Goal: Task Accomplishment & Management: Complete application form

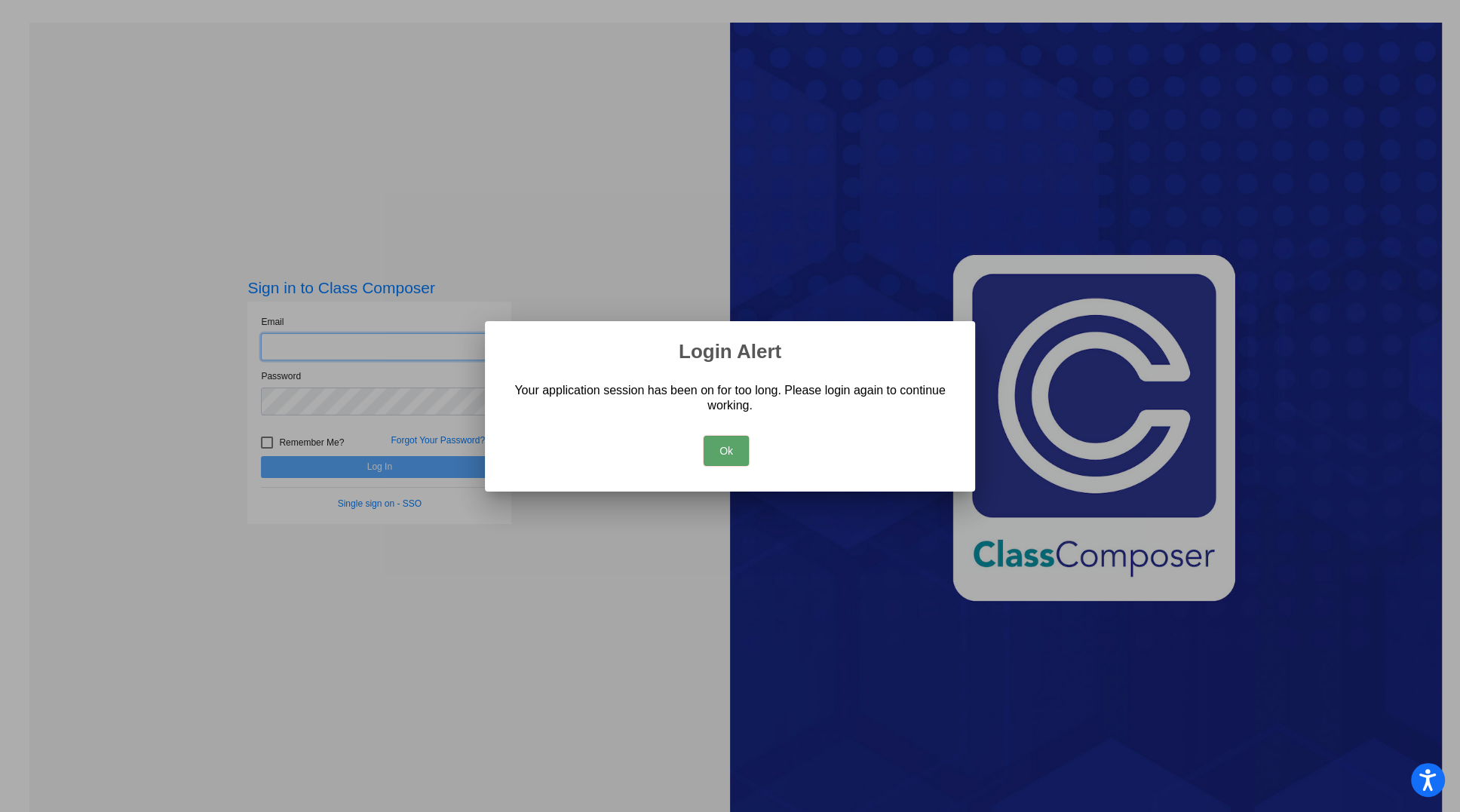
type input "[EMAIL_ADDRESS][DOMAIN_NAME]"
click at [723, 446] on button "Ok" at bounding box center [726, 450] width 45 height 30
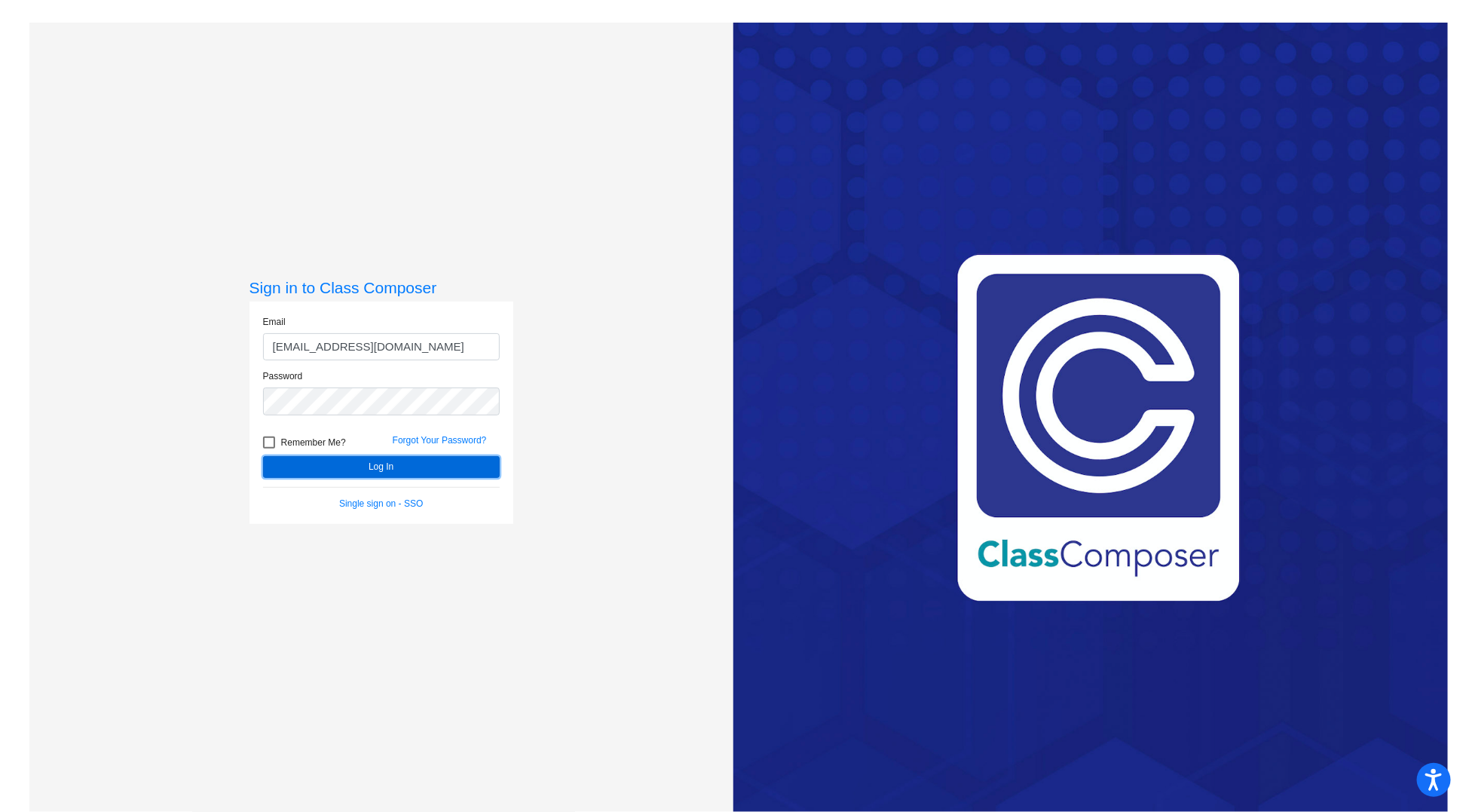
click at [385, 469] on button "Log In" at bounding box center [381, 467] width 237 height 22
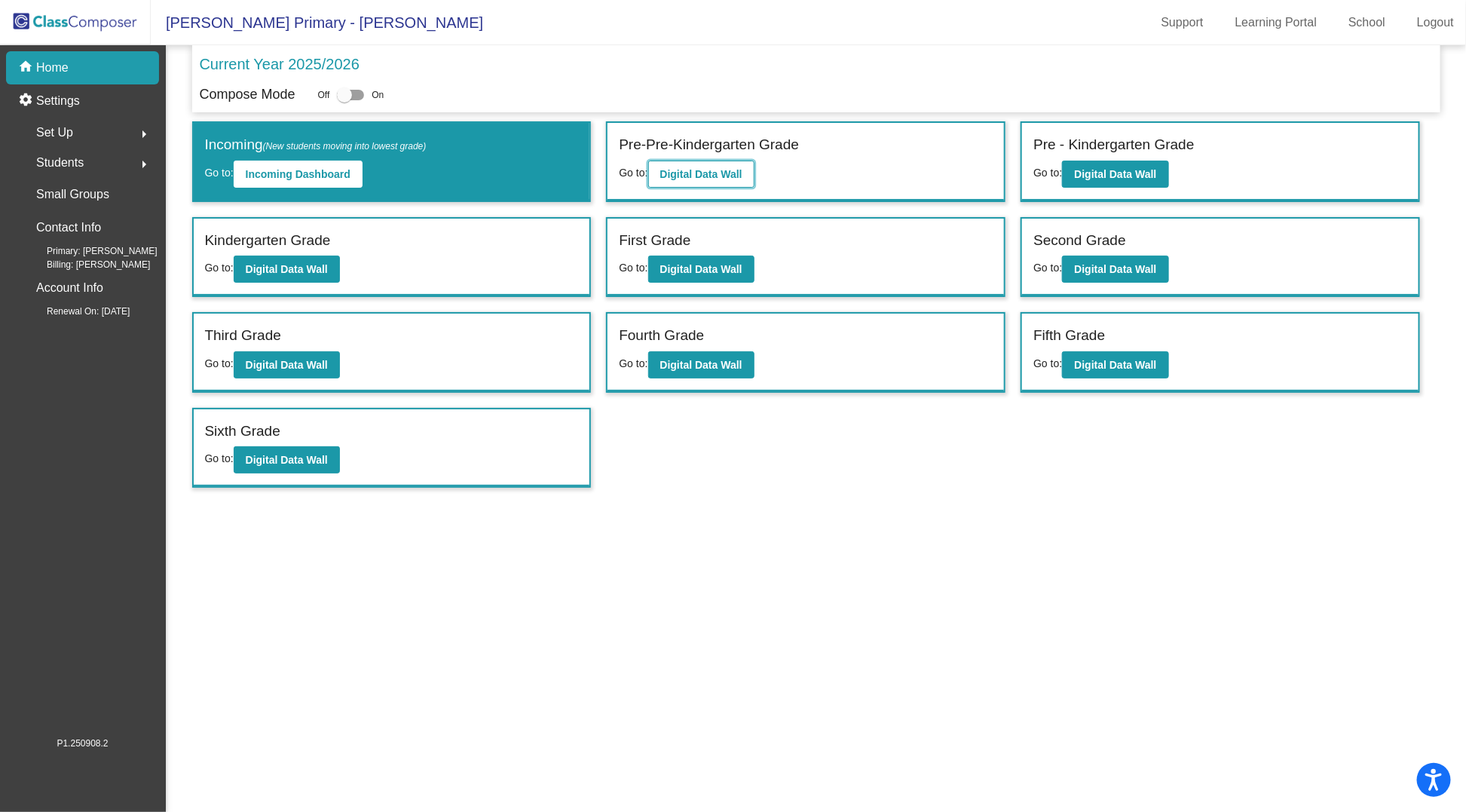
click at [717, 168] on b "Digital Data Wall" at bounding box center [702, 174] width 82 height 12
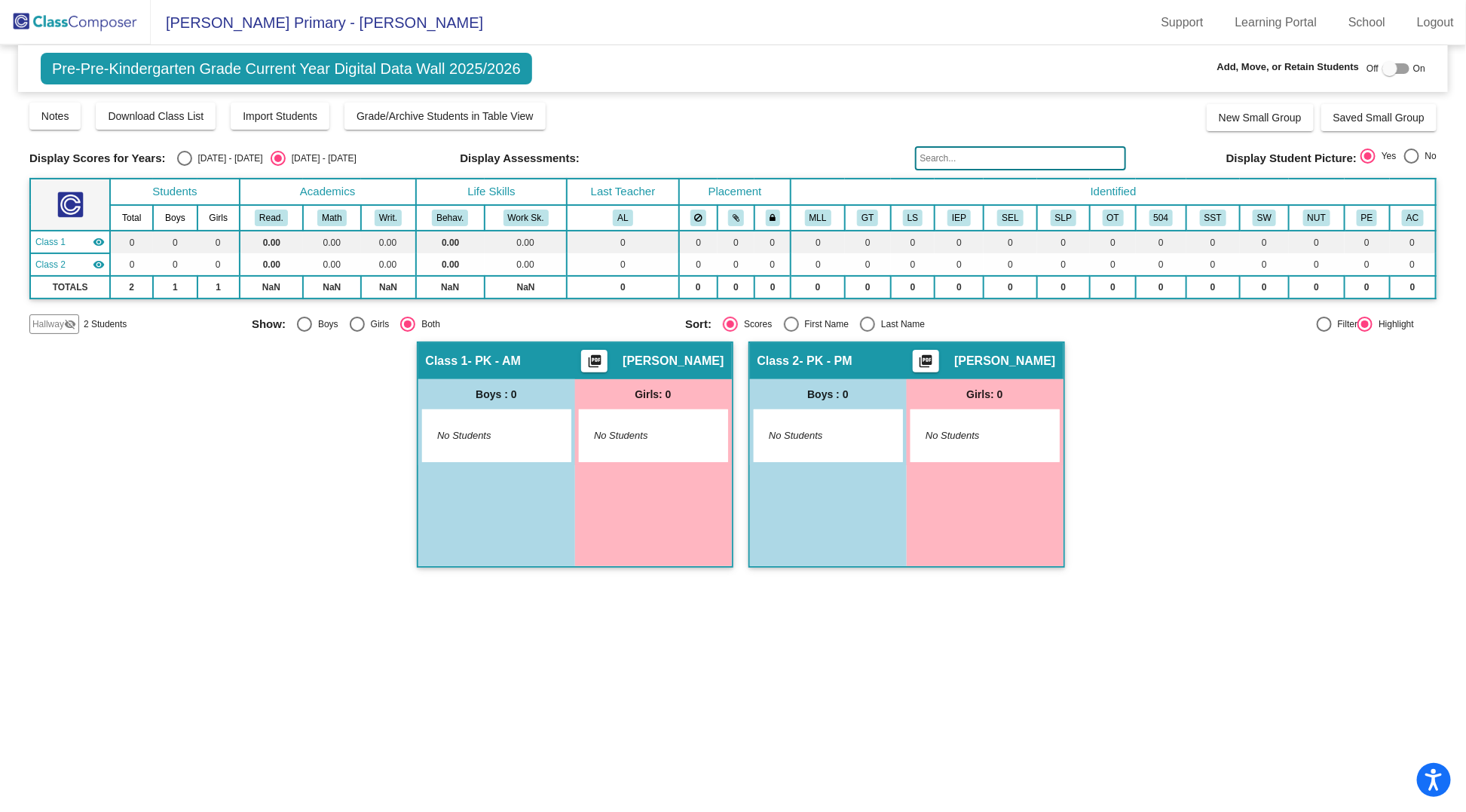
click at [73, 23] on img at bounding box center [75, 22] width 151 height 44
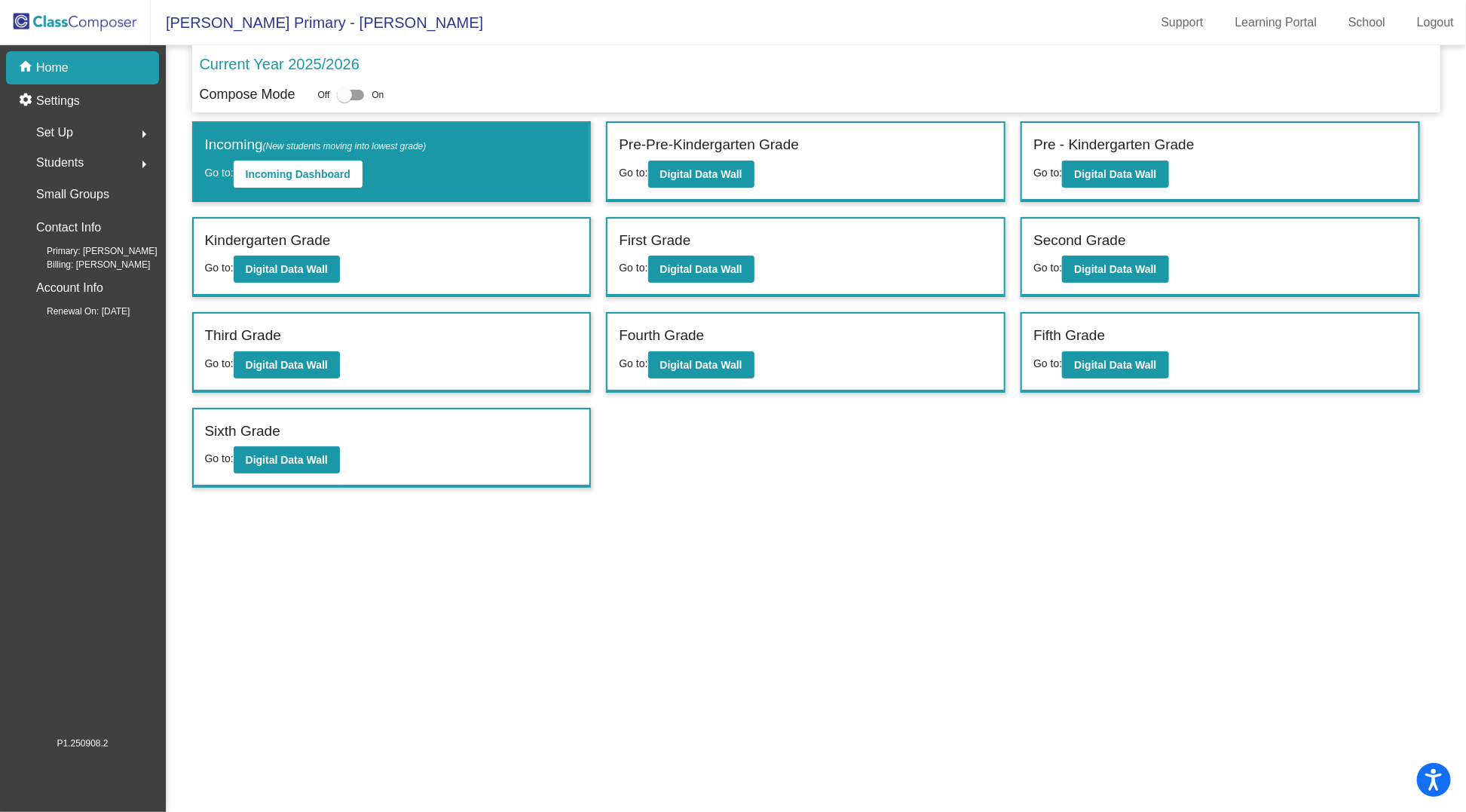
click at [67, 129] on span "Set Up" at bounding box center [55, 132] width 37 height 21
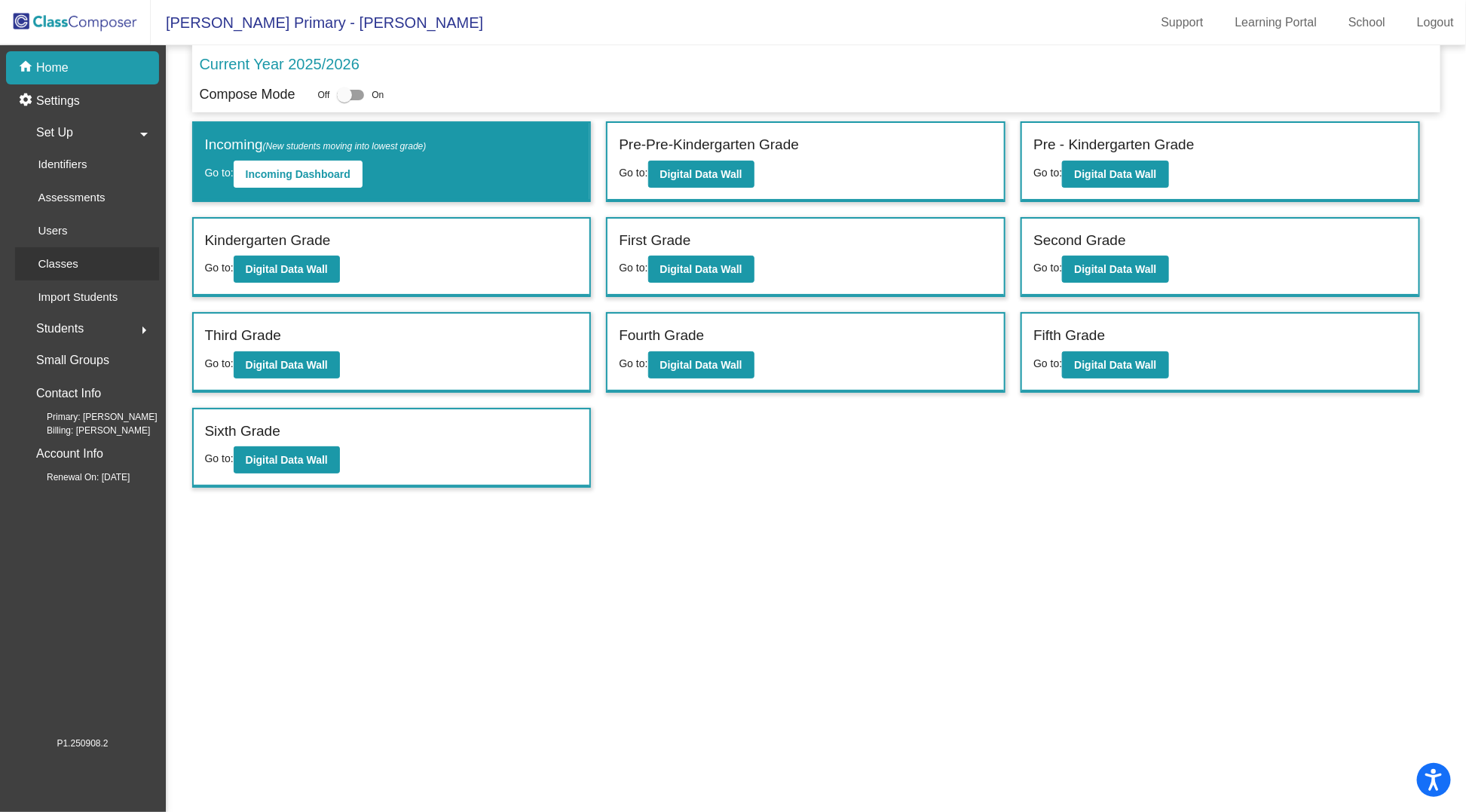
click at [69, 262] on p "Classes" at bounding box center [57, 264] width 40 height 18
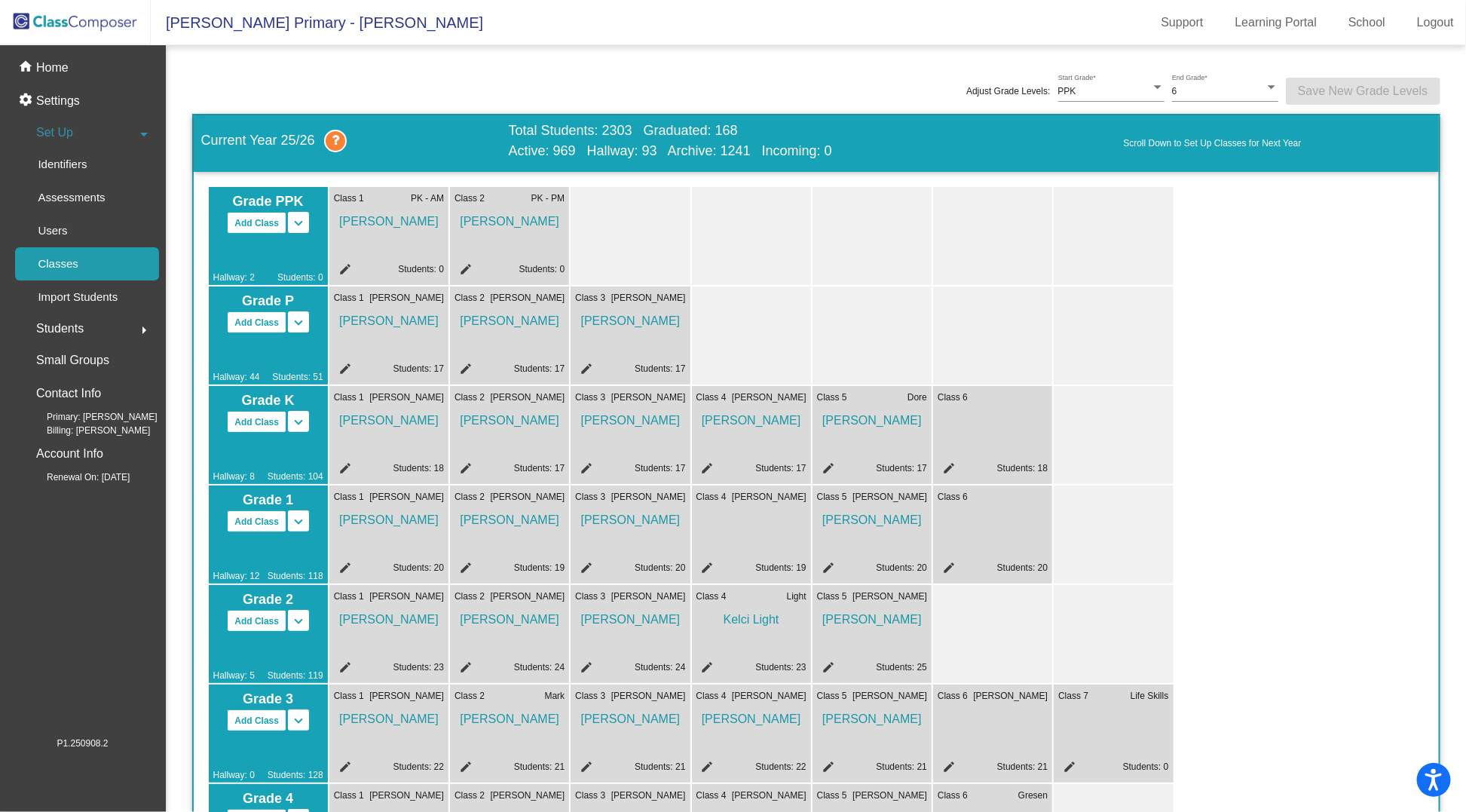
click at [299, 223] on mat-icon "keyboard_arrow_down" at bounding box center [299, 223] width 18 height 18
click at [299, 223] on mat-icon "keyboard_arrow_up" at bounding box center [299, 223] width 18 height 18
click at [298, 221] on mat-icon "keyboard_arrow_down" at bounding box center [299, 223] width 18 height 18
click at [253, 221] on button "Add Class" at bounding box center [257, 222] width 60 height 22
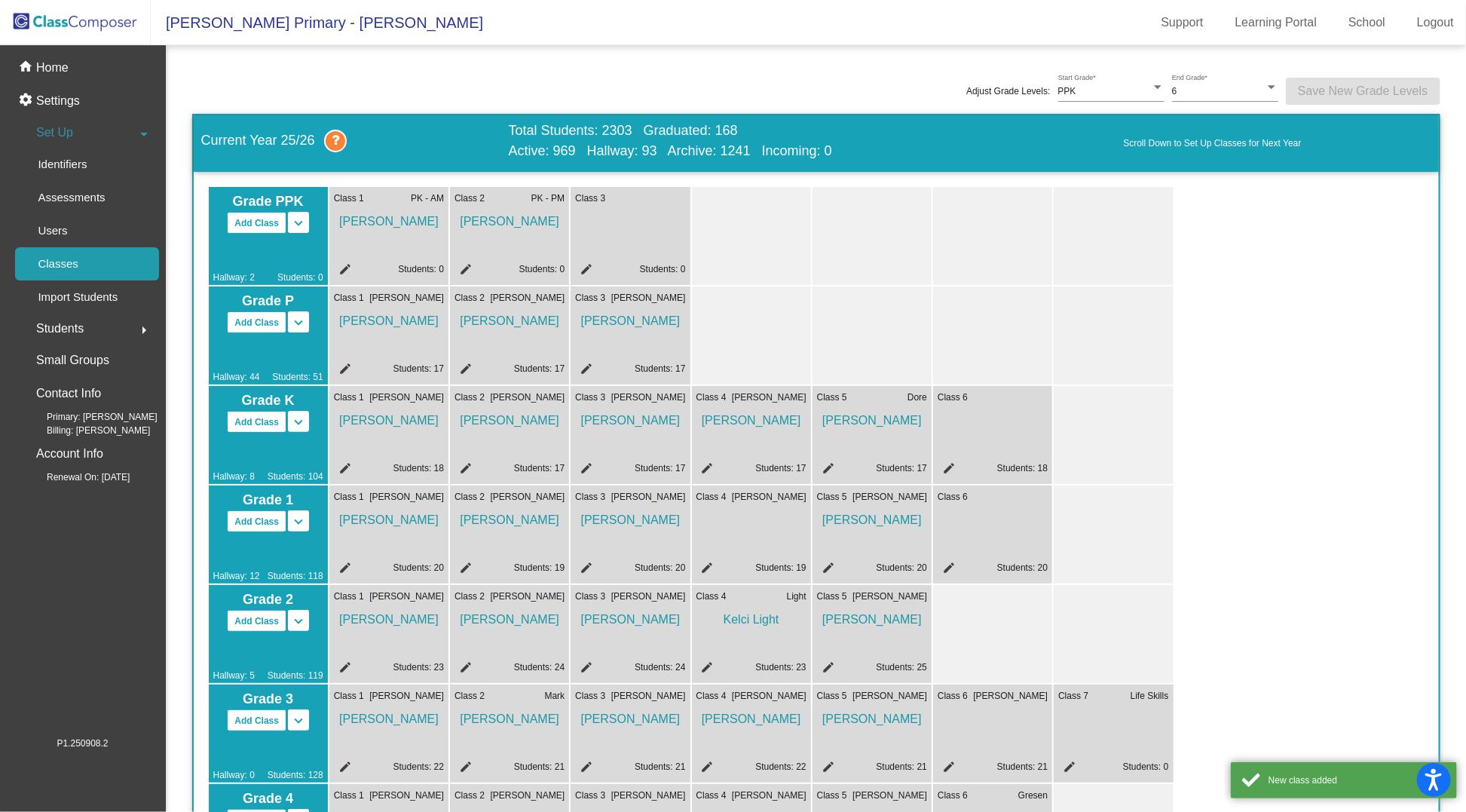
click at [588, 266] on mat-icon "edit" at bounding box center [584, 271] width 18 height 18
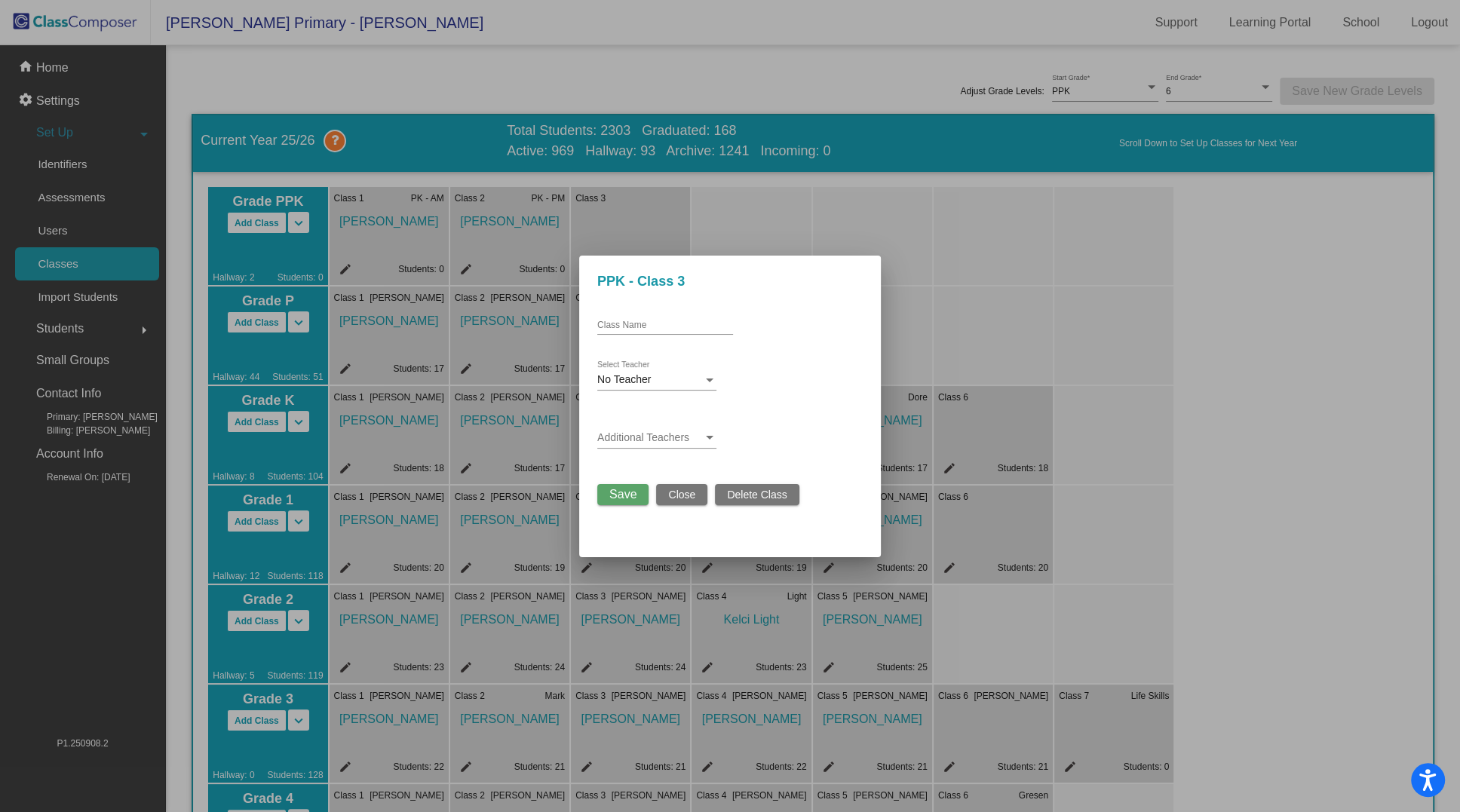
click at [631, 326] on input "Class Name" at bounding box center [665, 325] width 136 height 10
type input "[PERSON_NAME] AM"
click at [682, 379] on div "No Teacher" at bounding box center [650, 379] width 106 height 12
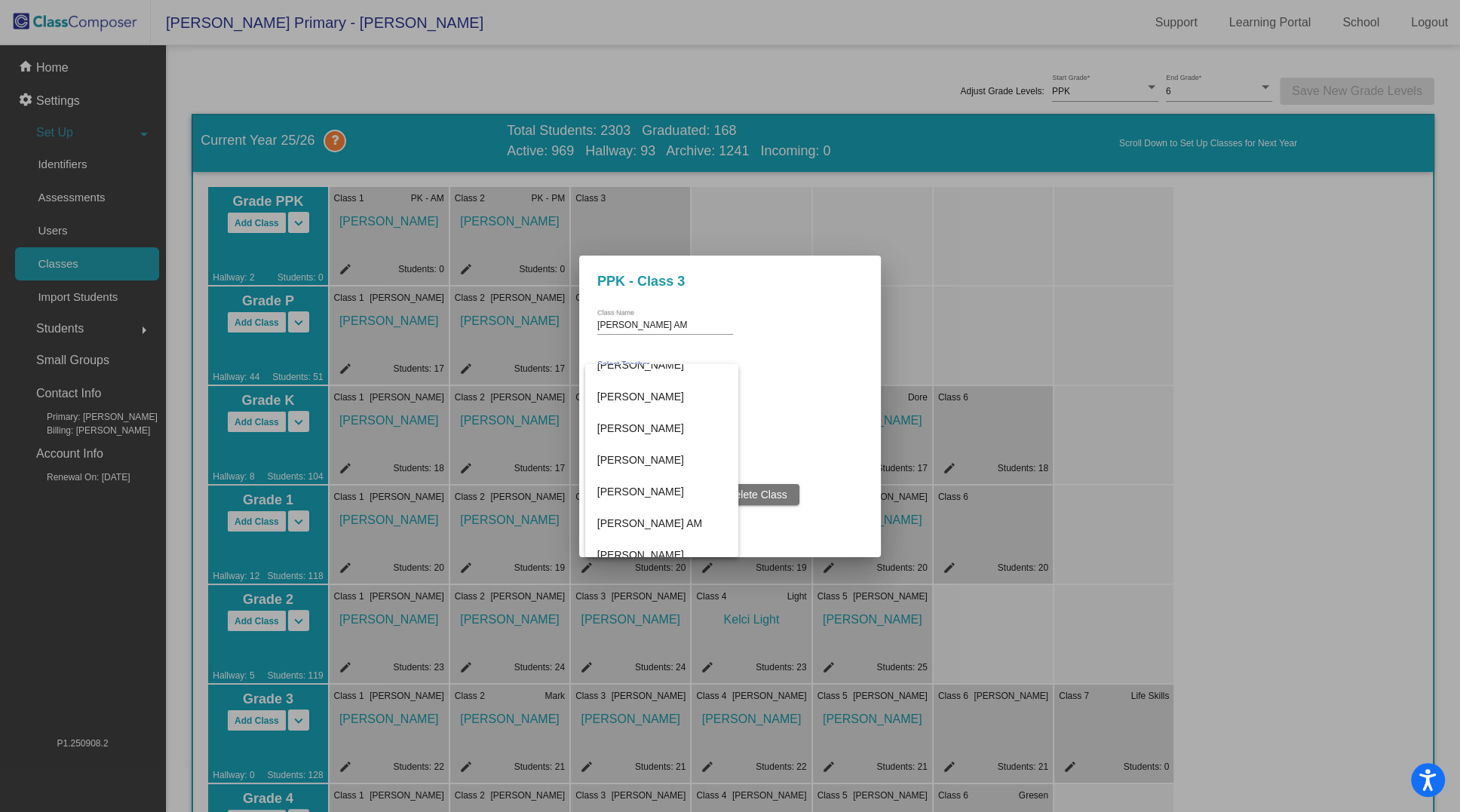
scroll to position [1161, 0]
click at [636, 395] on span "[PERSON_NAME]" at bounding box center [662, 389] width 129 height 31
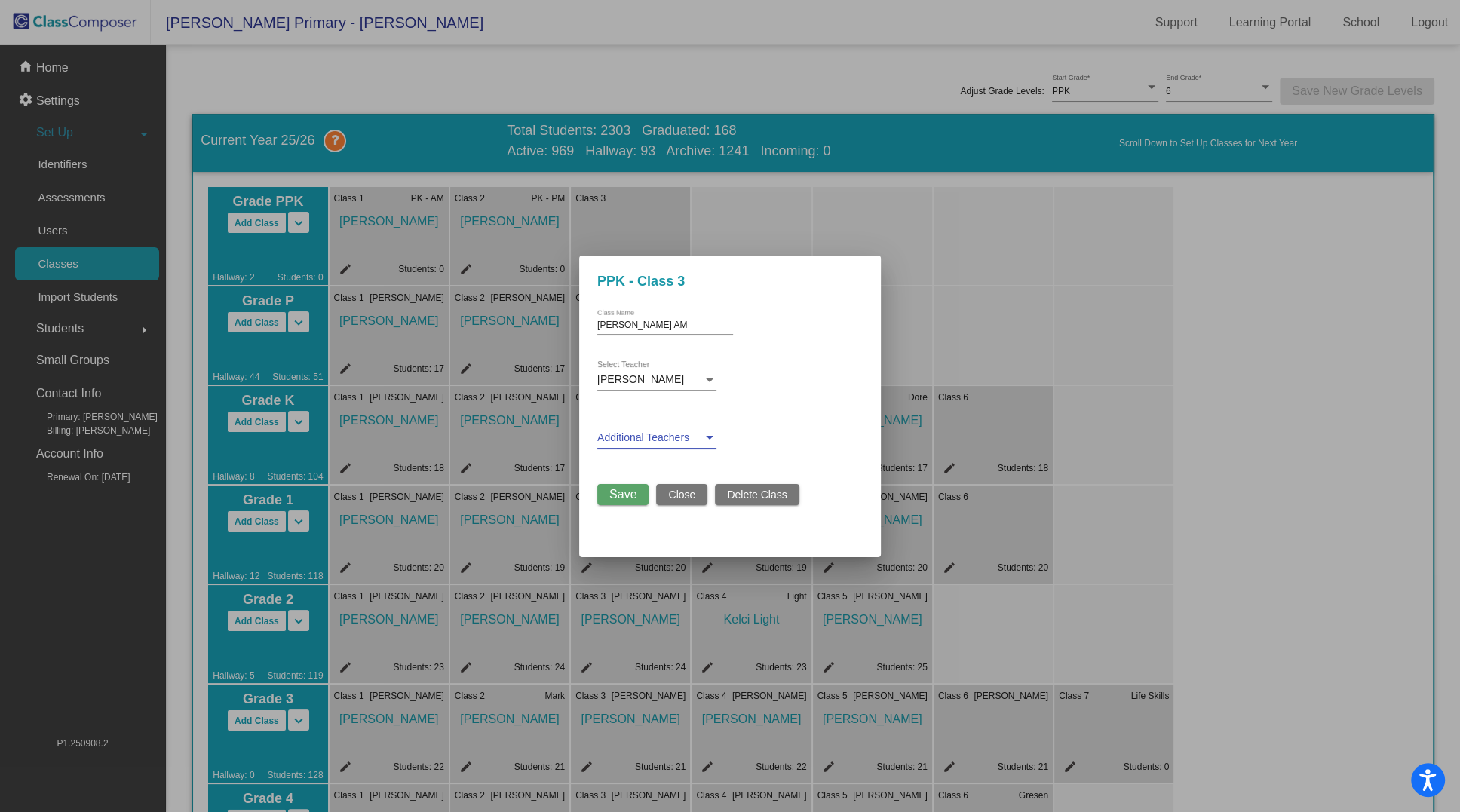
click at [649, 433] on span at bounding box center [650, 437] width 106 height 12
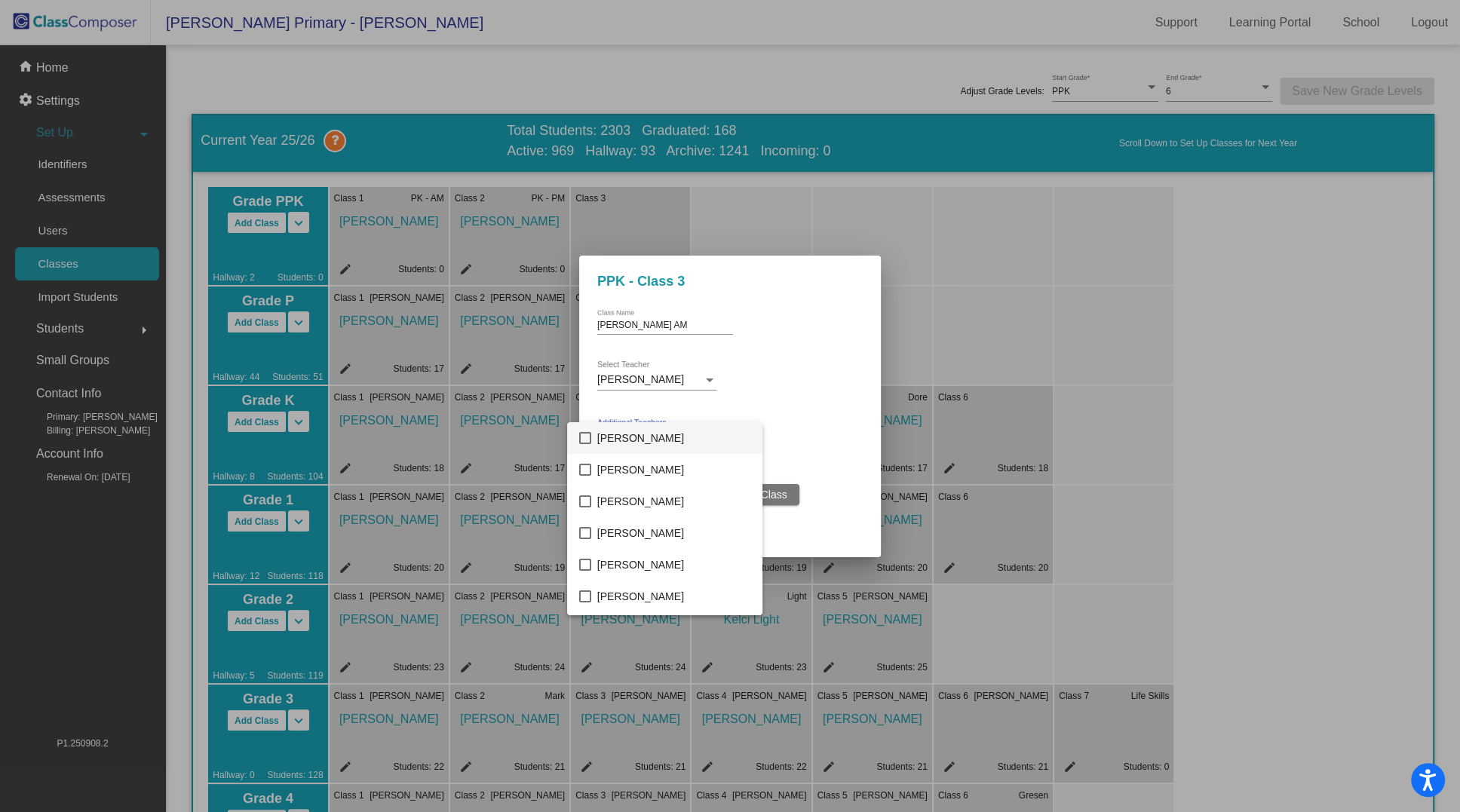
click at [809, 366] on div at bounding box center [730, 406] width 1460 height 812
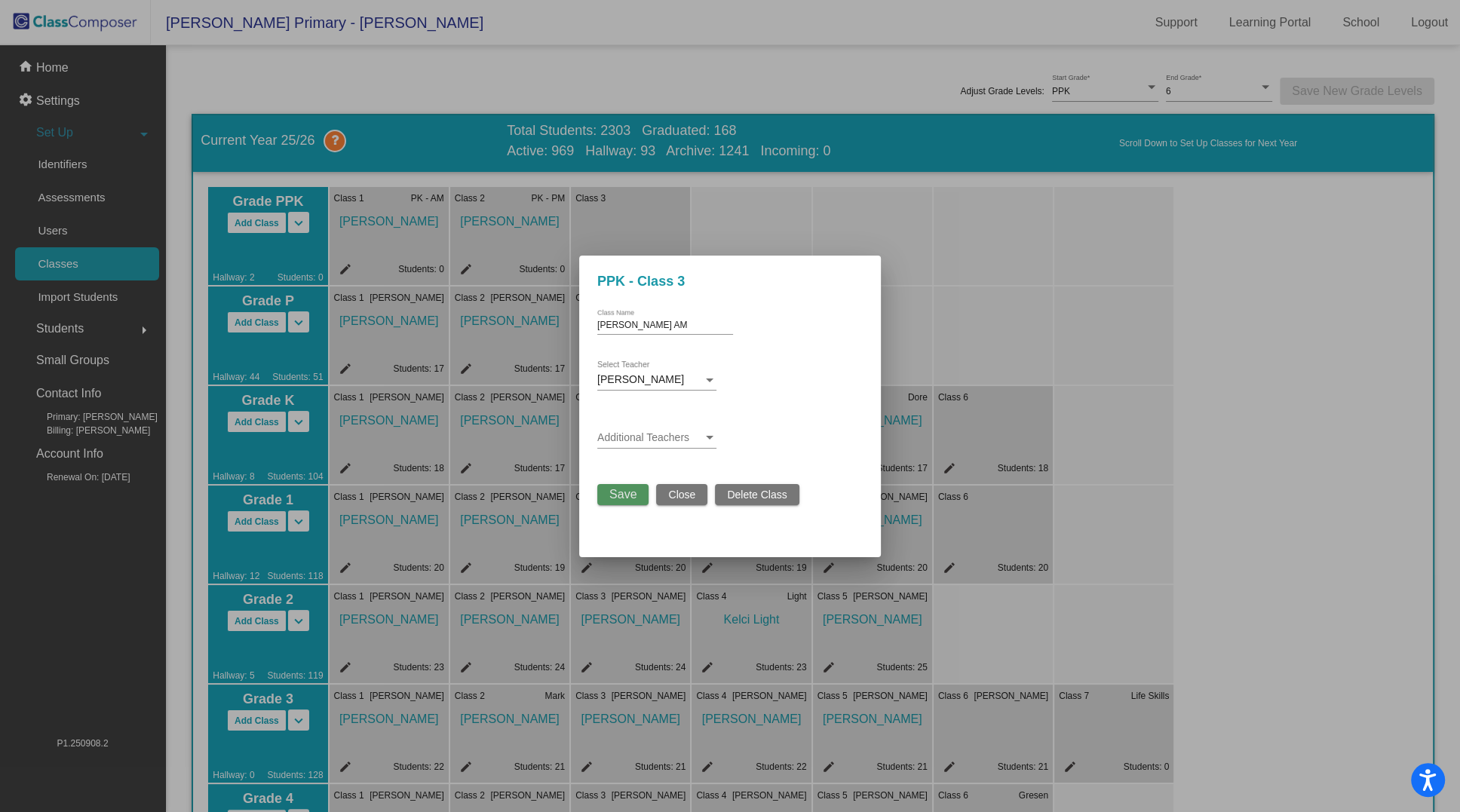
click at [622, 494] on span "Save" at bounding box center [623, 494] width 27 height 13
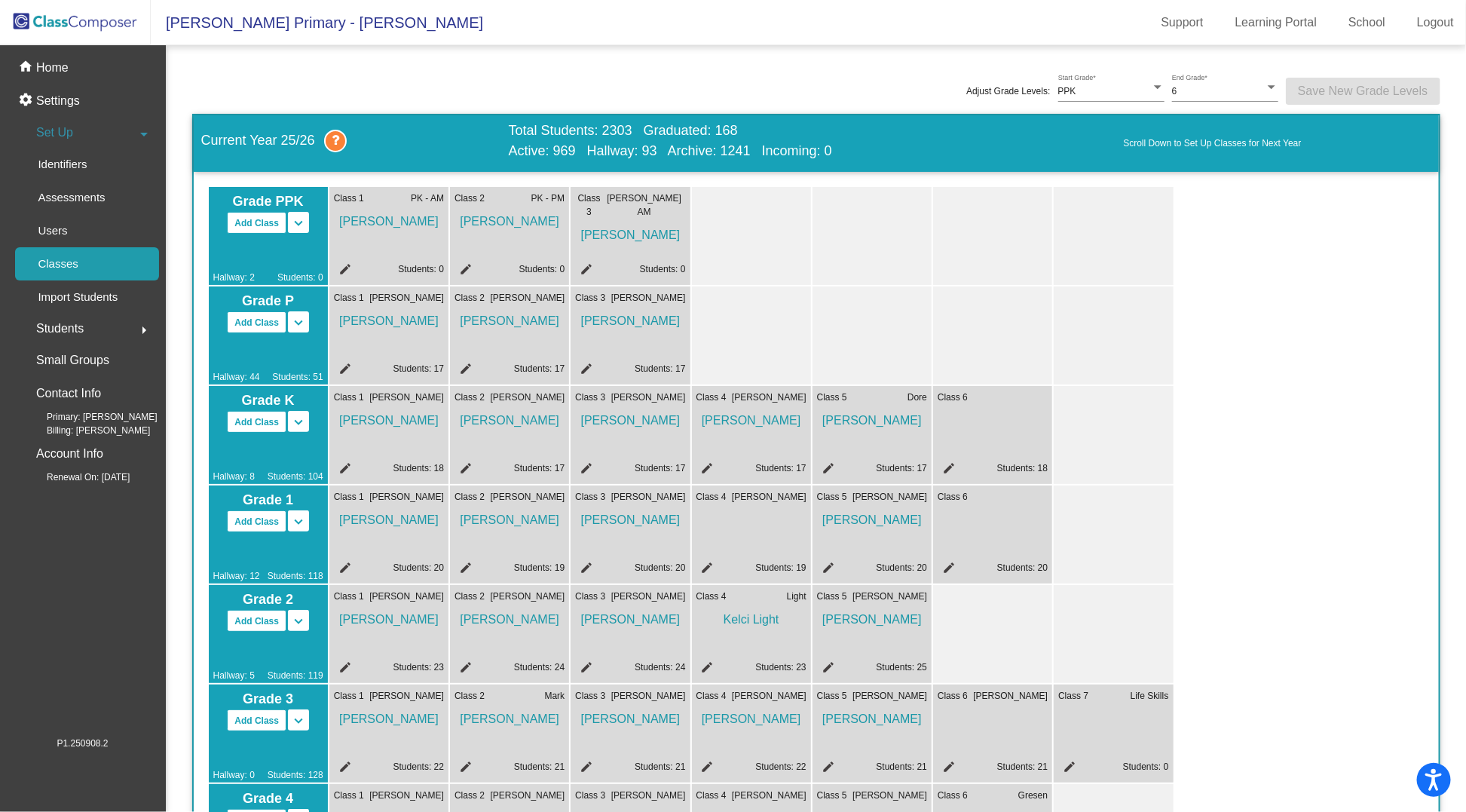
click at [588, 266] on mat-icon "edit" at bounding box center [584, 271] width 18 height 18
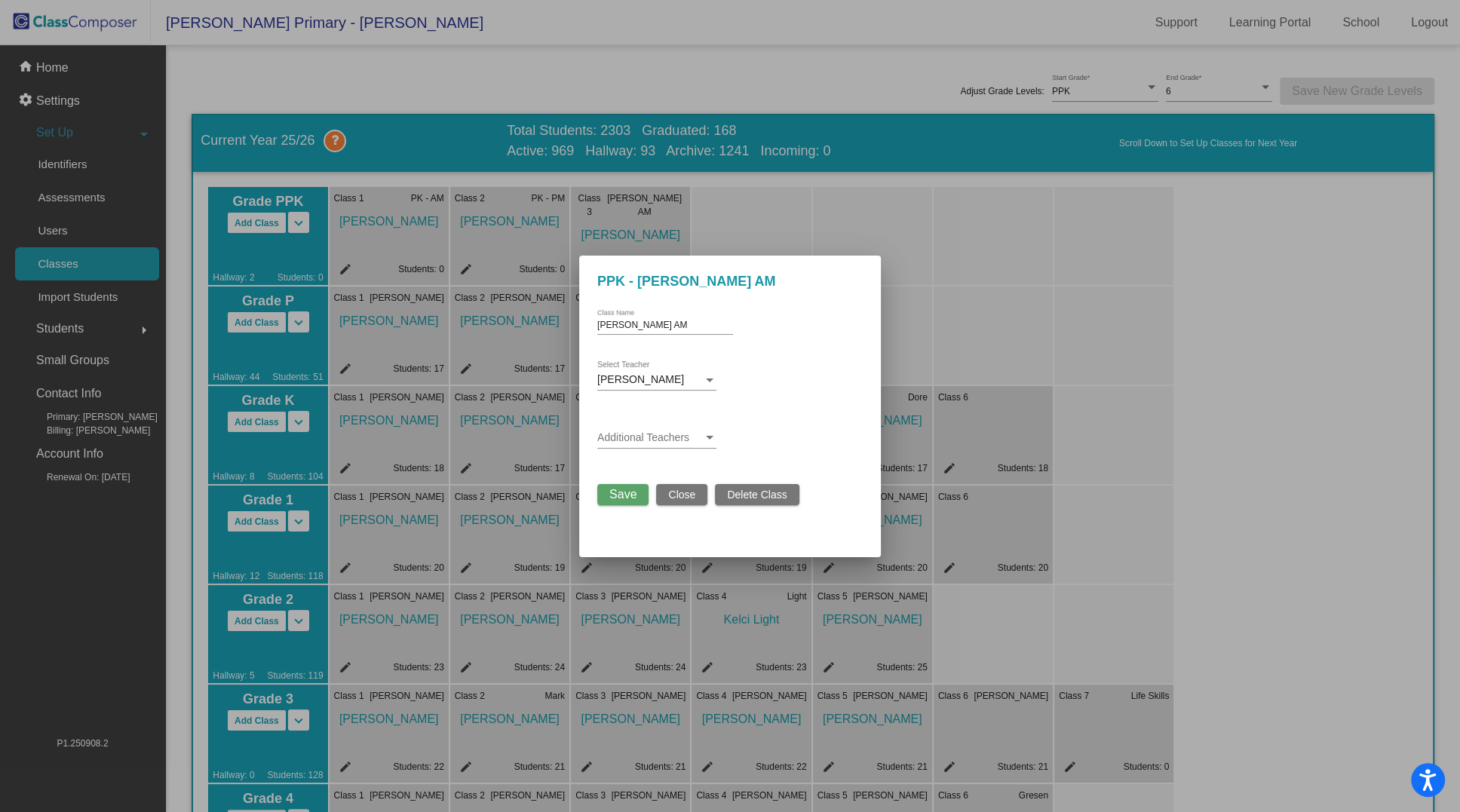
click at [628, 333] on div "[PERSON_NAME] AM Class Name" at bounding box center [665, 322] width 136 height 26
drag, startPoint x: 644, startPoint y: 323, endPoint x: 594, endPoint y: 321, distance: 50.0
click at [594, 321] on mat-dialog-container "PPK - [PERSON_NAME] AM [PERSON_NAME] AM Class Name [PERSON_NAME] Select Teacher…" at bounding box center [730, 407] width 302 height 302
type input "Pk - AM"
click at [616, 496] on span "Save" at bounding box center [623, 494] width 27 height 13
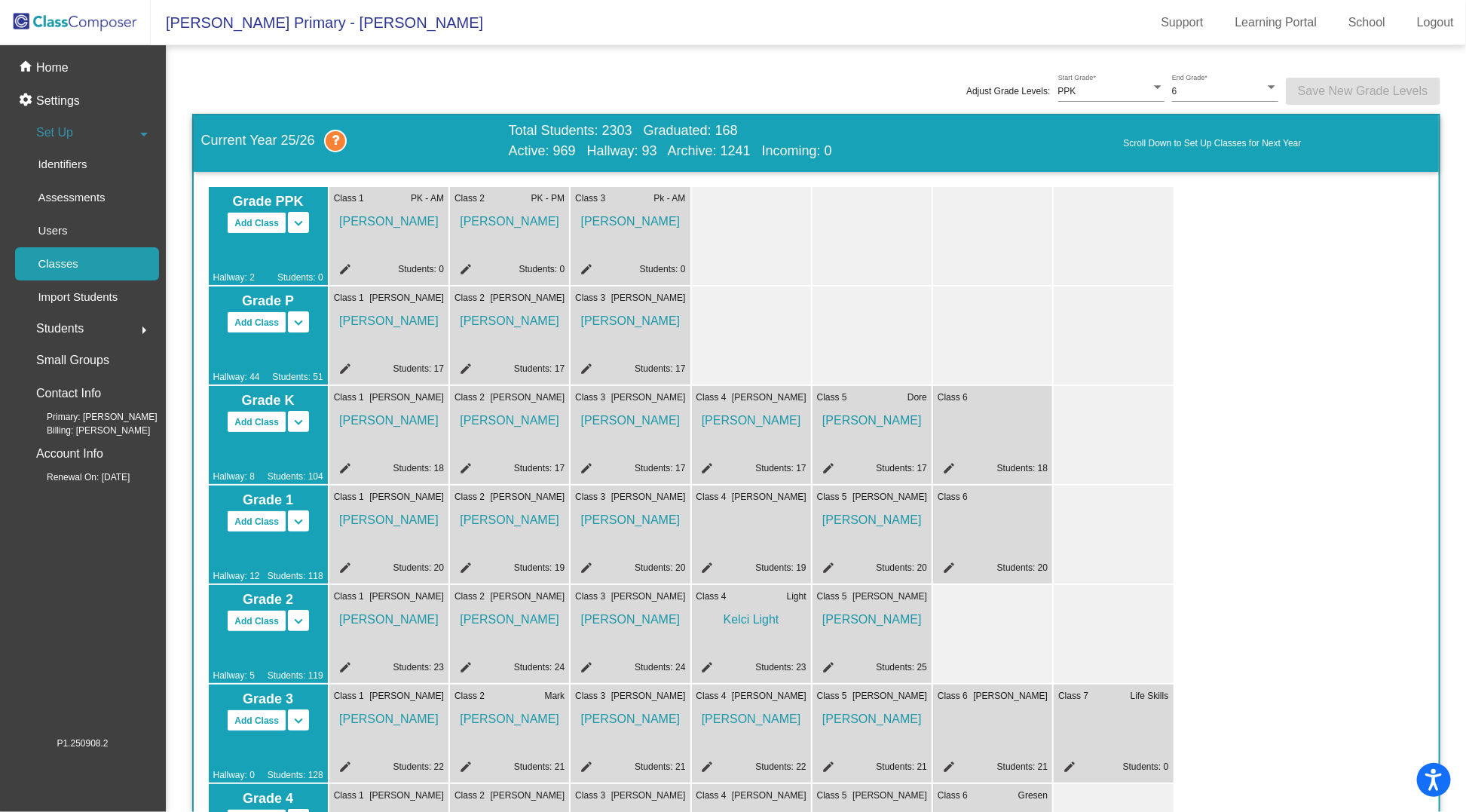
click at [588, 269] on mat-icon "edit" at bounding box center [584, 271] width 18 height 18
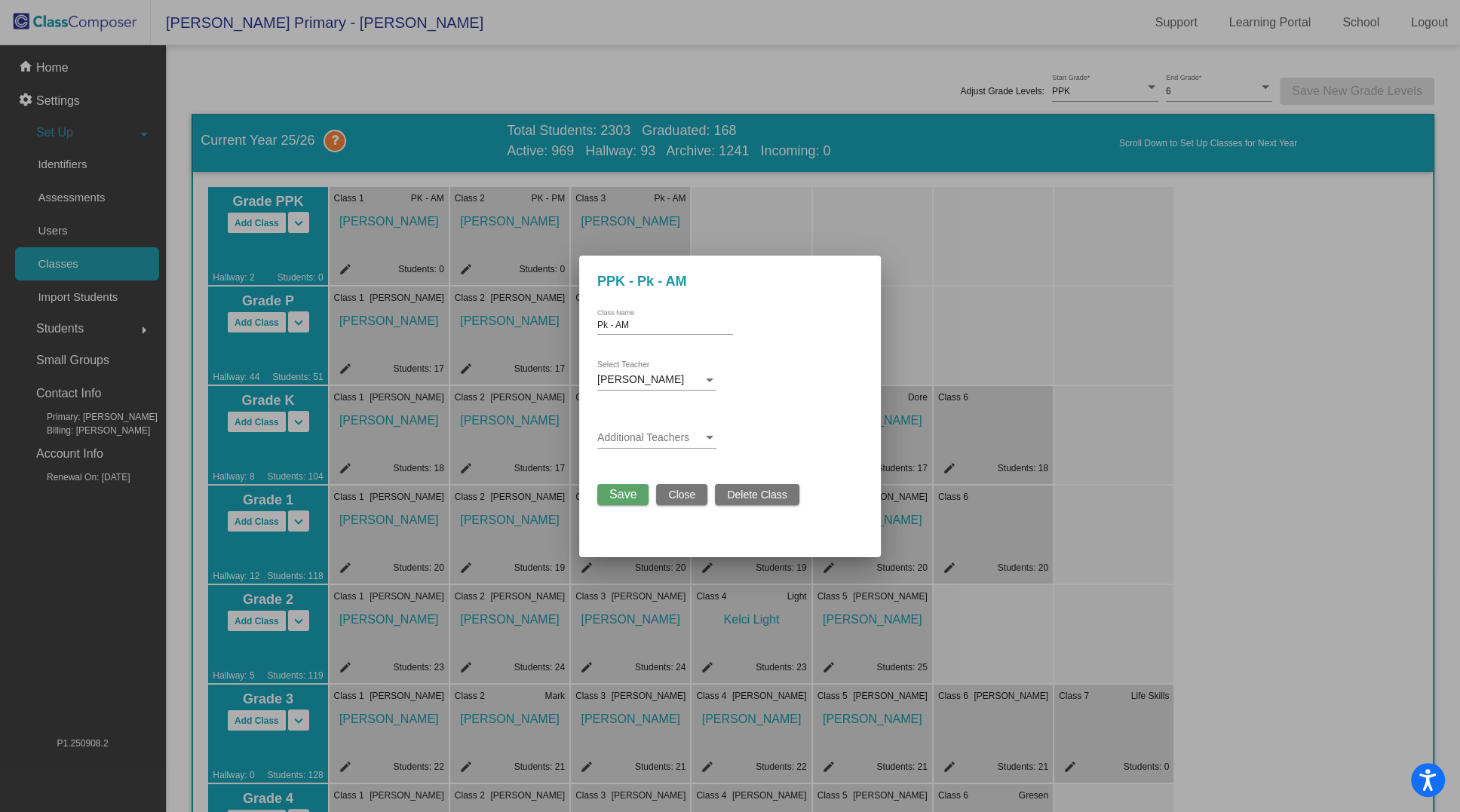
click at [608, 323] on input "Pk - AM" at bounding box center [665, 325] width 136 height 10
type input "PK - AM"
click at [627, 496] on span "Save" at bounding box center [623, 494] width 27 height 13
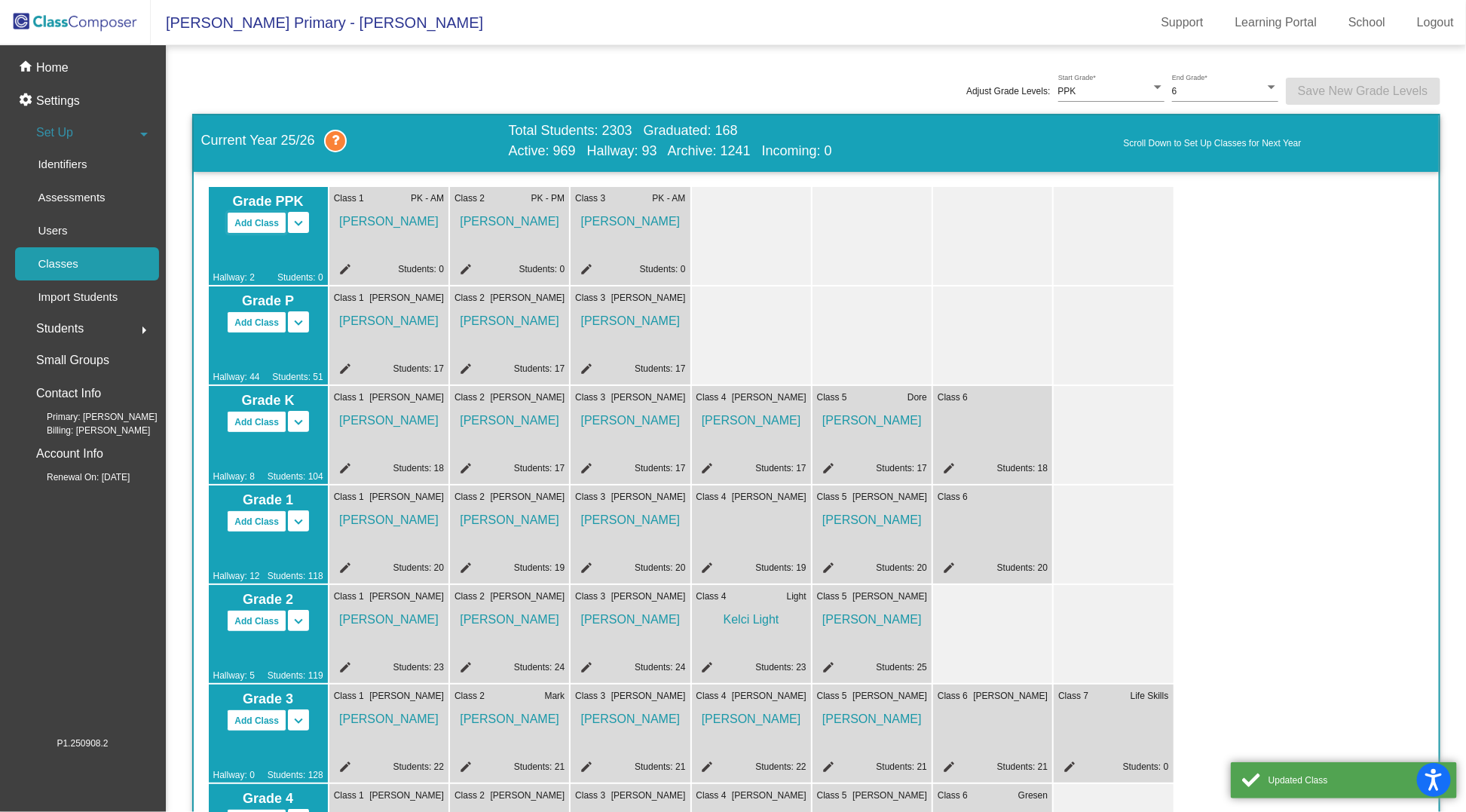
click at [243, 222] on button "Add Class" at bounding box center [257, 222] width 60 height 22
click at [706, 266] on mat-icon "edit" at bounding box center [706, 271] width 18 height 18
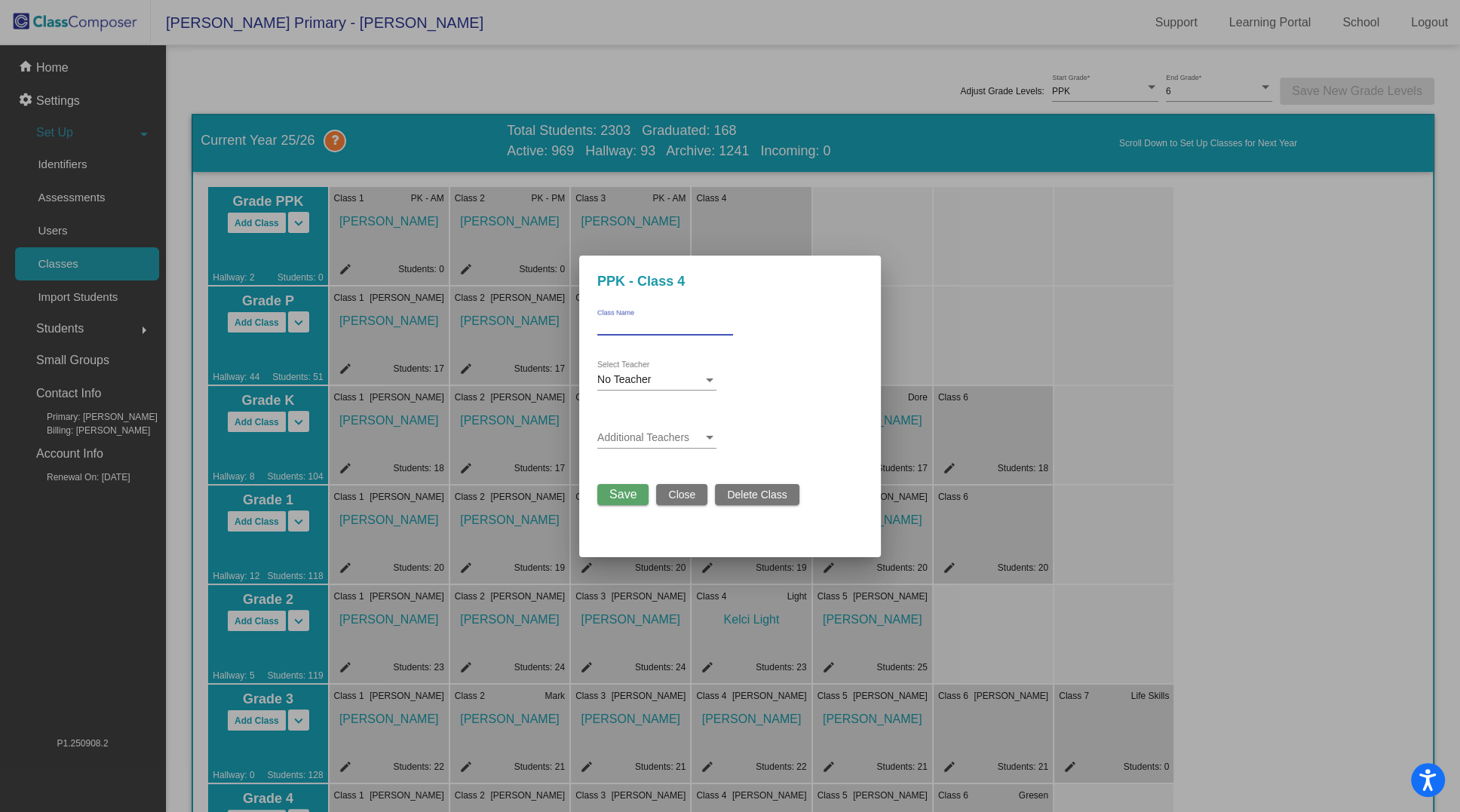
click at [634, 325] on input "Class Name" at bounding box center [665, 325] width 136 height 10
type input "Pk - PM"
click at [661, 383] on div "No Teacher" at bounding box center [650, 379] width 106 height 12
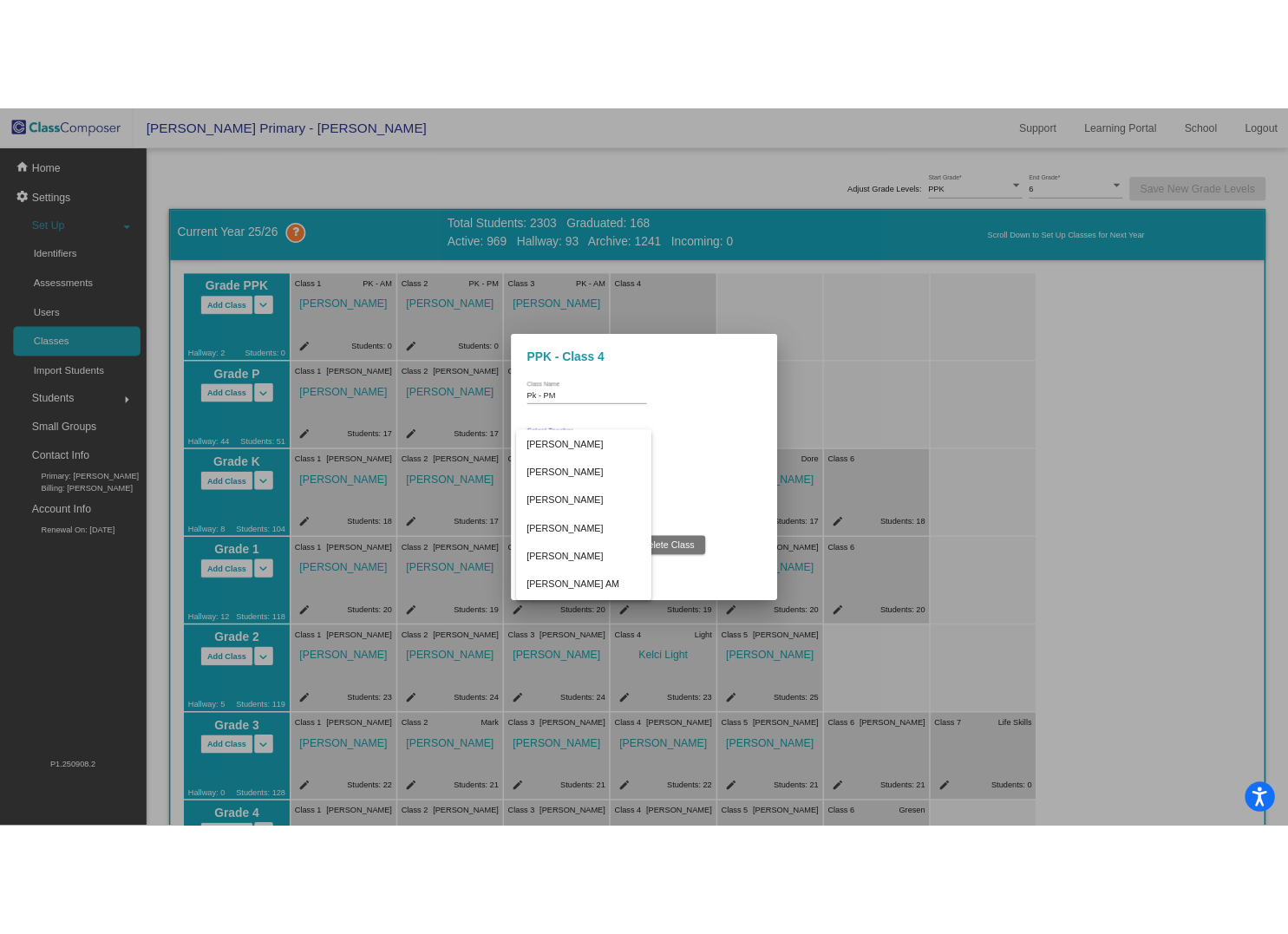
scroll to position [1322, 0]
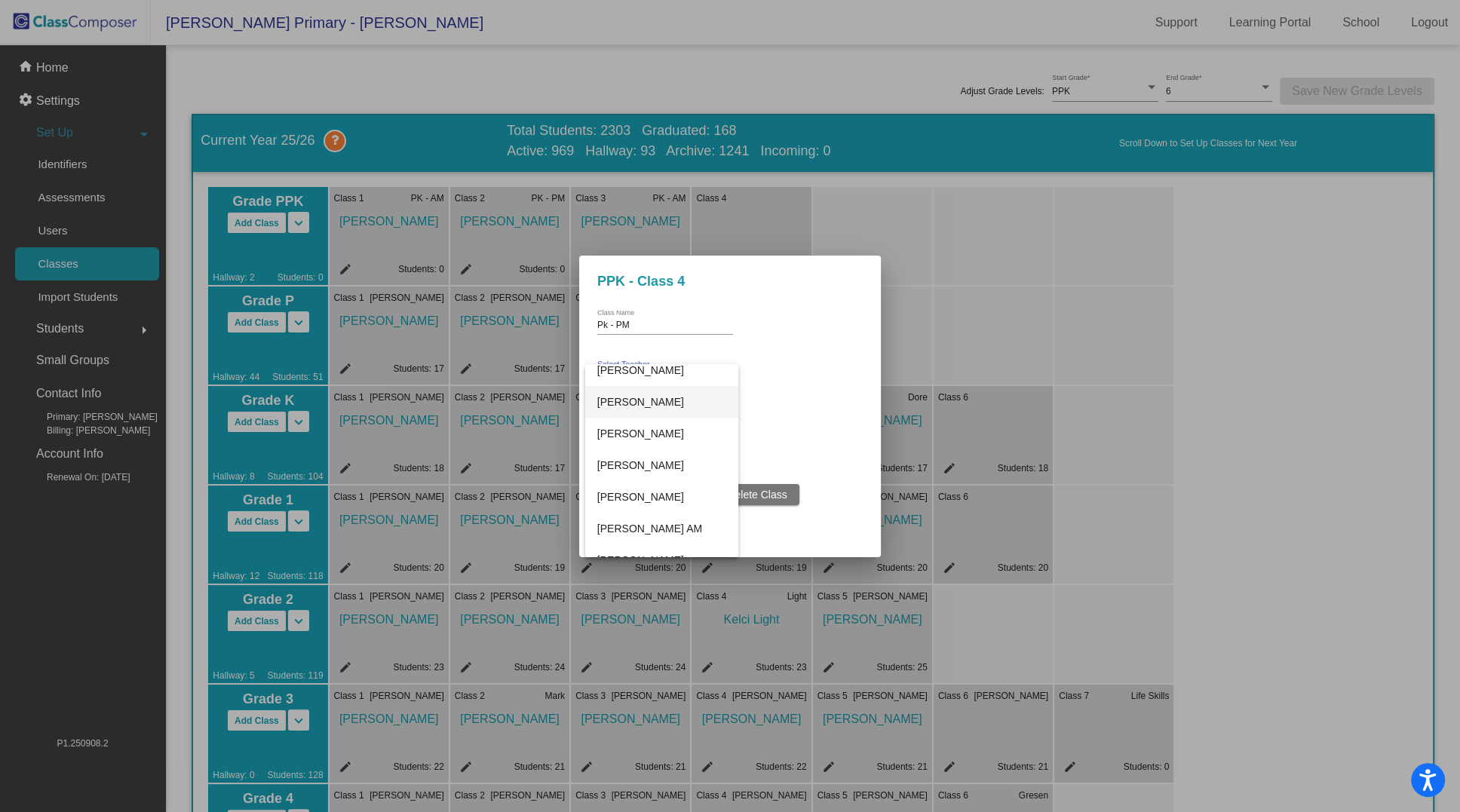
click at [649, 398] on span "[PERSON_NAME]" at bounding box center [662, 401] width 129 height 31
click at [625, 492] on span "Save" at bounding box center [623, 494] width 27 height 13
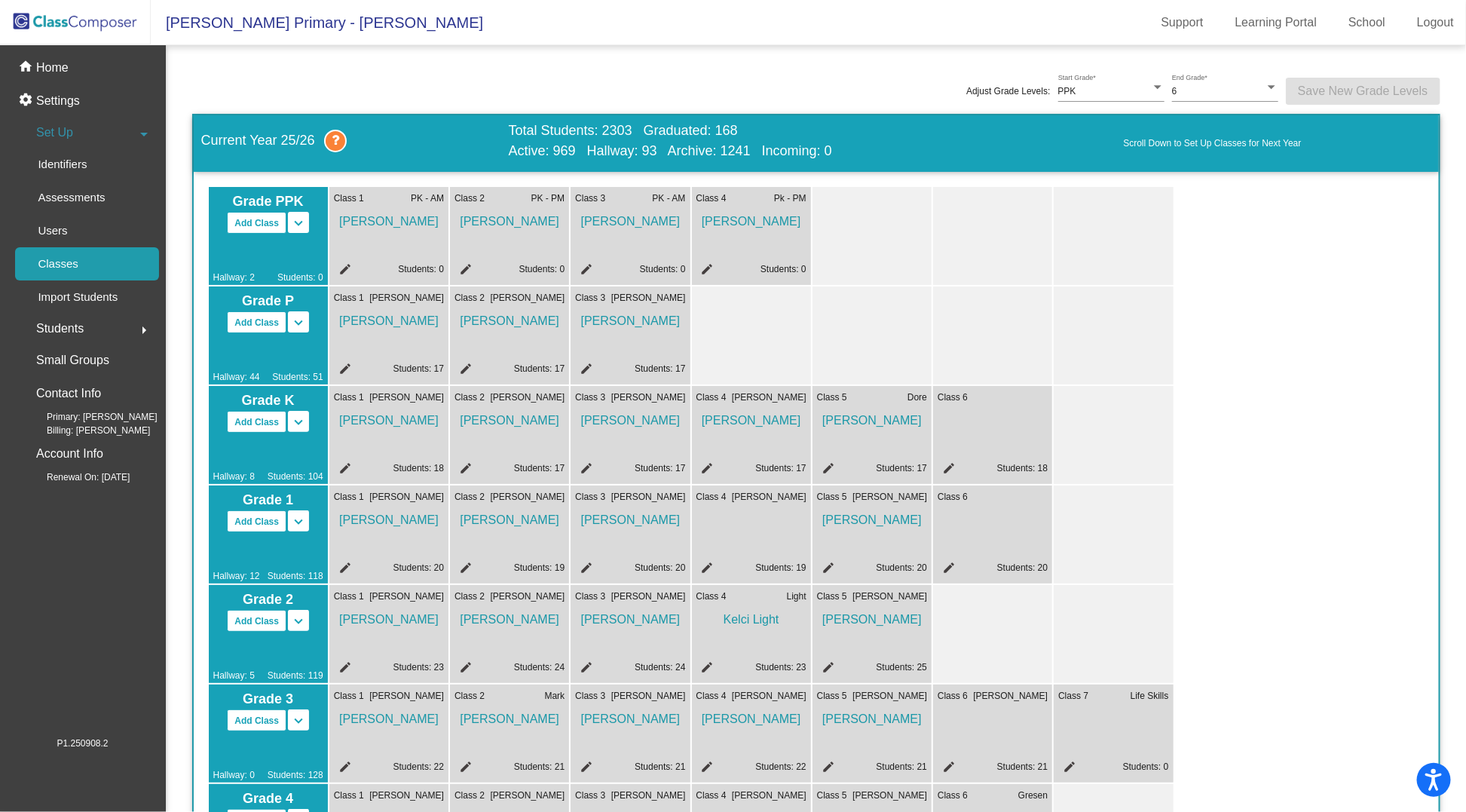
click at [707, 268] on mat-icon "edit" at bounding box center [706, 271] width 18 height 18
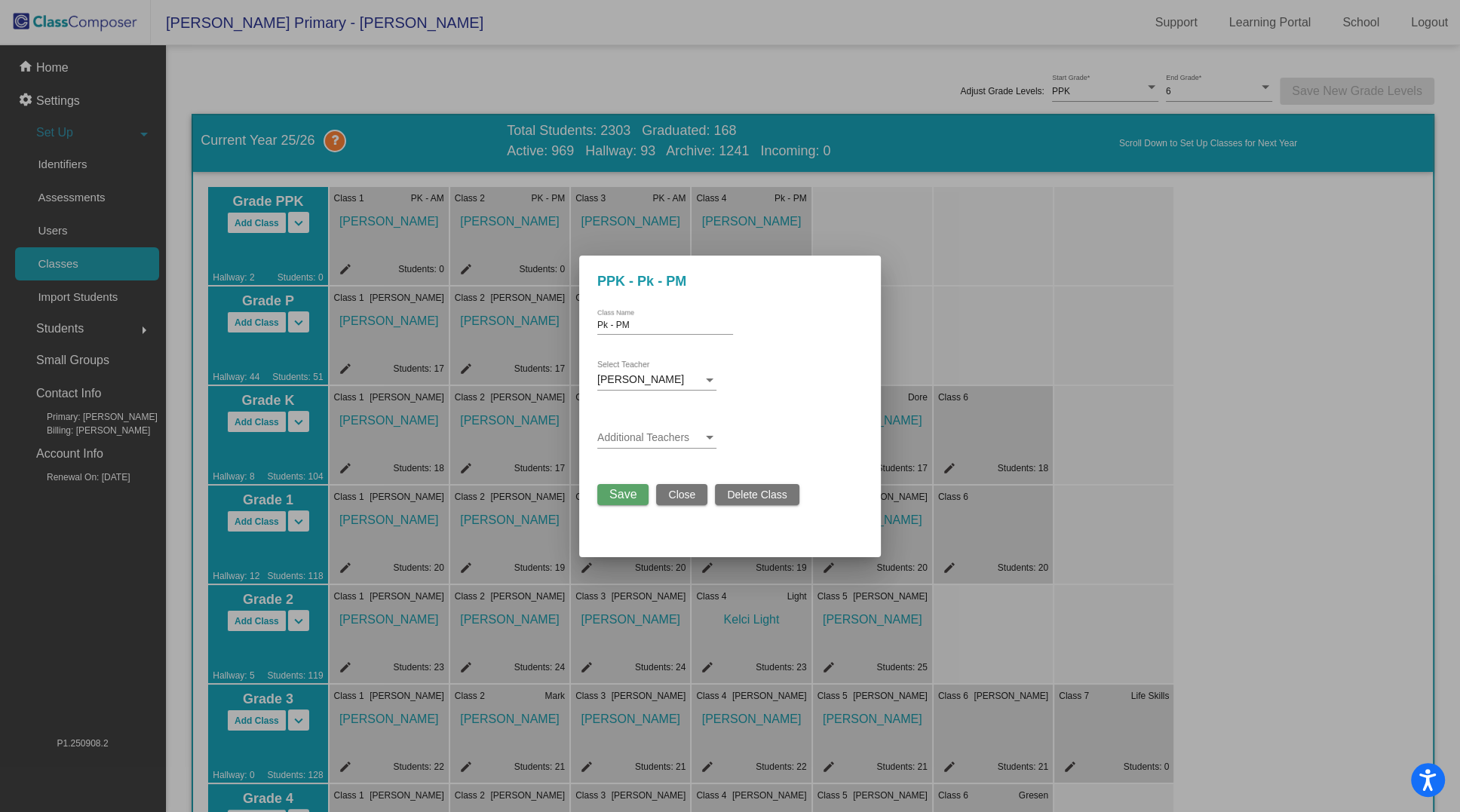
click at [606, 324] on input "Pk - PM" at bounding box center [665, 325] width 136 height 10
type input "PK - PM"
click at [622, 492] on span "Save" at bounding box center [623, 494] width 27 height 13
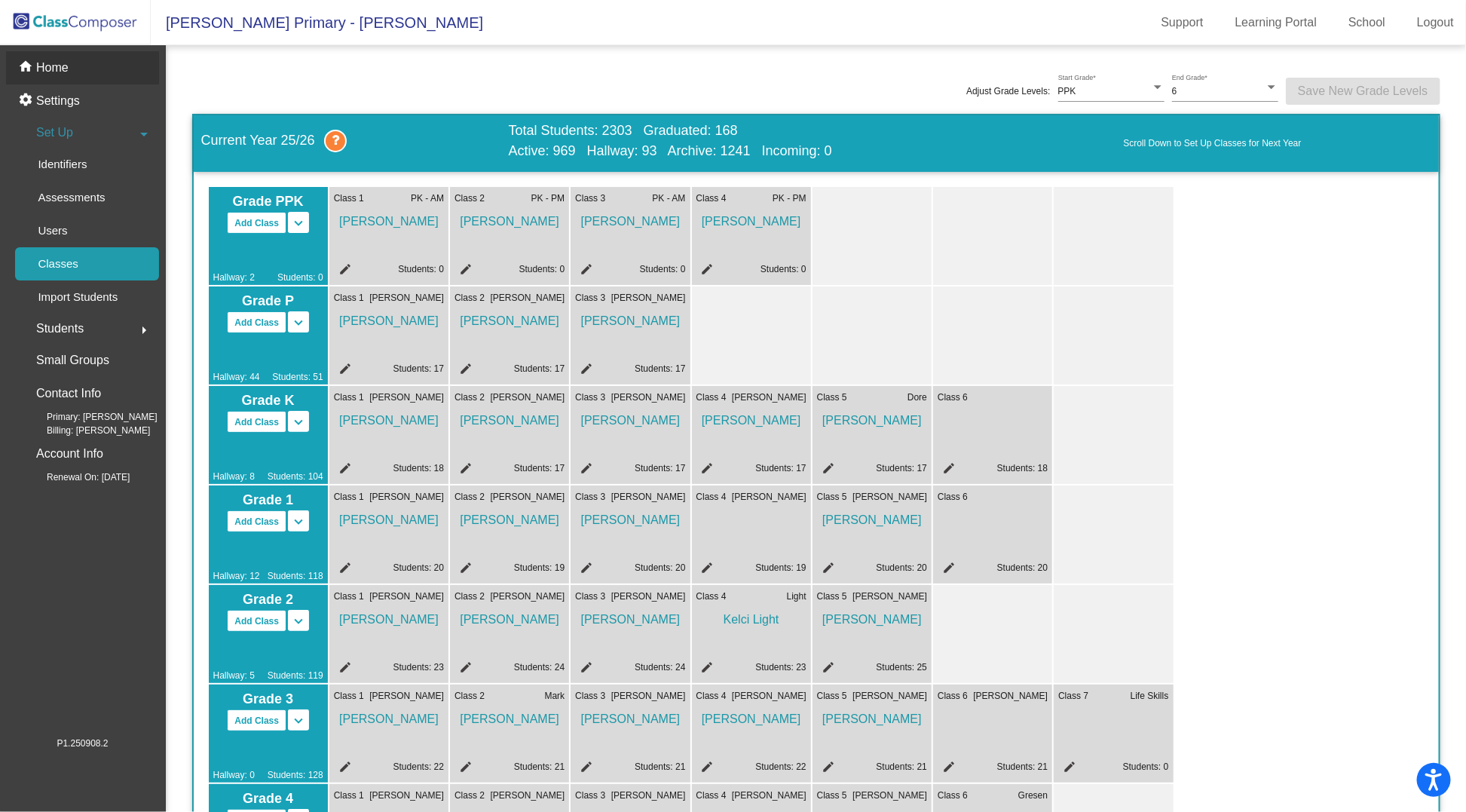
click at [50, 69] on p "Home" at bounding box center [52, 68] width 32 height 18
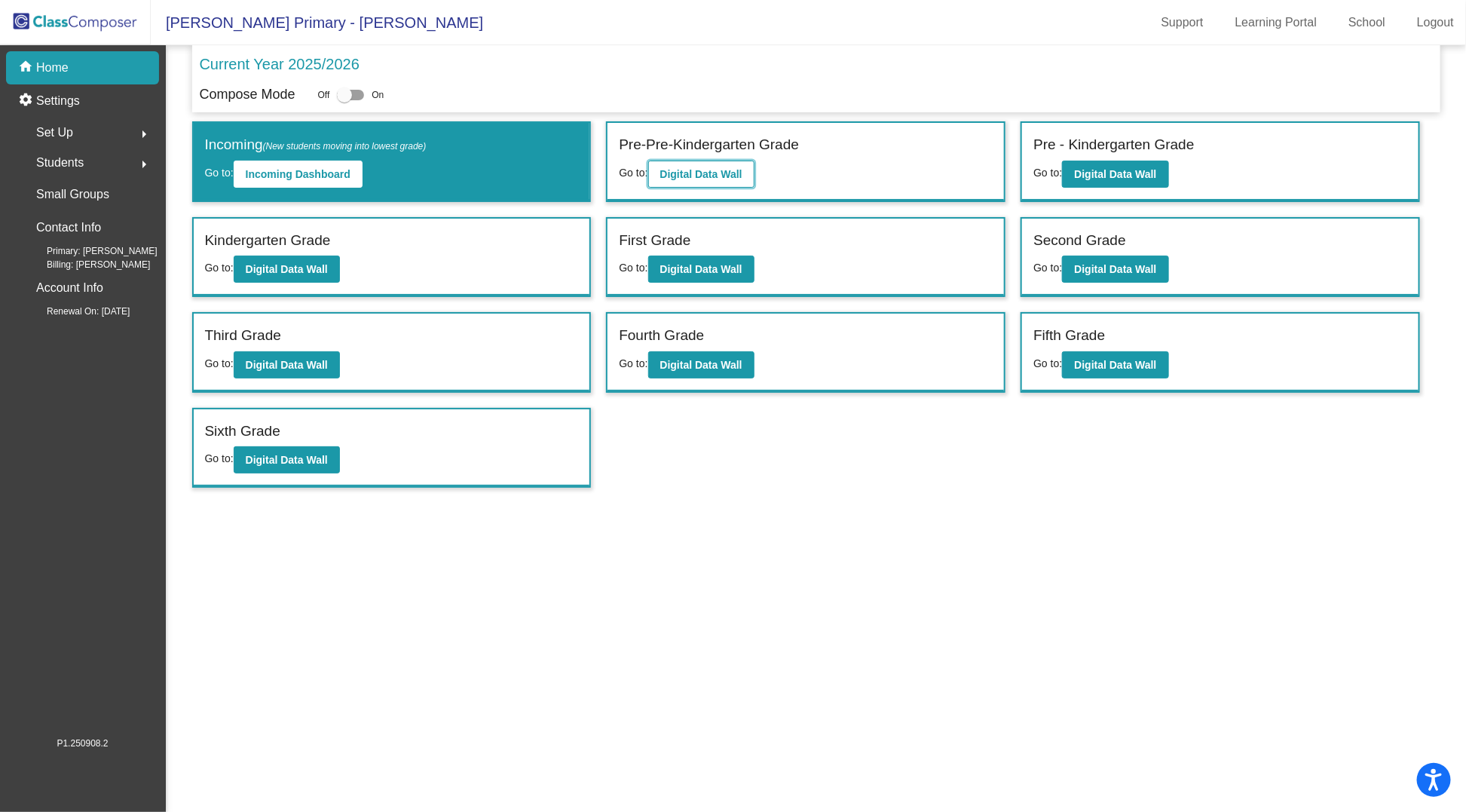
click at [710, 171] on b "Digital Data Wall" at bounding box center [702, 174] width 82 height 12
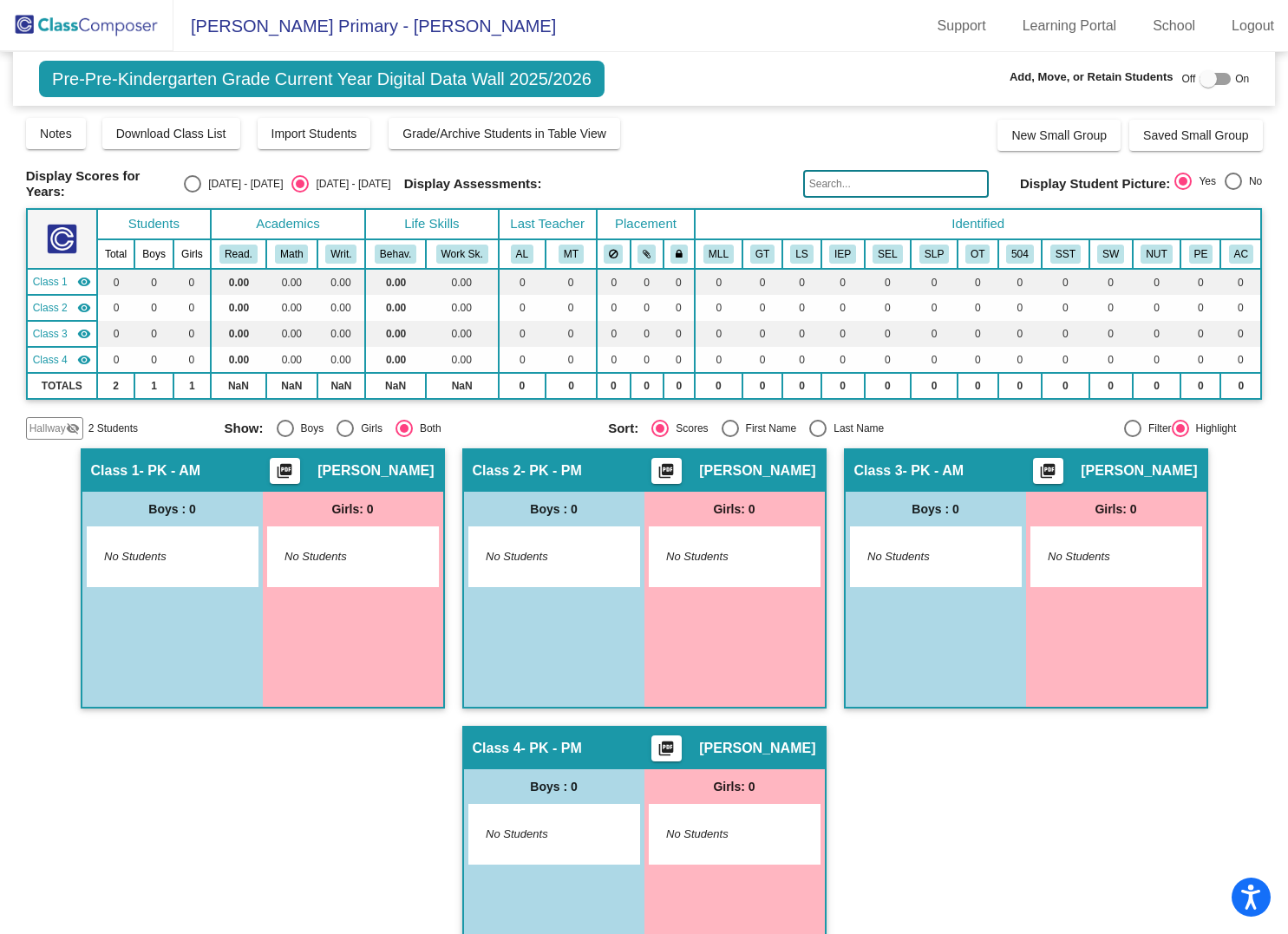
click at [153, 466] on span "- PK - AM" at bounding box center [170, 471] width 61 height 18
click at [1201, 78] on div at bounding box center [1208, 79] width 18 height 18
checkbox input "true"
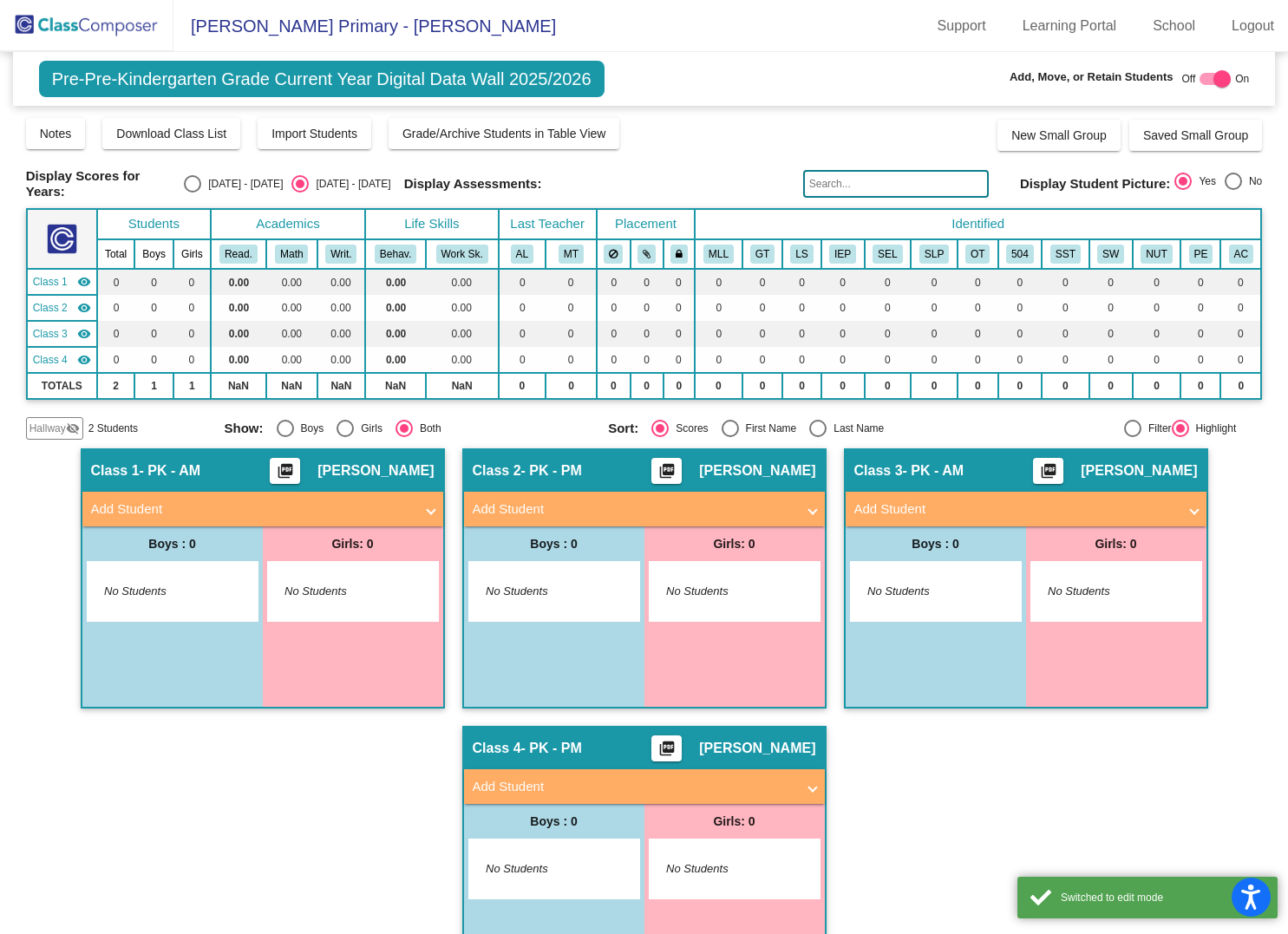
click at [428, 499] on span at bounding box center [430, 509] width 7 height 19
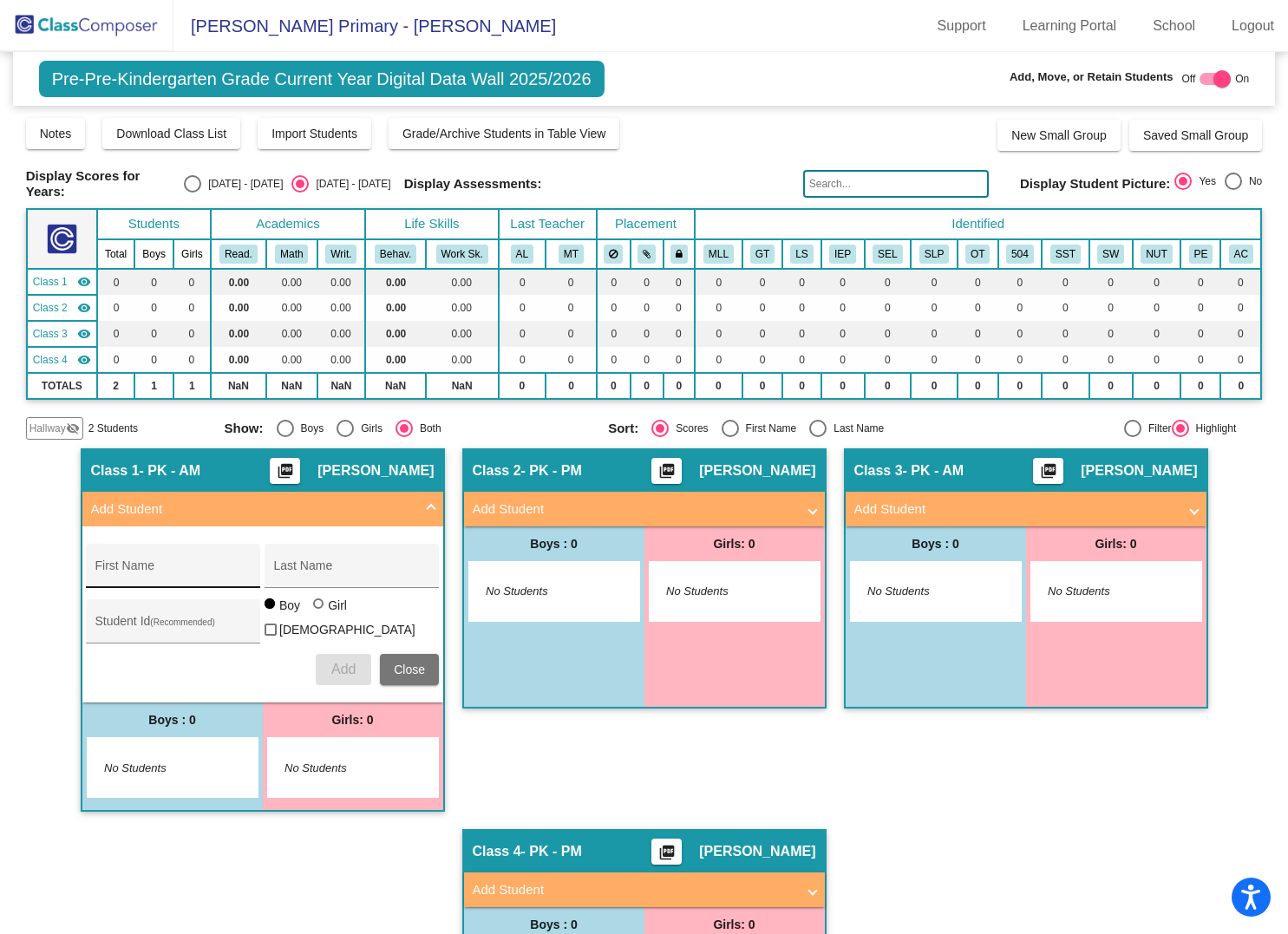
click at [118, 565] on input "First Name" at bounding box center [174, 572] width 156 height 14
type input "[PERSON_NAME]"
type input "McColsky"
click at [335, 662] on span "Add" at bounding box center [344, 669] width 24 height 15
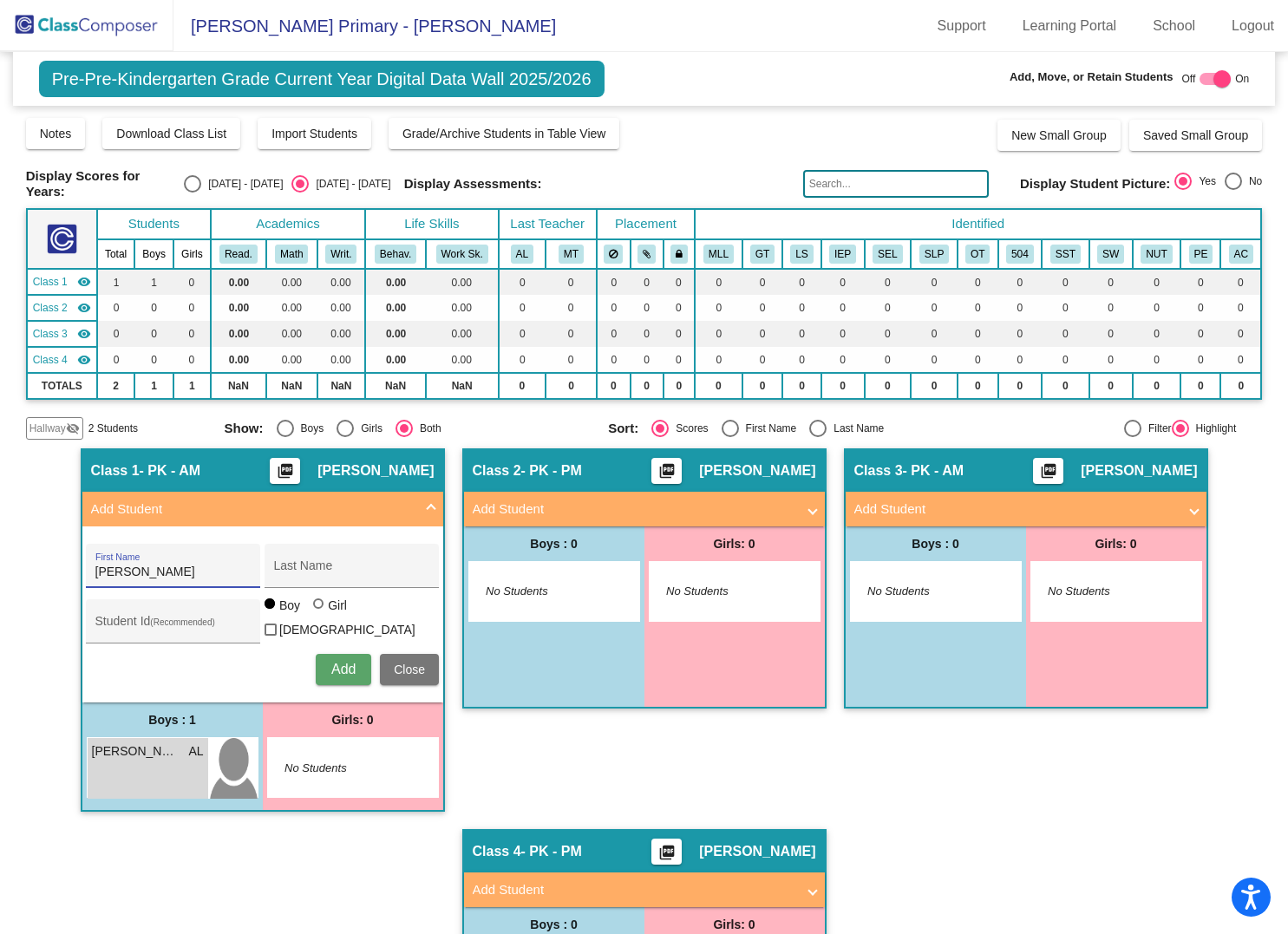
type input "[PERSON_NAME]"
click at [335, 662] on span "Add" at bounding box center [344, 669] width 24 height 15
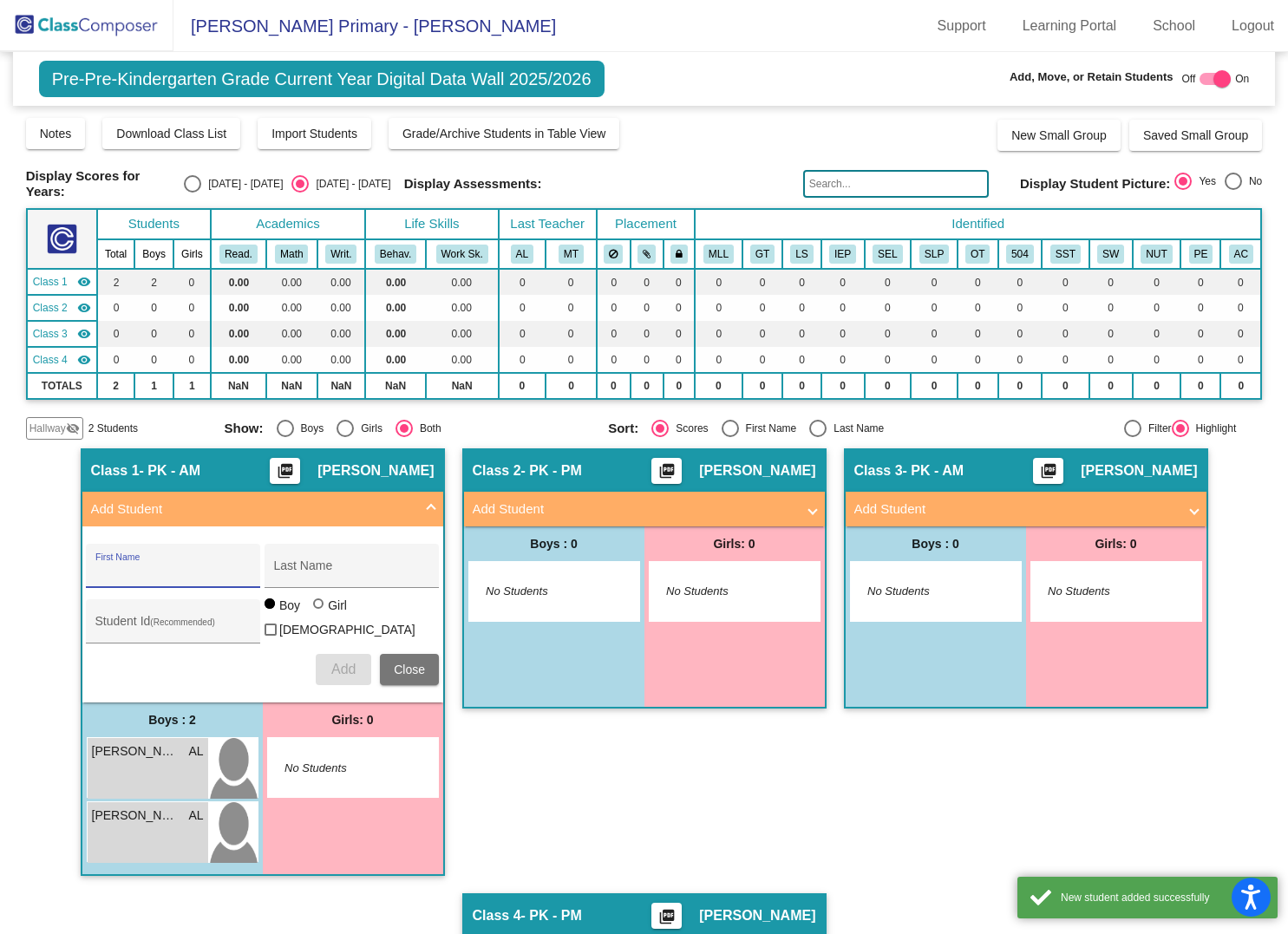
type input "A"
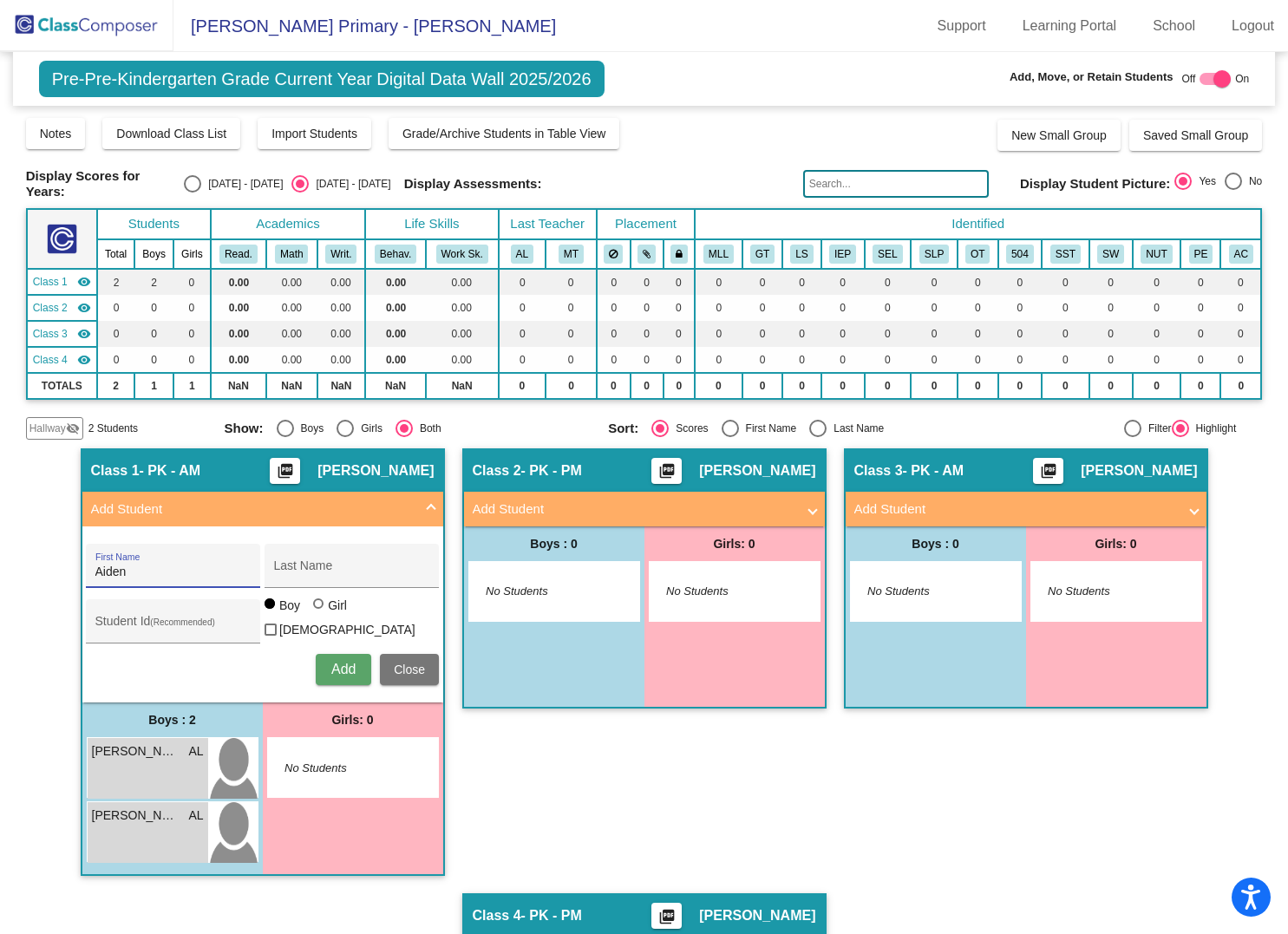
type input "Aiden"
type input "[PERSON_NAME]"
click at [347, 662] on span "Add" at bounding box center [344, 669] width 24 height 15
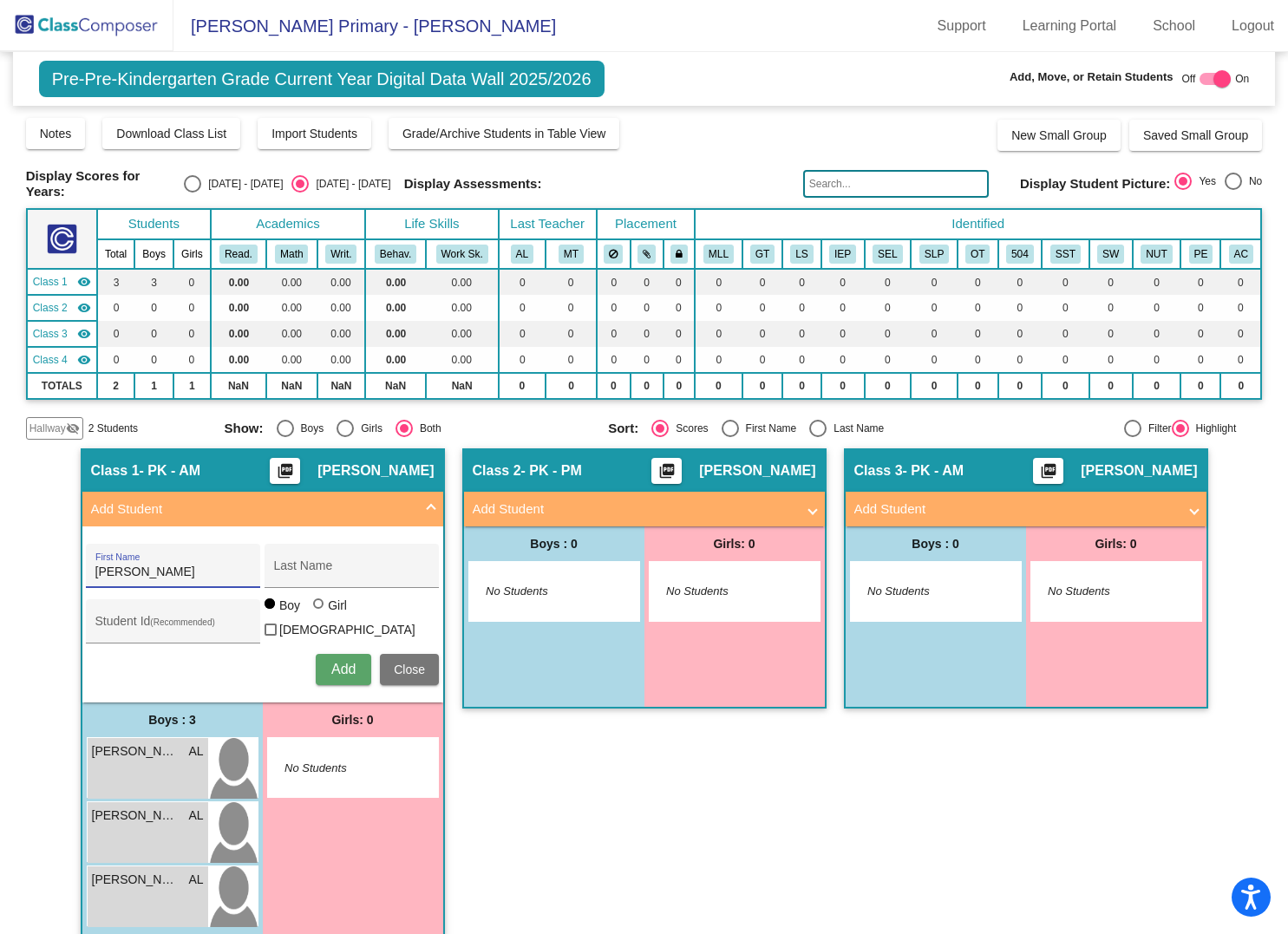
type input "[PERSON_NAME]"
click at [345, 662] on span "Add" at bounding box center [344, 669] width 24 height 15
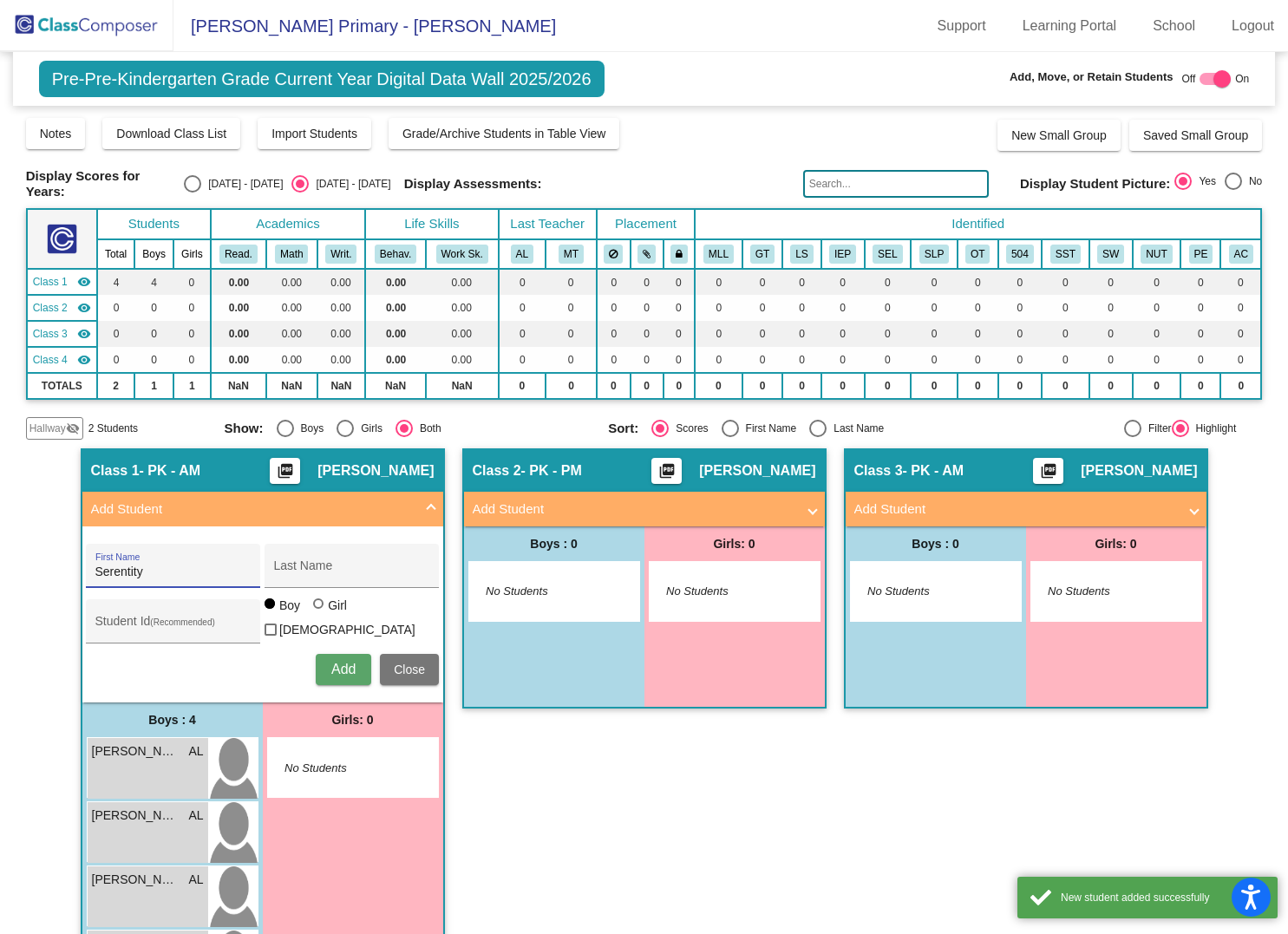
type input "Serentity"
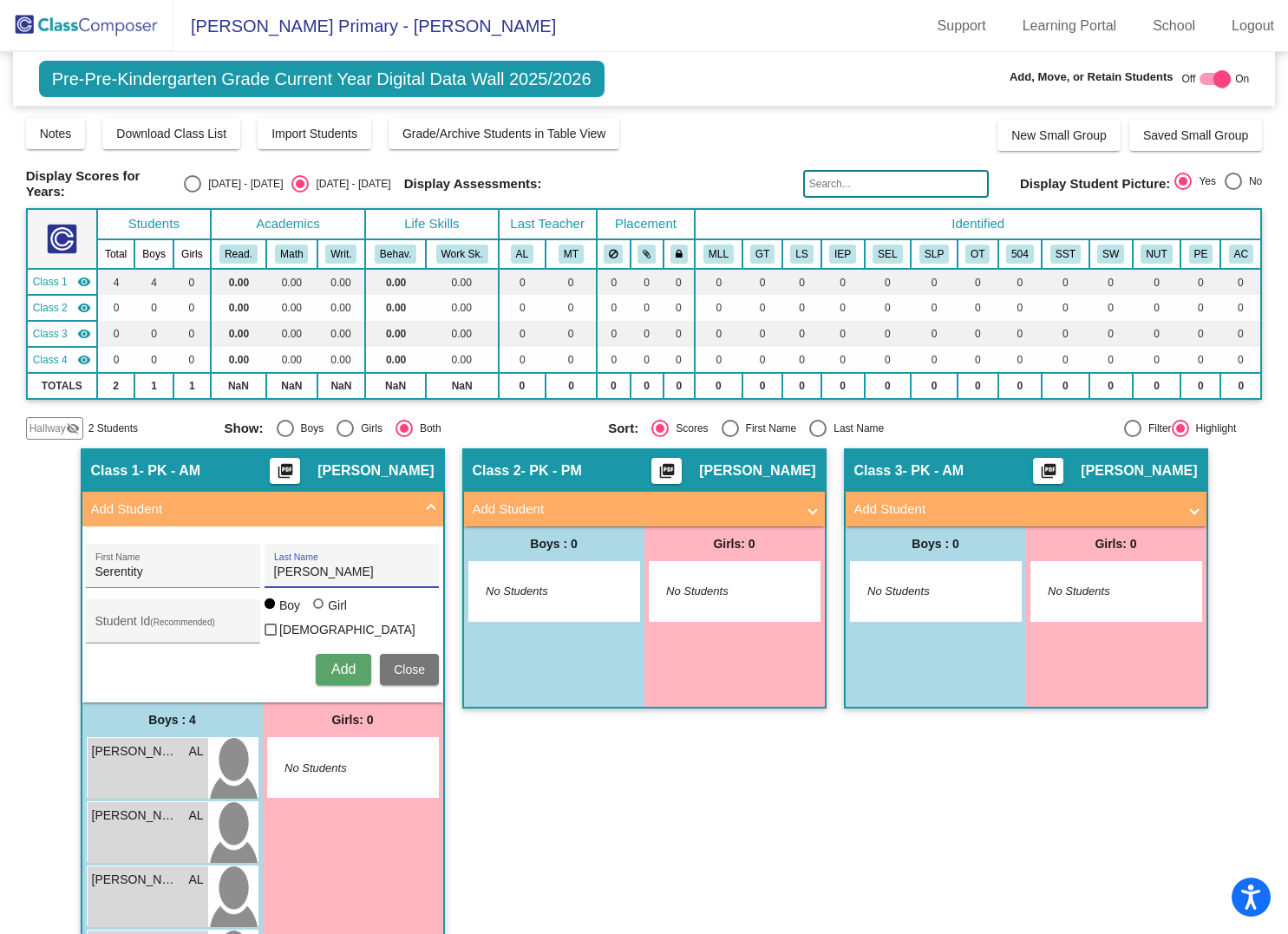
type input "[PERSON_NAME]"
click at [318, 603] on div at bounding box center [318, 603] width 10 height 10
click at [319, 612] on input "Girl" at bounding box center [319, 612] width 1 height 1
radio input "true"
click at [335, 662] on span "Add" at bounding box center [344, 669] width 24 height 15
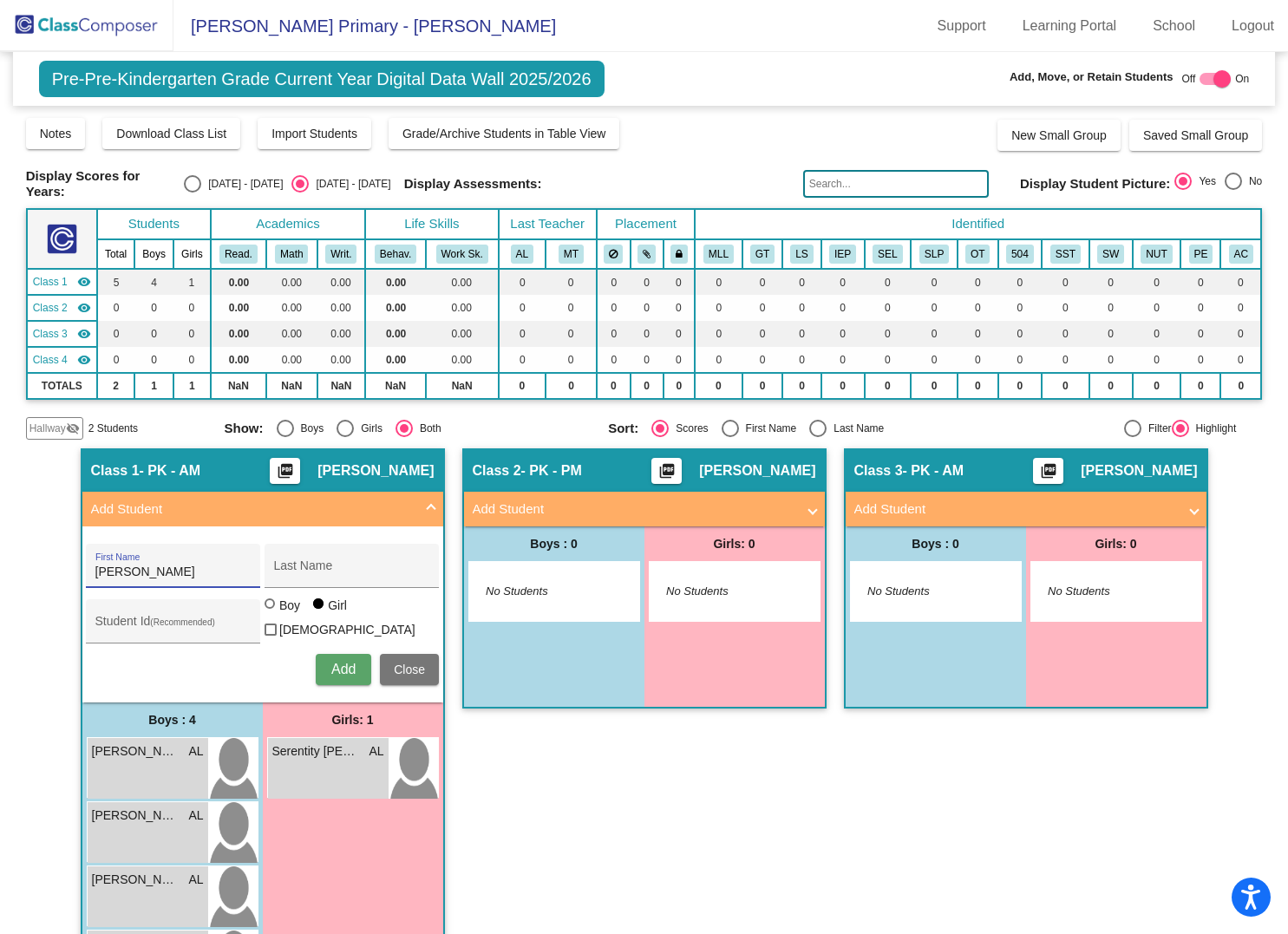
type input "[PERSON_NAME]"
click at [271, 609] on div at bounding box center [271, 604] width 14 height 14
click at [271, 612] on input "Boy" at bounding box center [270, 612] width 1 height 1
radio input "true"
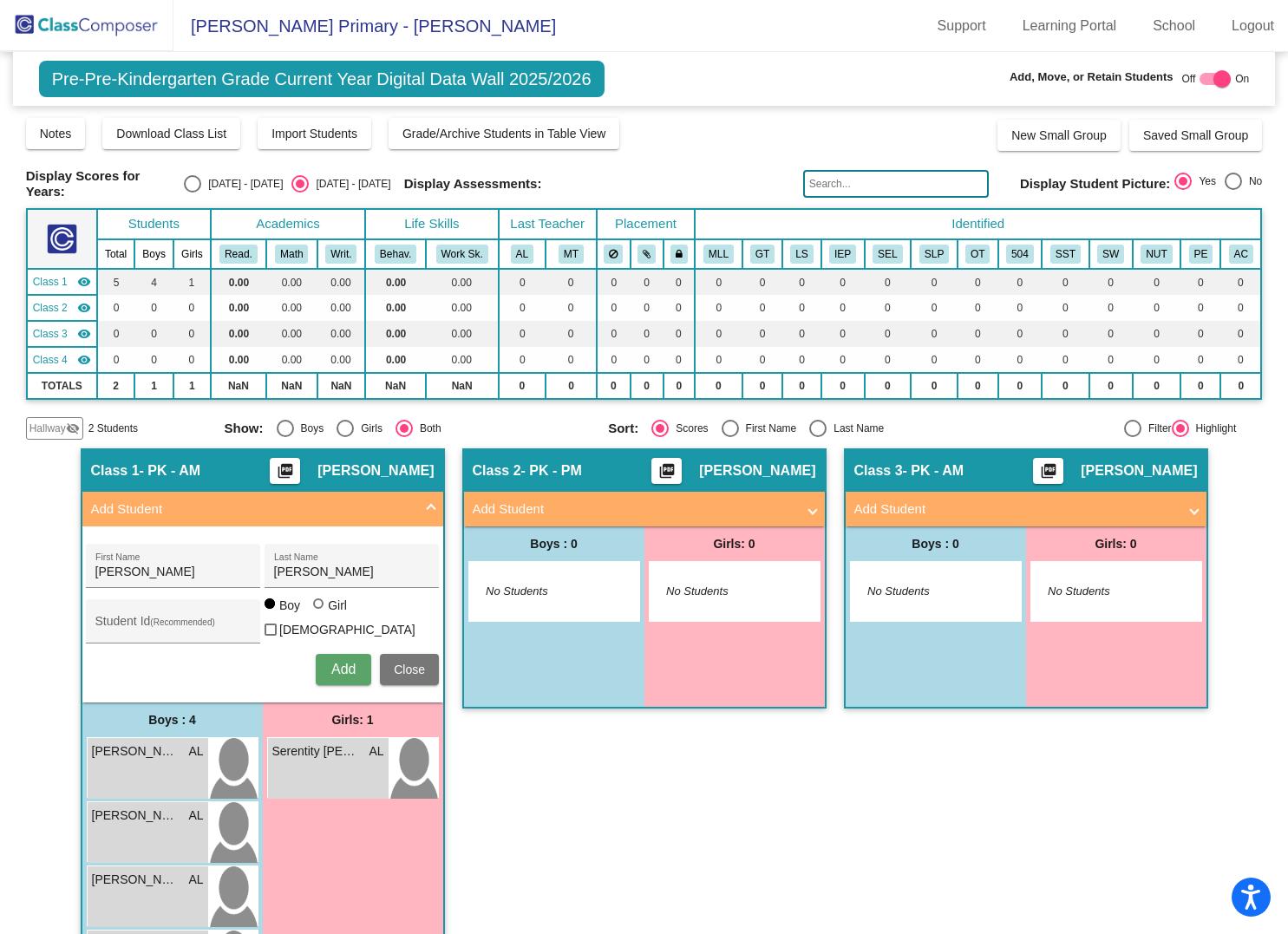
click at [347, 662] on span "Add" at bounding box center [344, 669] width 24 height 15
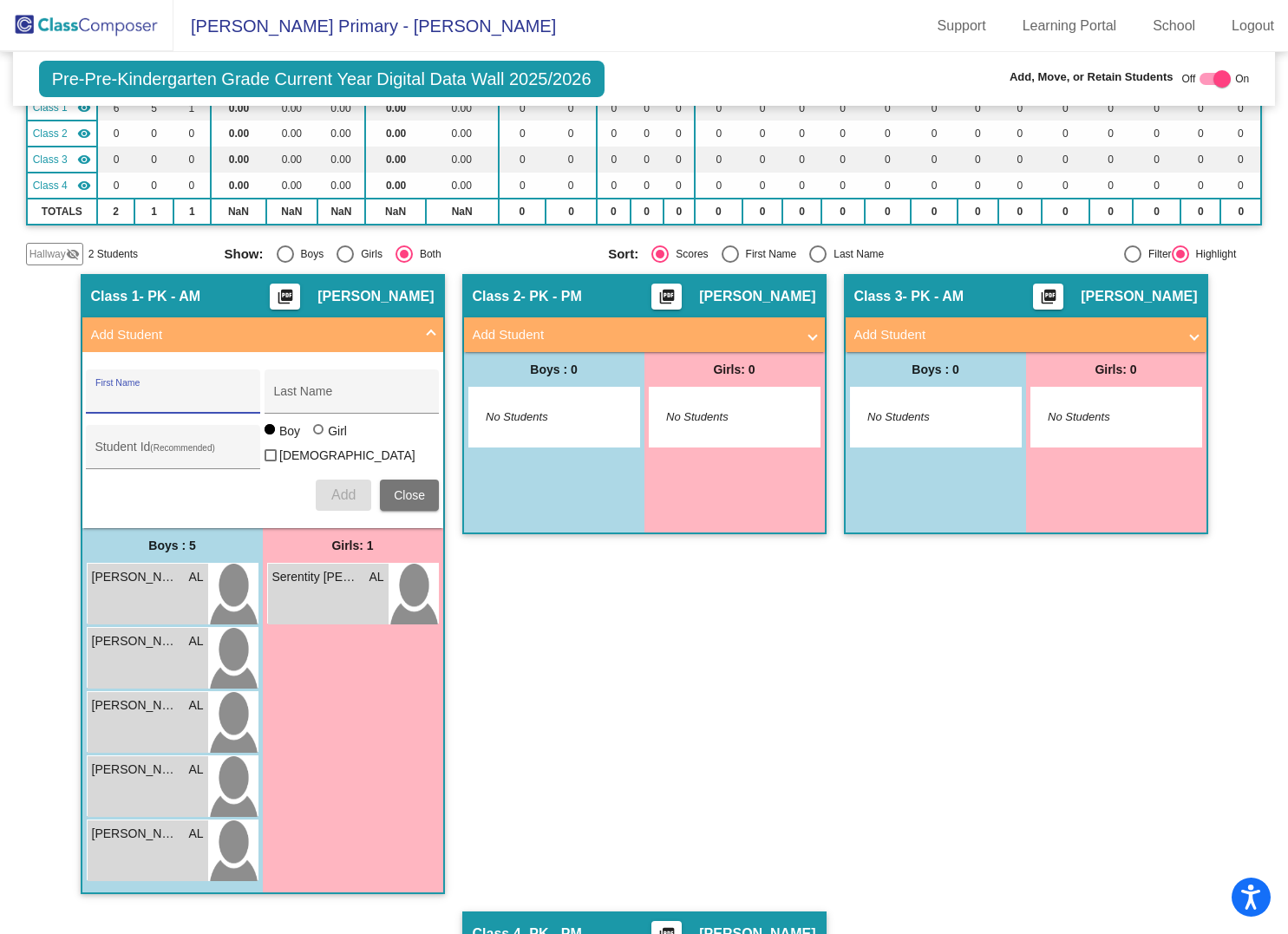
scroll to position [177, 0]
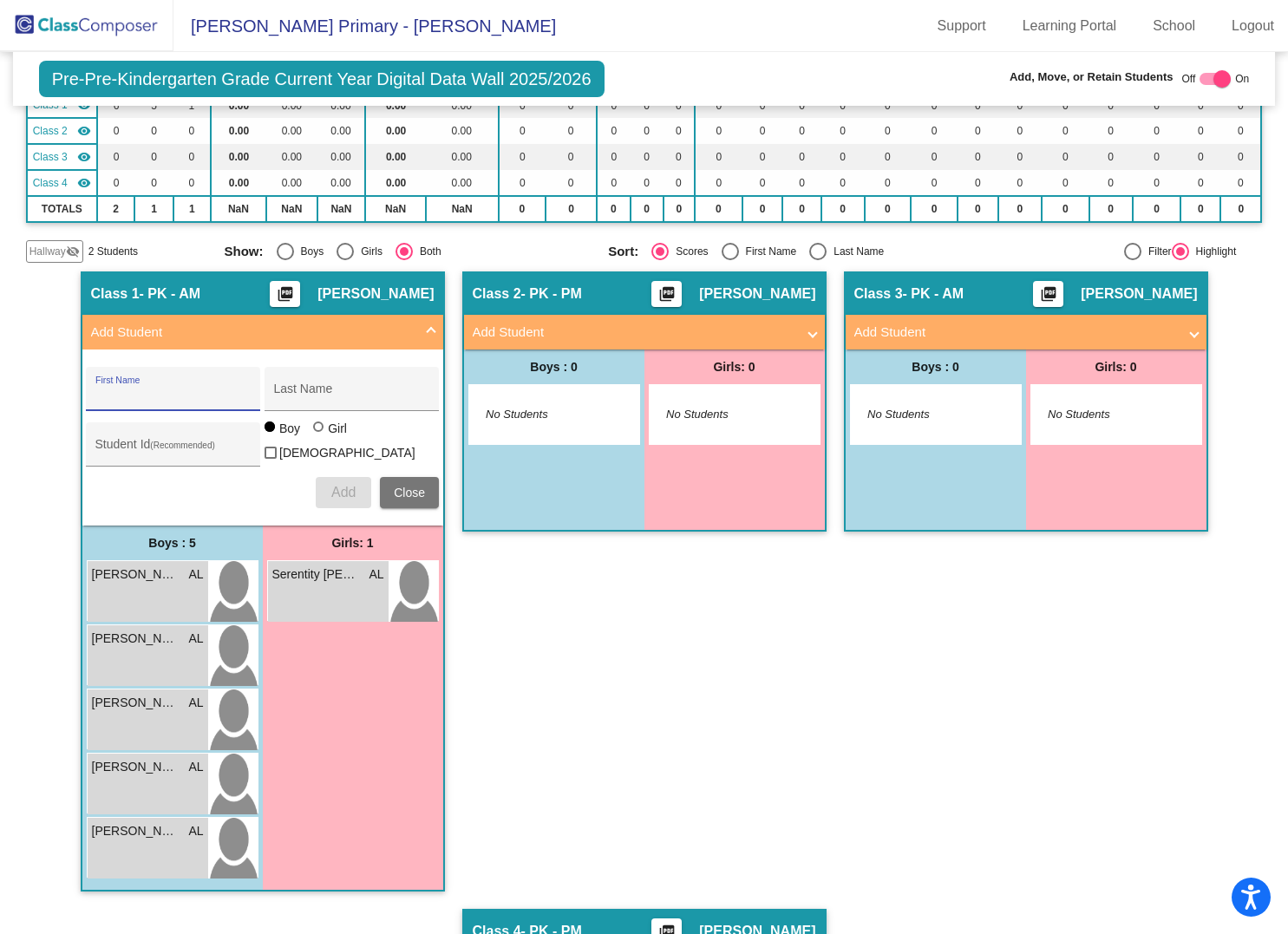
click at [618, 355] on div "Boys : 0" at bounding box center [554, 366] width 180 height 34
click at [943, 322] on mat-panel-title "Add Student" at bounding box center [1015, 331] width 322 height 19
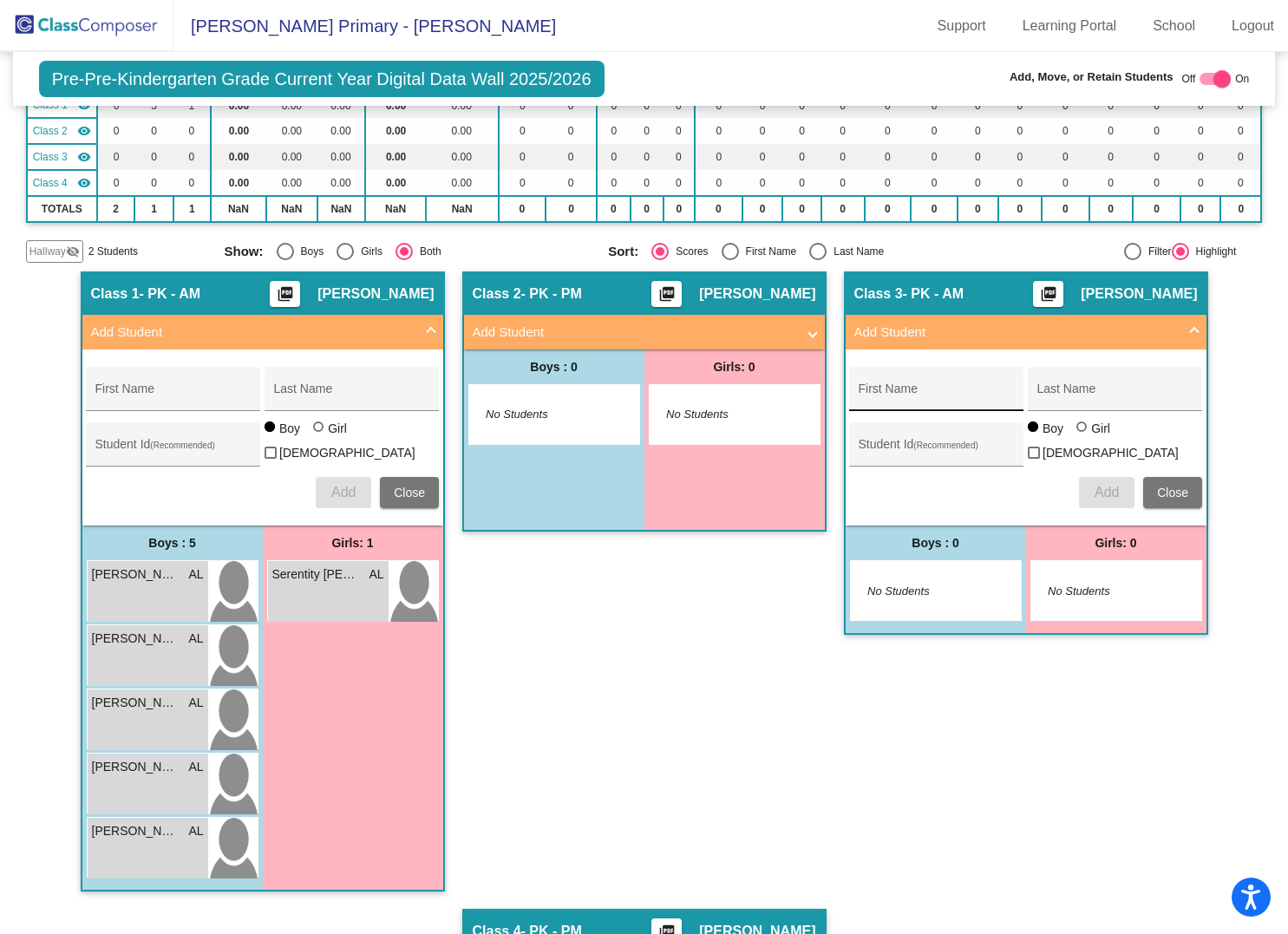
click at [883, 379] on div "First Name" at bounding box center [937, 394] width 156 height 35
type input "A"
type input "Jayden"
type input "Raven"
click at [1106, 490] on button "Add" at bounding box center [1107, 493] width 56 height 32
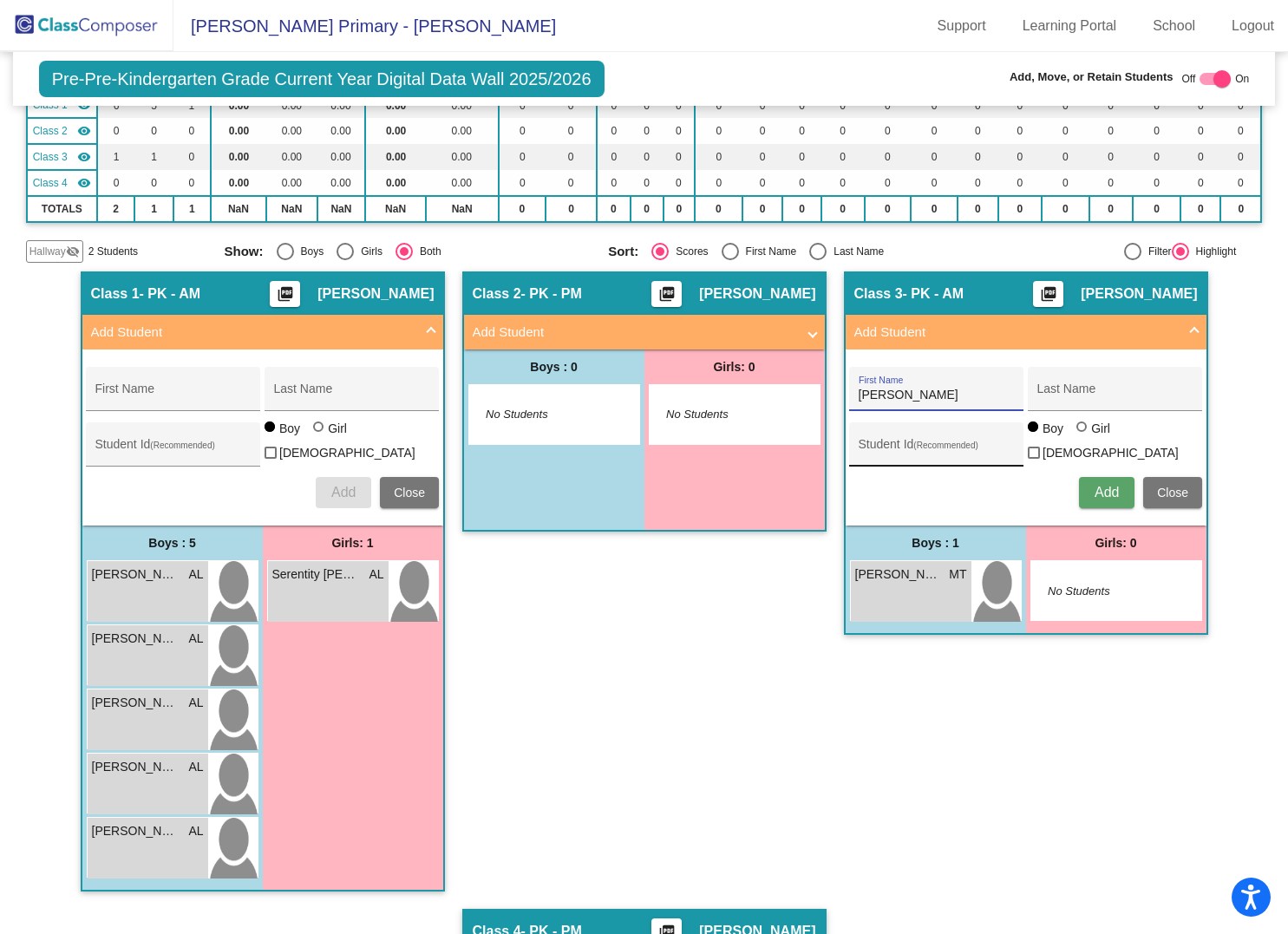
type input "[PERSON_NAME]"
type input "Gerola"
click at [1106, 485] on span "Add" at bounding box center [1107, 492] width 24 height 15
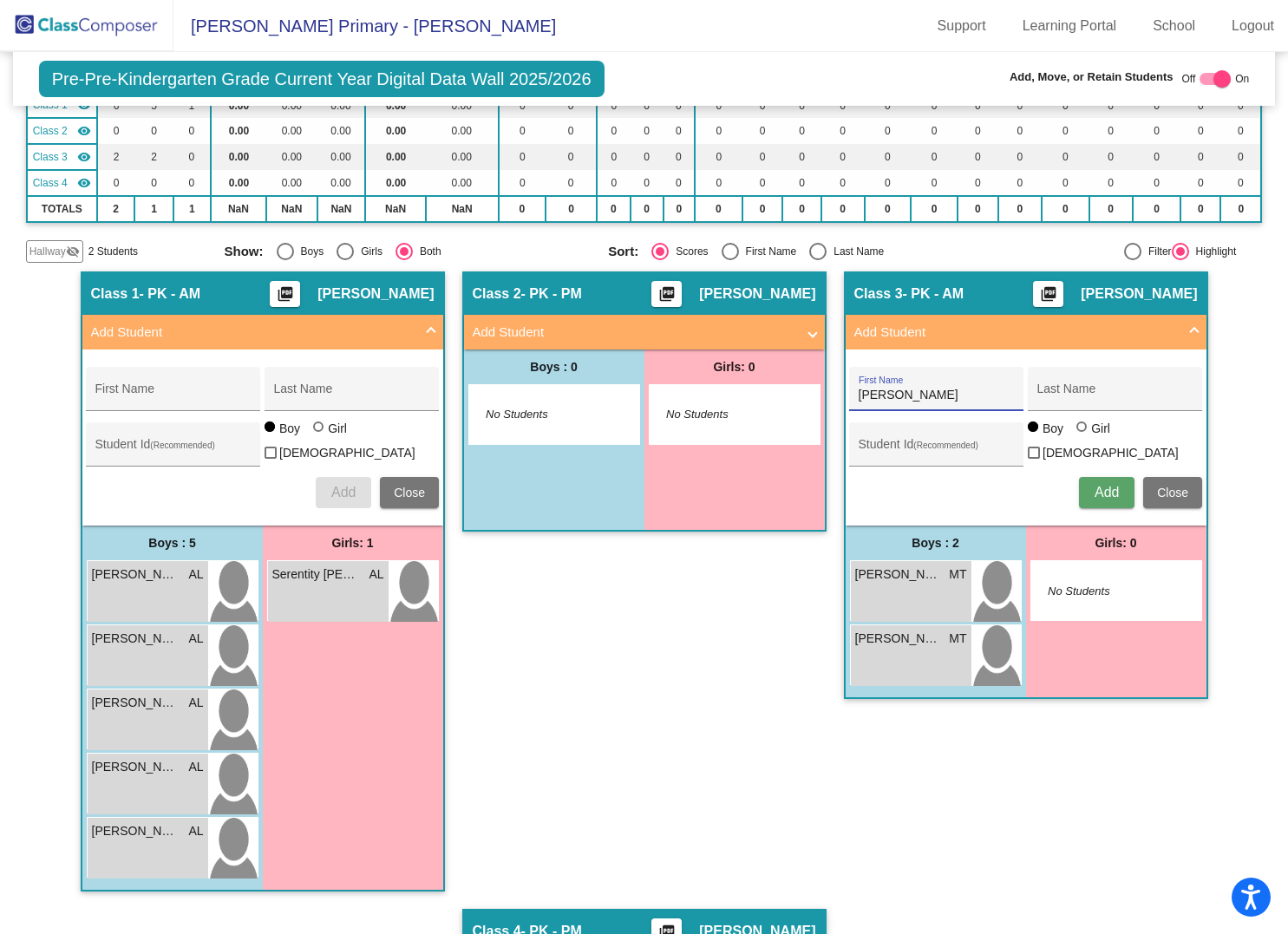
type input "[PERSON_NAME]"
click at [1099, 485] on span "Add" at bounding box center [1107, 492] width 24 height 15
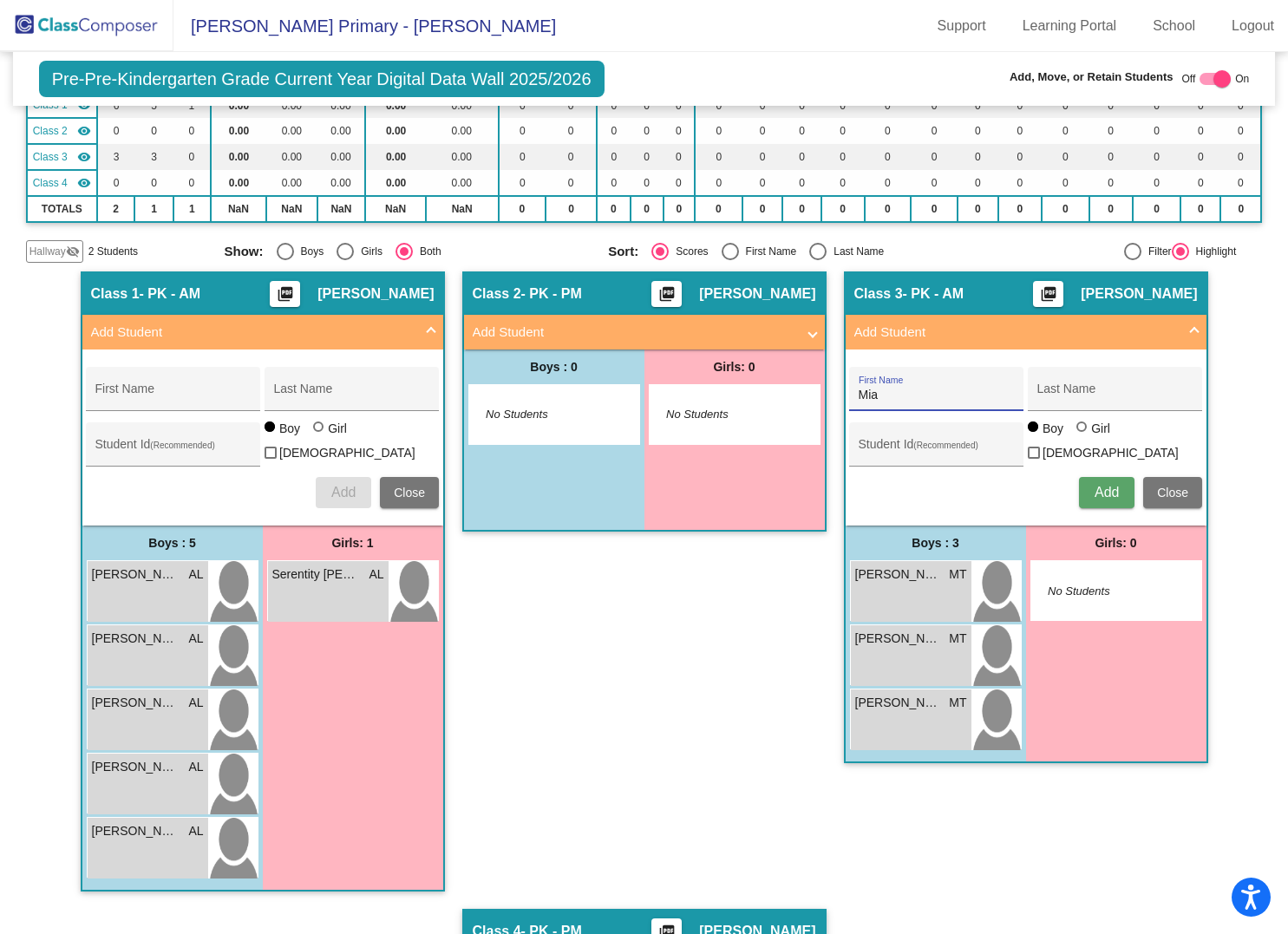
type input "Mia"
type input "[PERSON_NAME]"
click at [1080, 428] on div at bounding box center [1081, 426] width 10 height 10
click at [1083, 435] on input "Girl" at bounding box center [1083, 435] width 1 height 1
radio input "true"
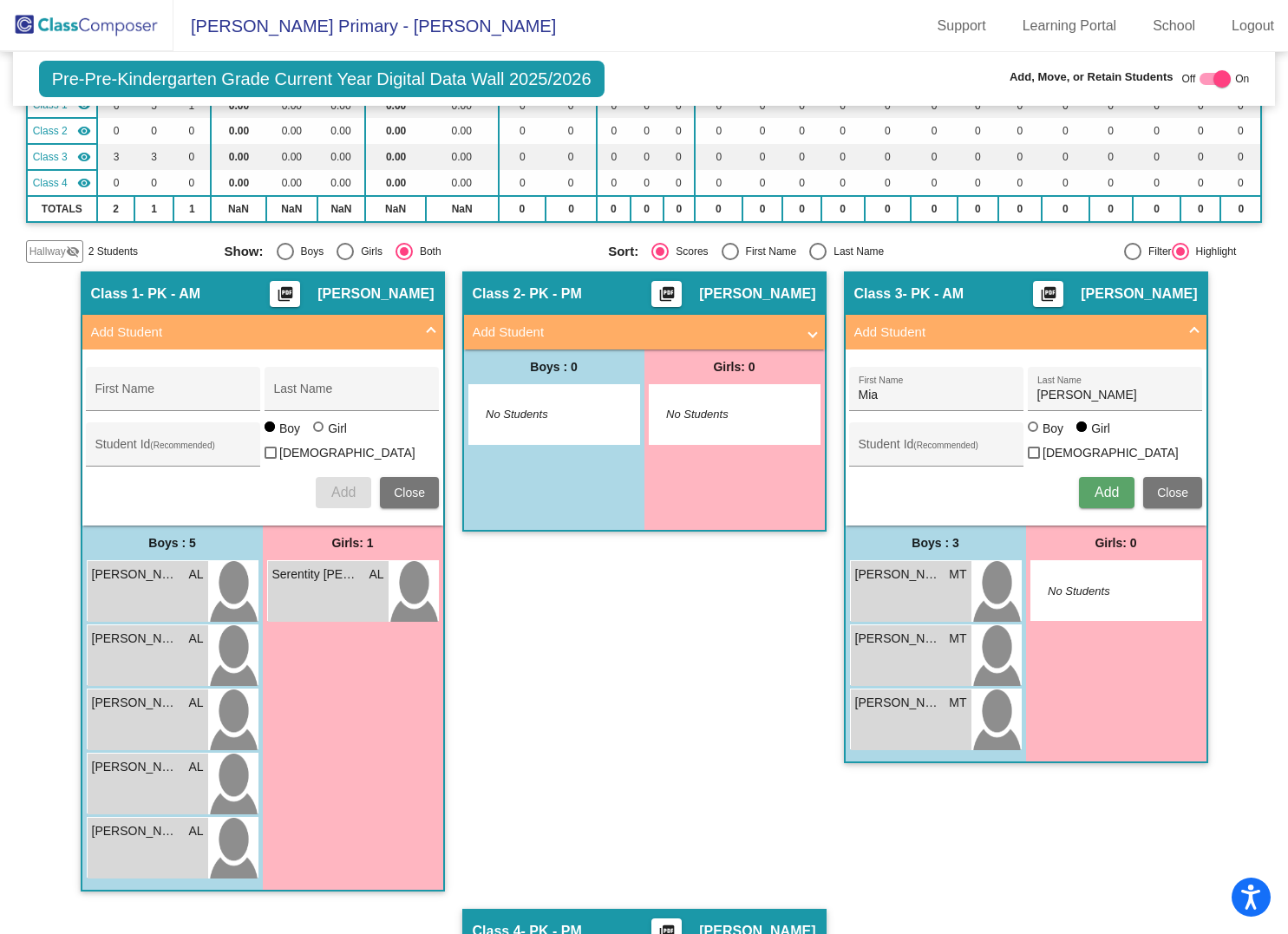
click at [1098, 485] on span "Add" at bounding box center [1107, 492] width 24 height 15
type input "Terra"
type input "Holland"
click at [1107, 485] on span "Add" at bounding box center [1107, 492] width 24 height 15
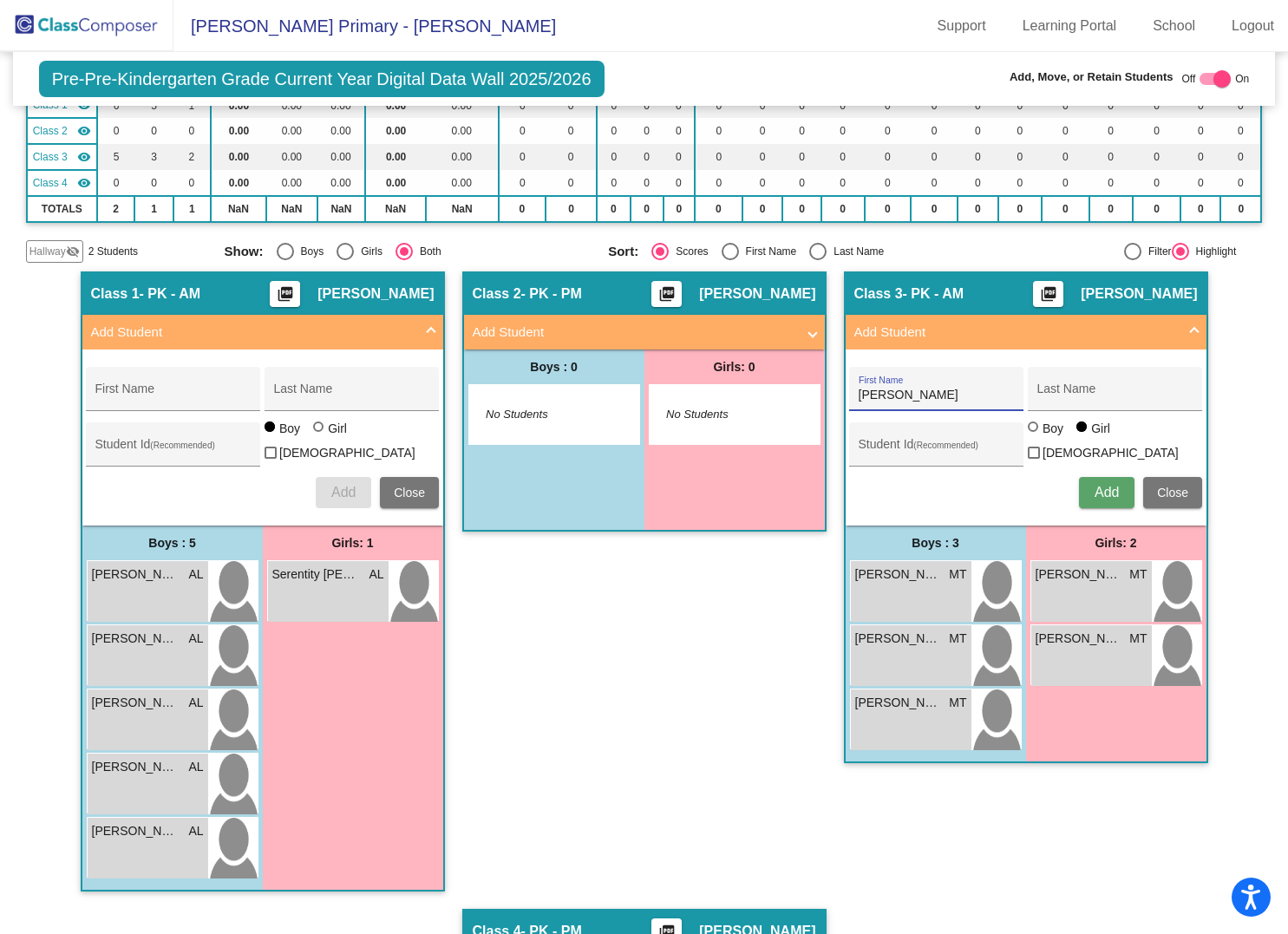
type input "[PERSON_NAME]"
click at [1115, 489] on button "Add" at bounding box center [1107, 493] width 56 height 32
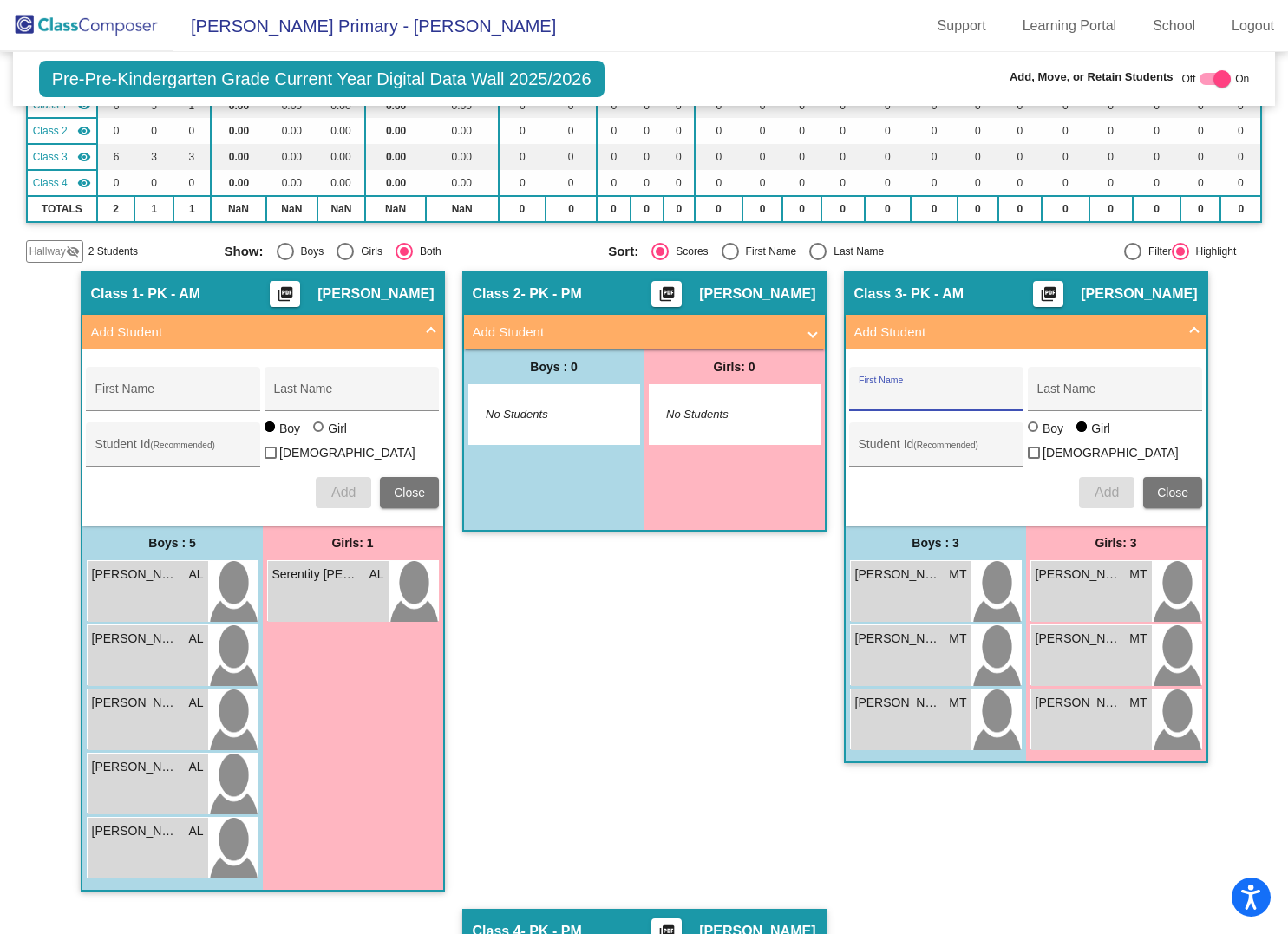
click at [521, 406] on span "No Students" at bounding box center [540, 414] width 109 height 18
click at [520, 406] on span "No Students" at bounding box center [540, 414] width 109 height 18
click at [531, 322] on mat-panel-title "Add Student" at bounding box center [633, 331] width 322 height 19
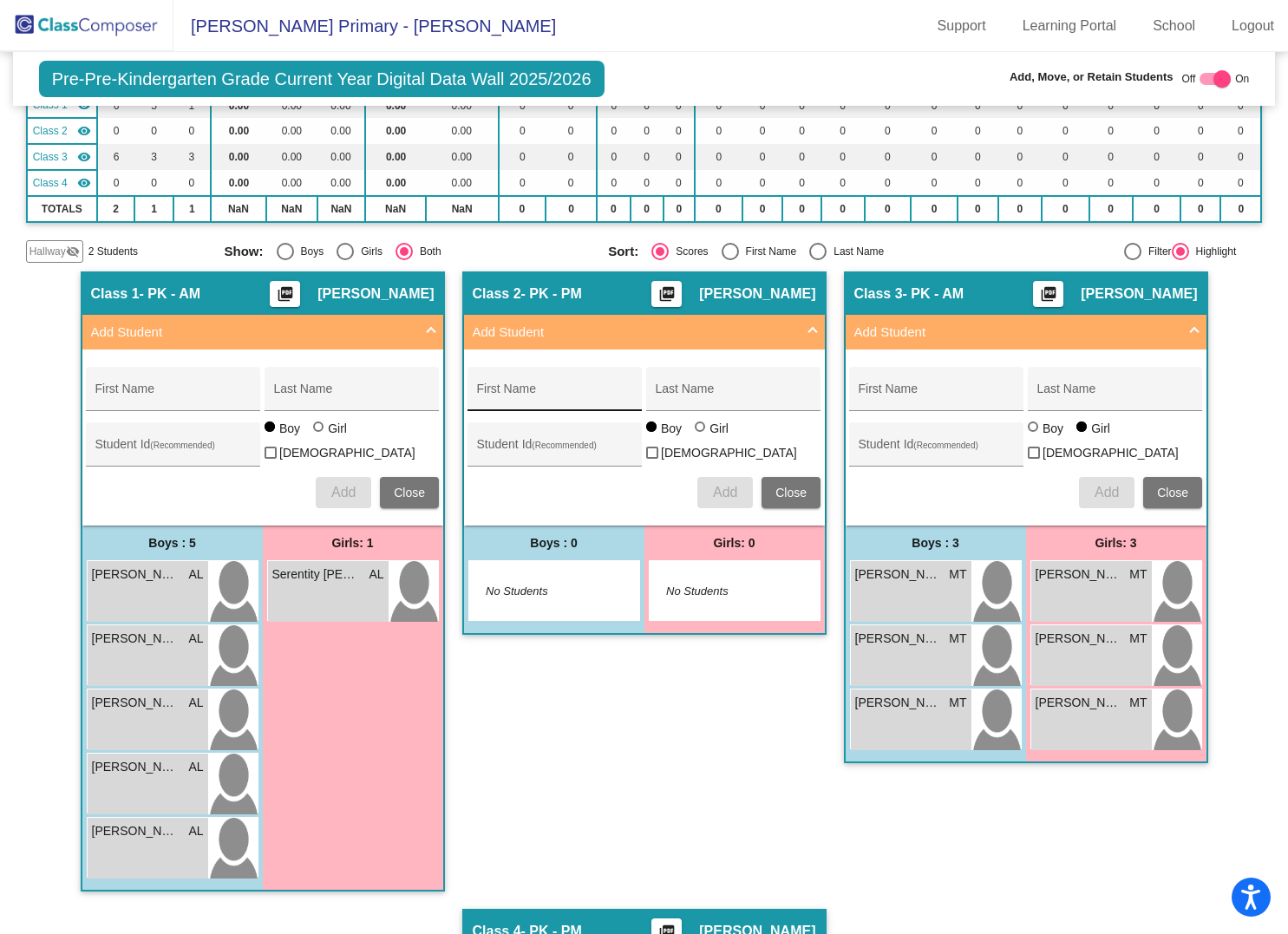
click at [537, 388] on input "First Name" at bounding box center [555, 395] width 156 height 14
type input "[PERSON_NAME]"
click at [716, 388] on input "Last Name" at bounding box center [734, 395] width 156 height 14
type input "J"
type input "[PERSON_NAME]"
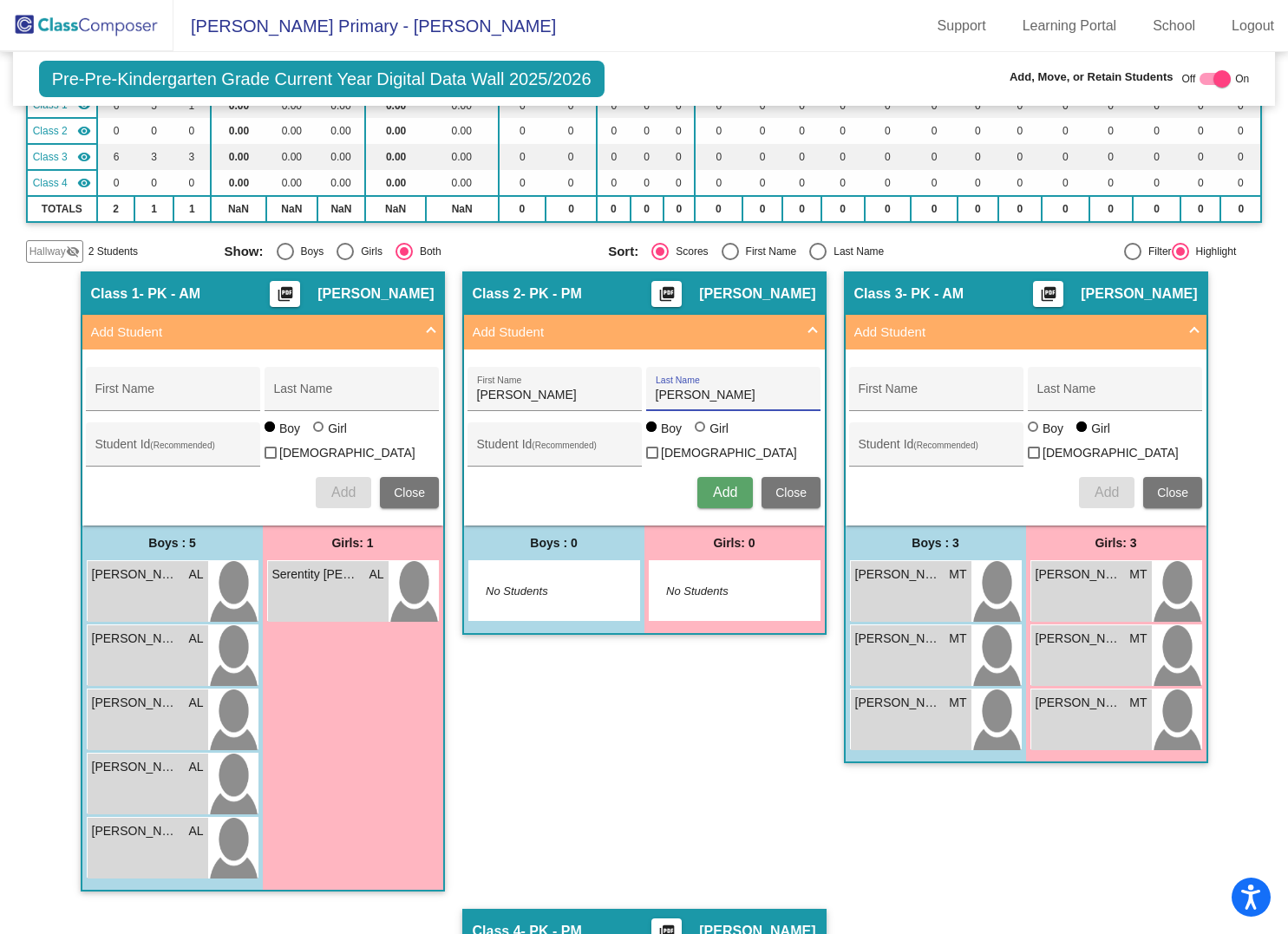
click at [713, 485] on span "Add" at bounding box center [725, 492] width 24 height 15
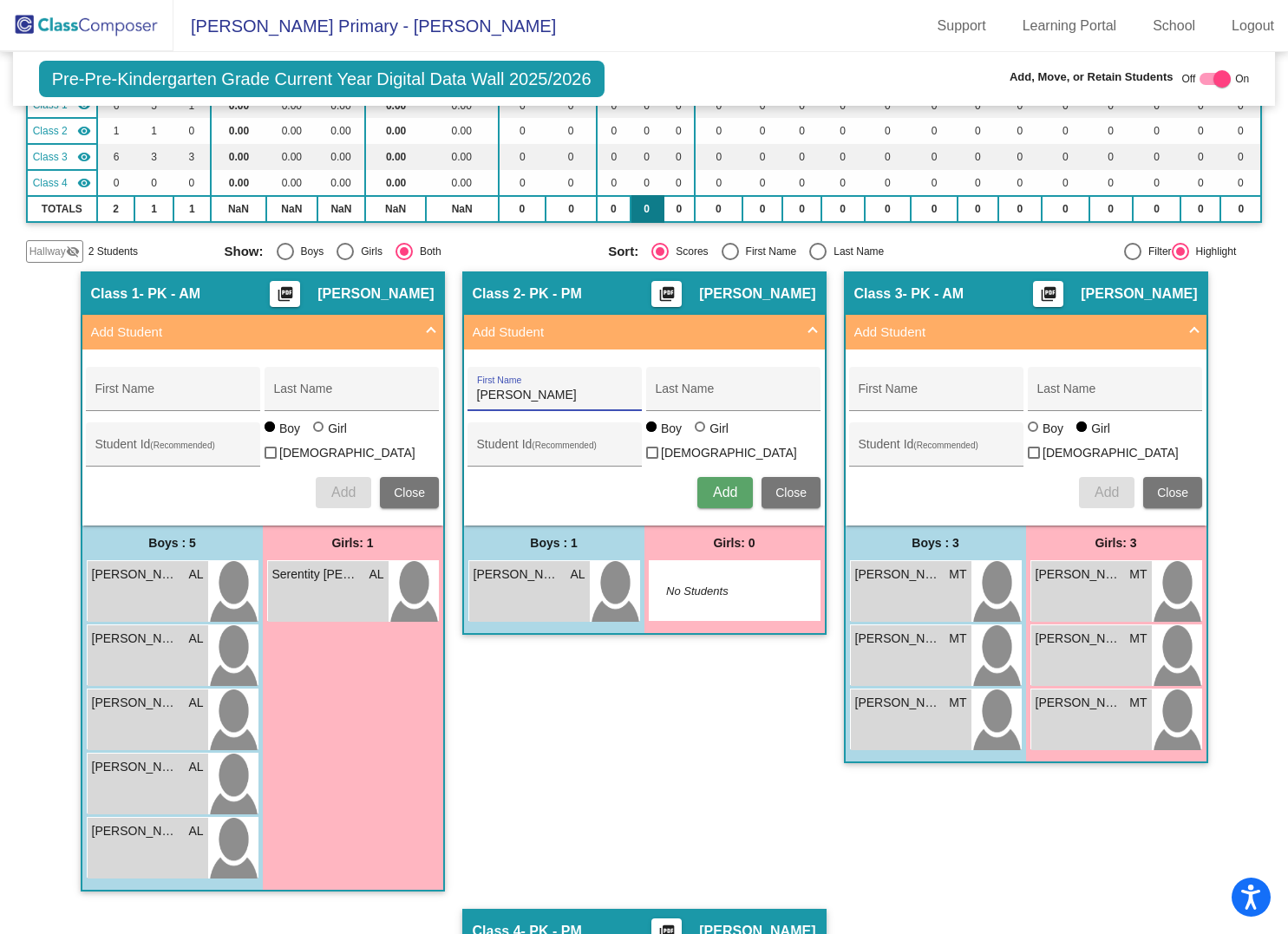
type input "[PERSON_NAME]"
type input "Chervenock"
click at [696, 425] on div at bounding box center [699, 426] width 10 height 10
click at [701, 435] on input "Girl" at bounding box center [701, 435] width 1 height 1
radio input "true"
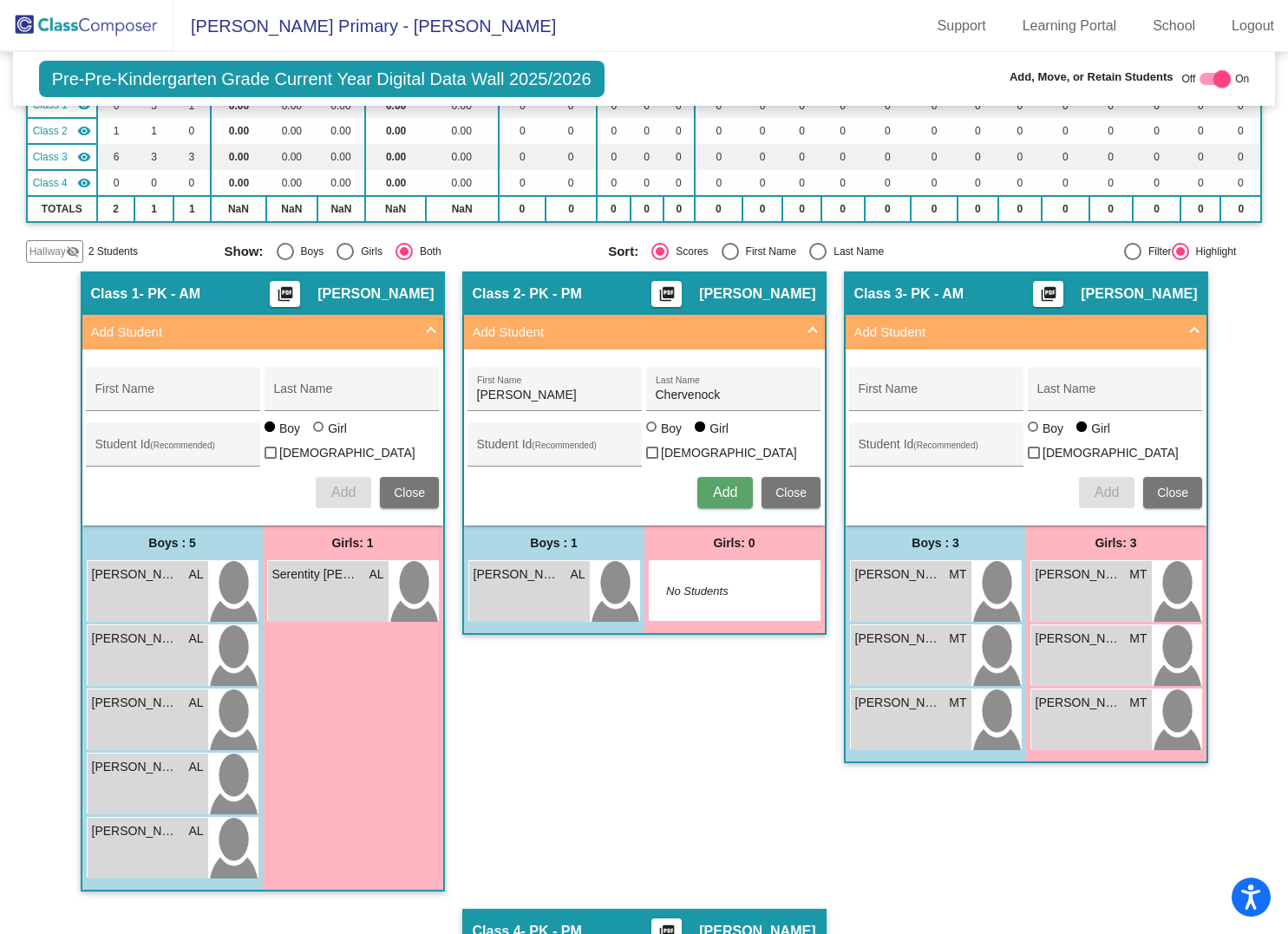
click at [730, 485] on span "Add" at bounding box center [725, 492] width 24 height 15
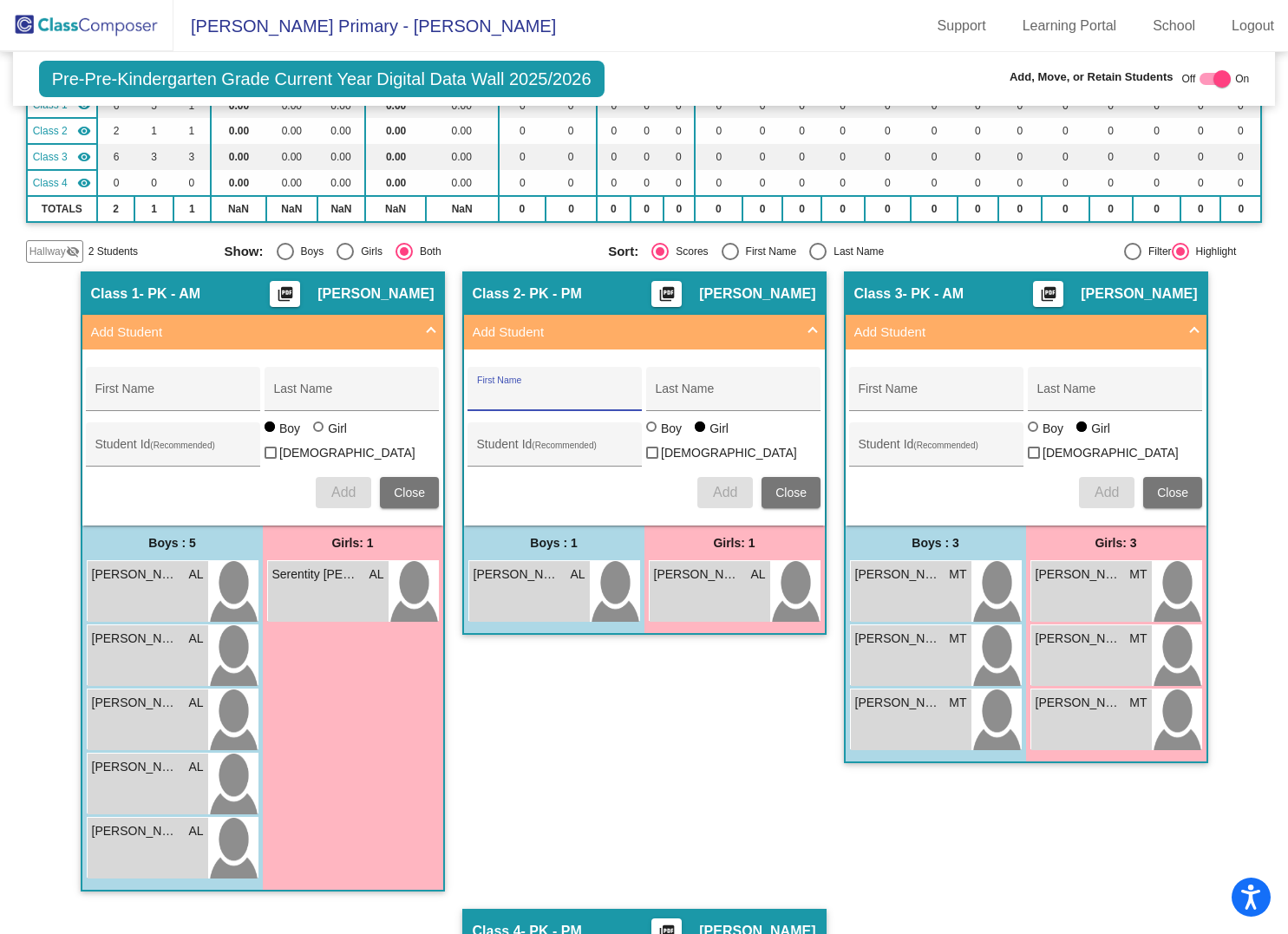
click at [650, 430] on div at bounding box center [651, 426] width 10 height 10
click at [652, 435] on input "Boy" at bounding box center [652, 435] width 1 height 1
radio input "true"
click at [556, 376] on div "First Name" at bounding box center [555, 394] width 156 height 35
type input "[PERSON_NAME]"
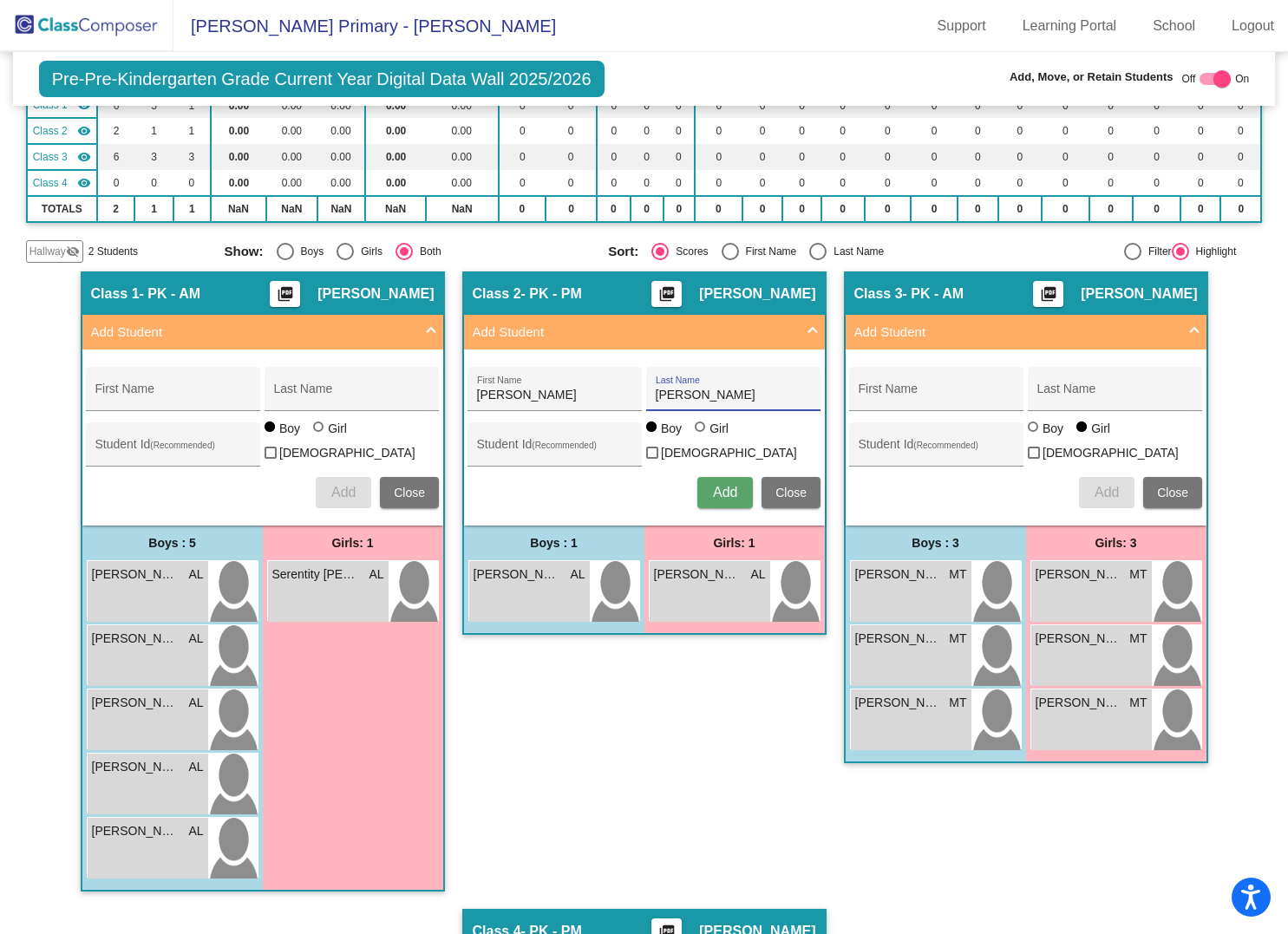
type input "[PERSON_NAME]"
click at [720, 485] on span "Add" at bounding box center [725, 492] width 24 height 15
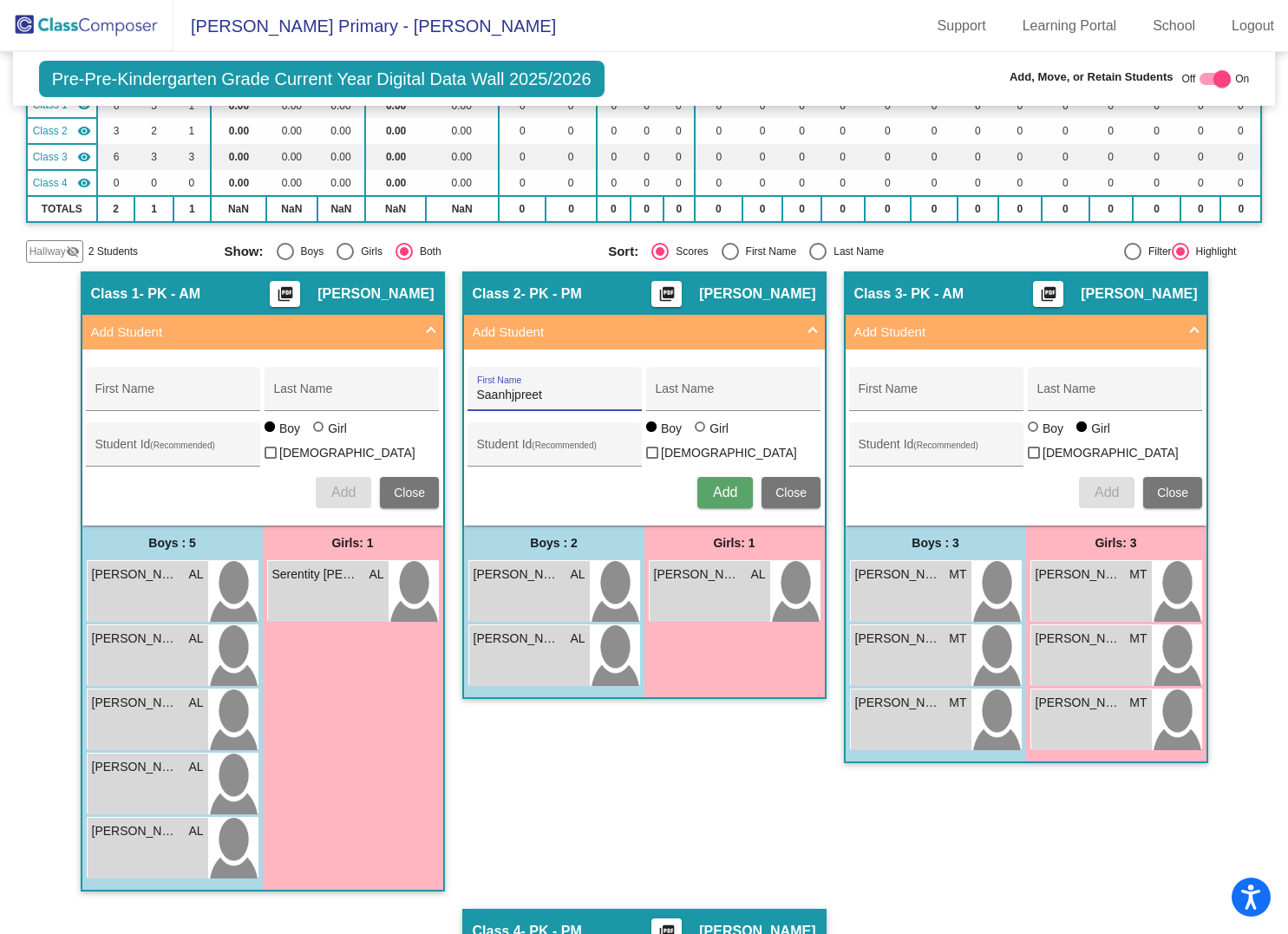
type input "Saanhjpreet"
type input "Rayat"
click at [715, 486] on span "Add" at bounding box center [725, 492] width 24 height 15
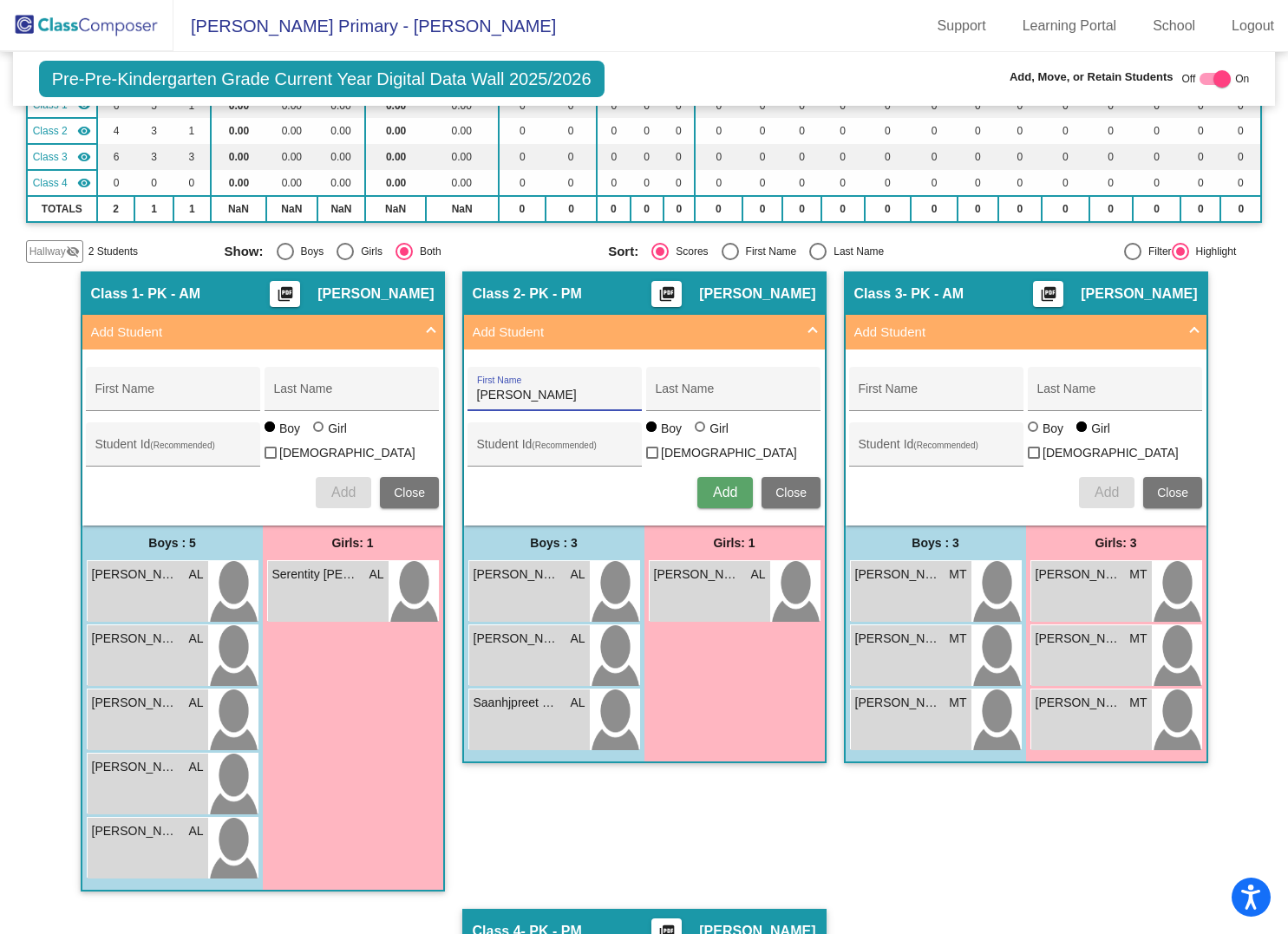
type input "[PERSON_NAME]"
click at [701, 428] on div at bounding box center [701, 428] width 14 height 14
click at [701, 435] on input "Girl" at bounding box center [701, 435] width 1 height 1
radio input "true"
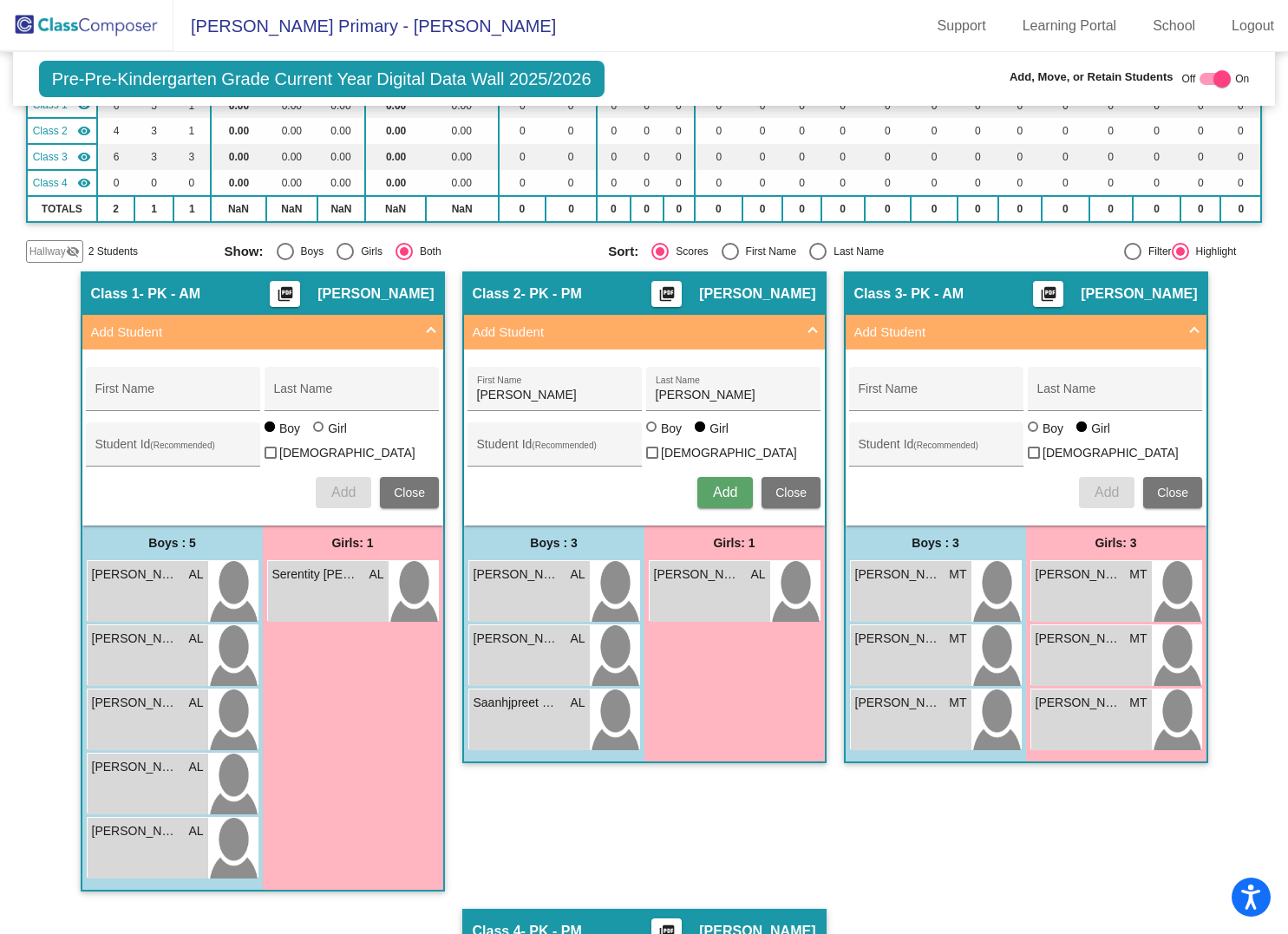
click at [723, 485] on span "Add" at bounding box center [725, 492] width 24 height 15
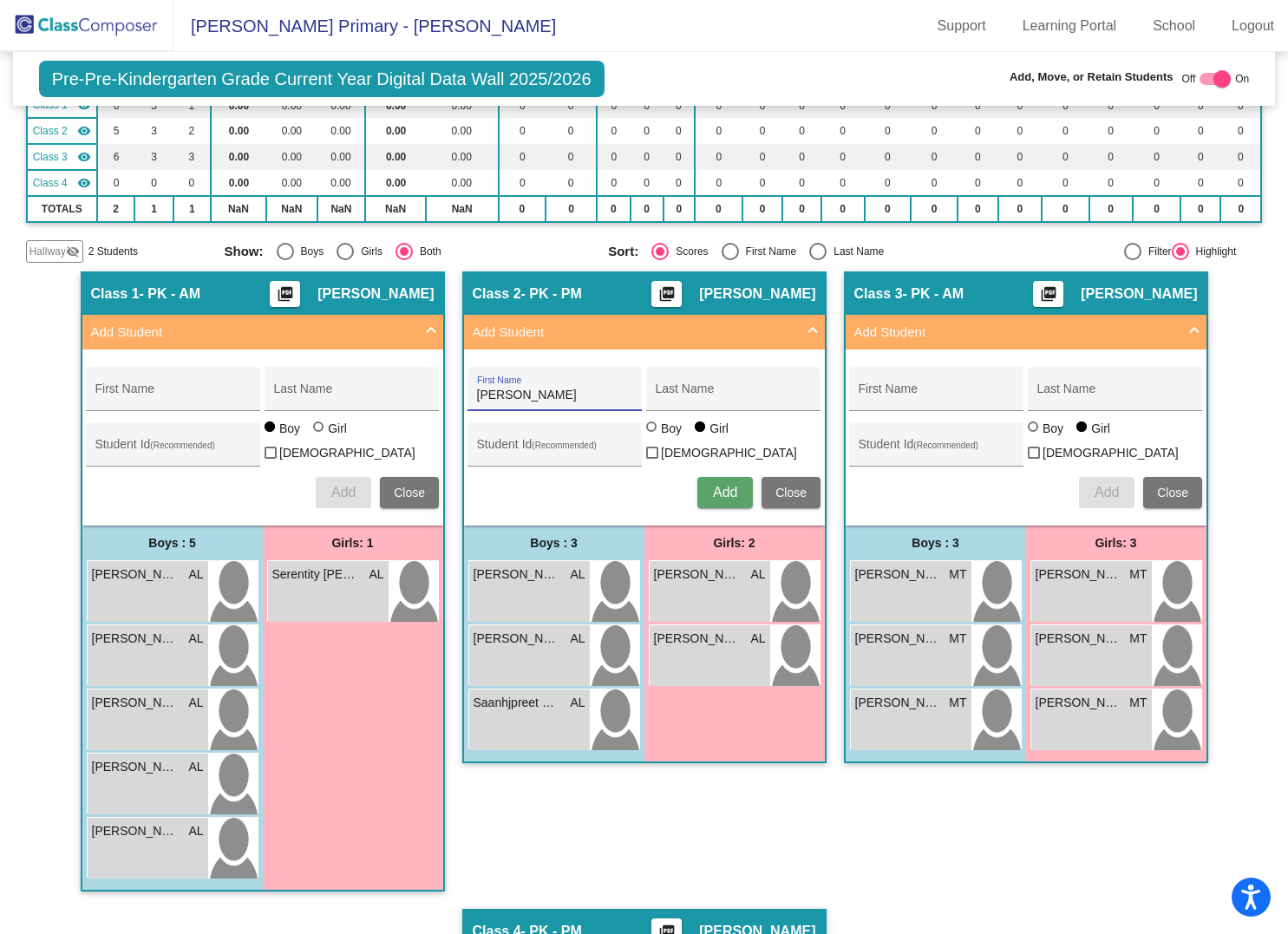
type input "[PERSON_NAME]"
click at [649, 425] on div at bounding box center [653, 428] width 14 height 14
click at [652, 435] on input "Boy" at bounding box center [652, 435] width 1 height 1
radio input "true"
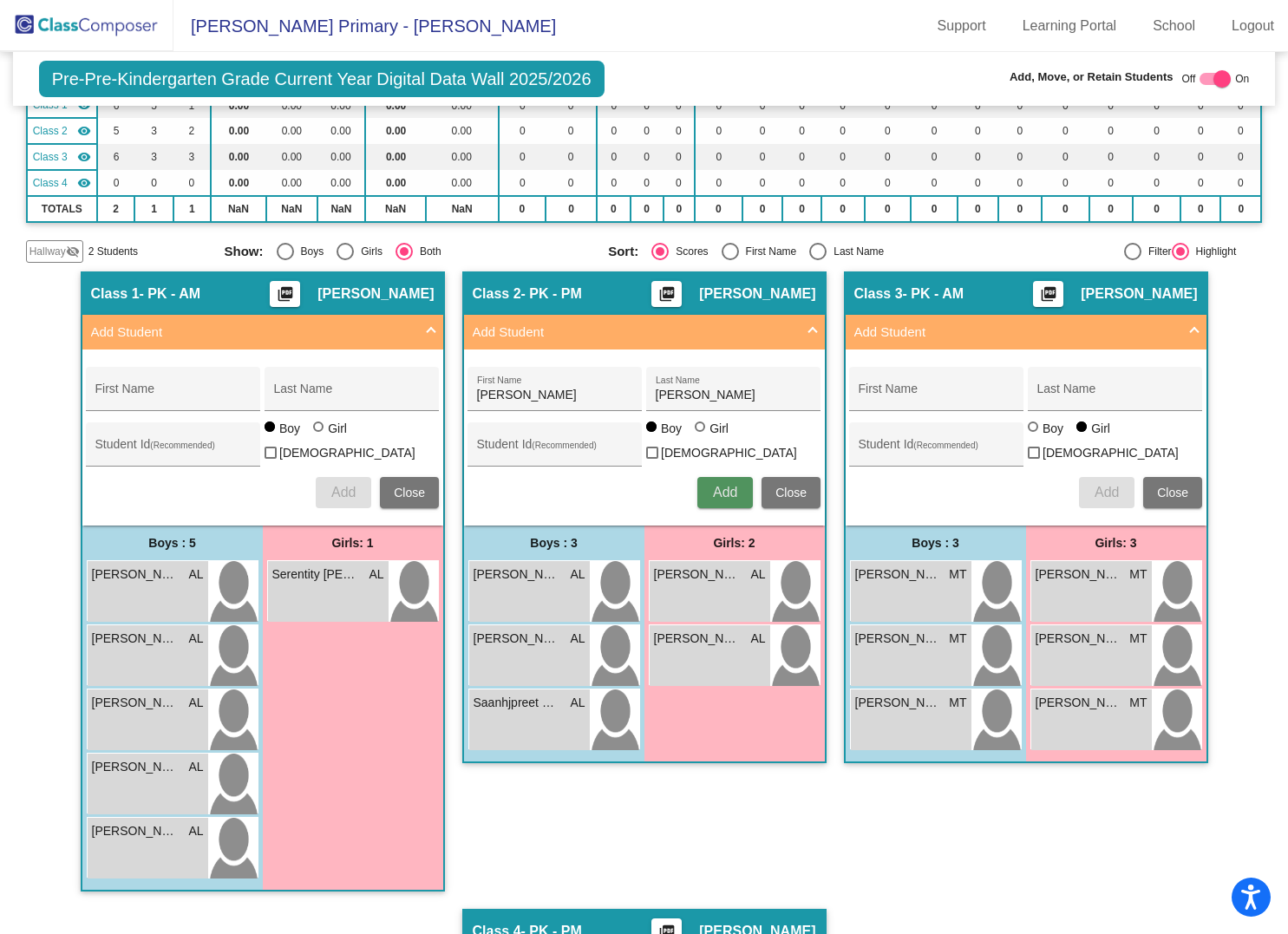
click at [723, 485] on span "Add" at bounding box center [725, 492] width 24 height 15
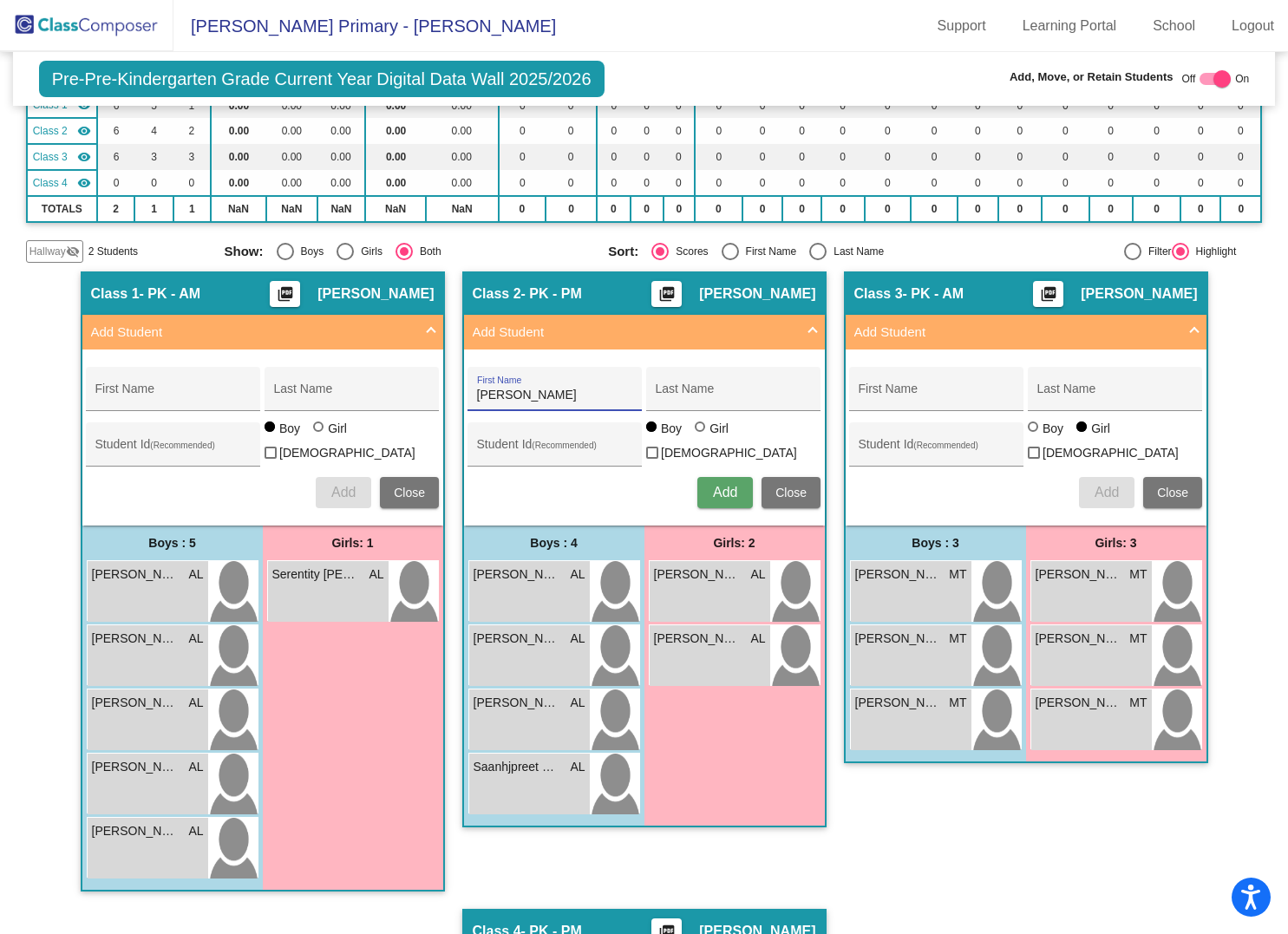
type input "[PERSON_NAME]"
type input "Villars"
click at [695, 435] on div at bounding box center [701, 428] width 14 height 14
click at [701, 436] on input "Girl" at bounding box center [701, 435] width 1 height 1
radio input "true"
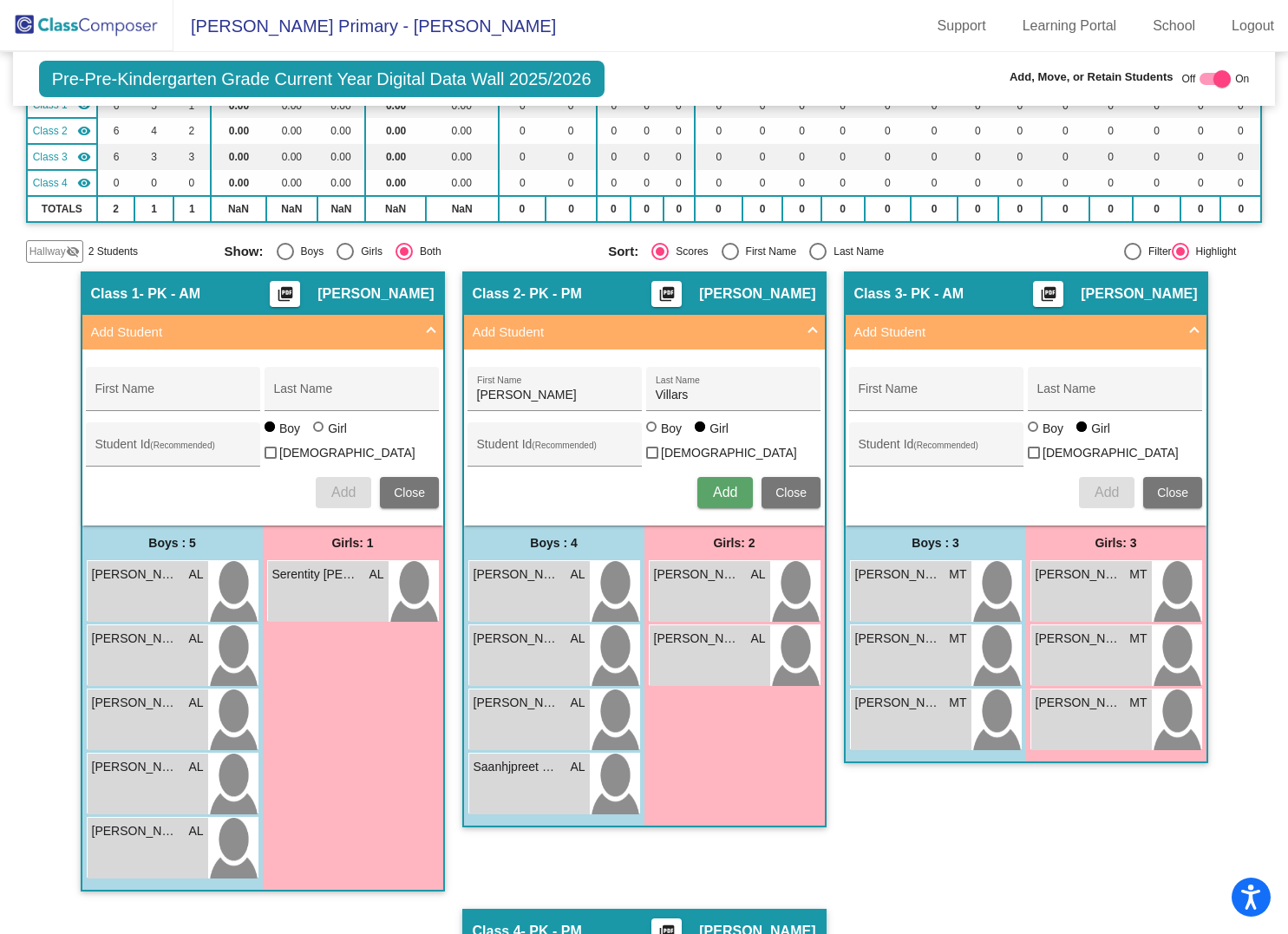
click at [728, 485] on span "Add" at bounding box center [725, 492] width 24 height 15
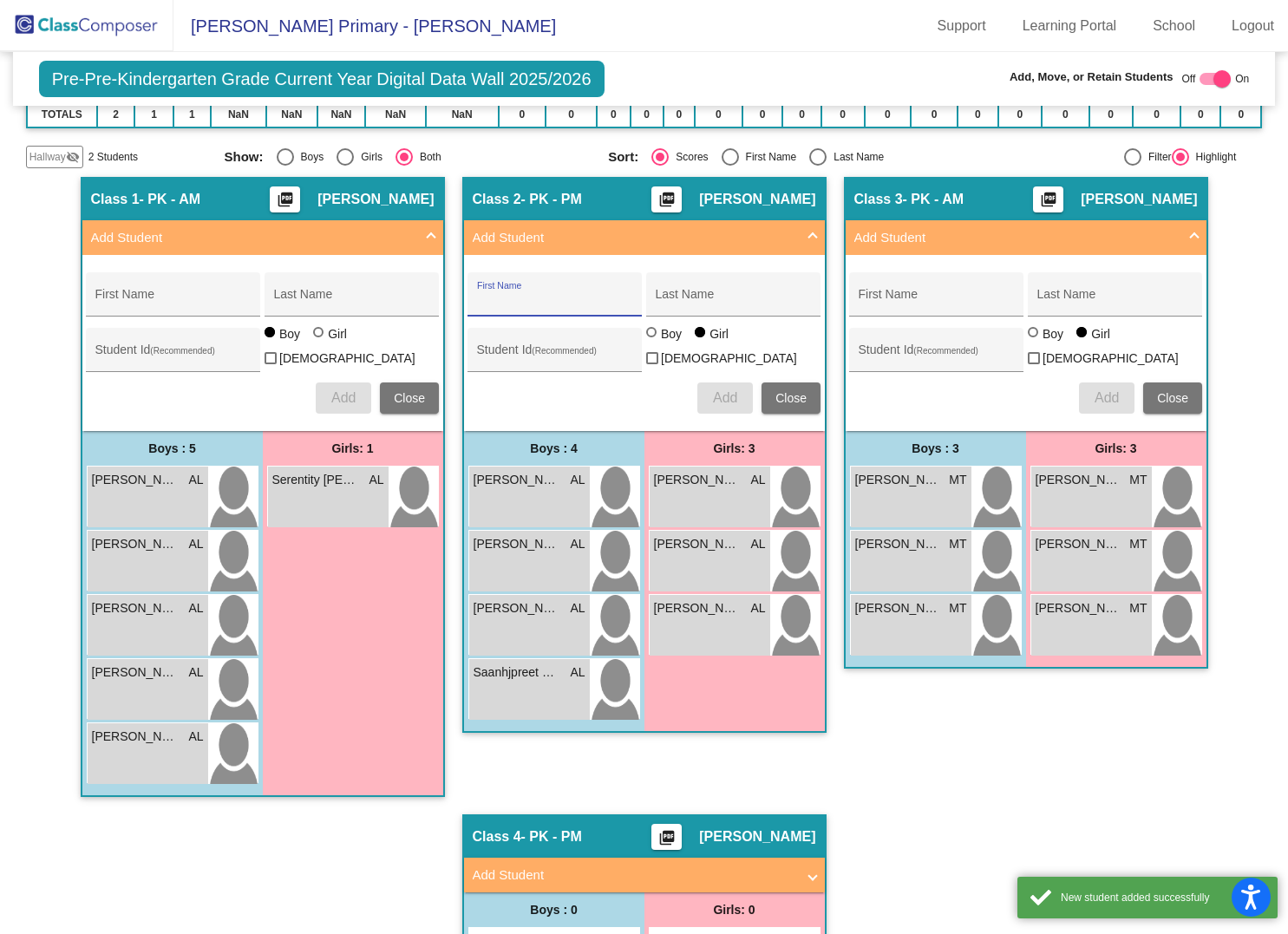
scroll to position [418, 0]
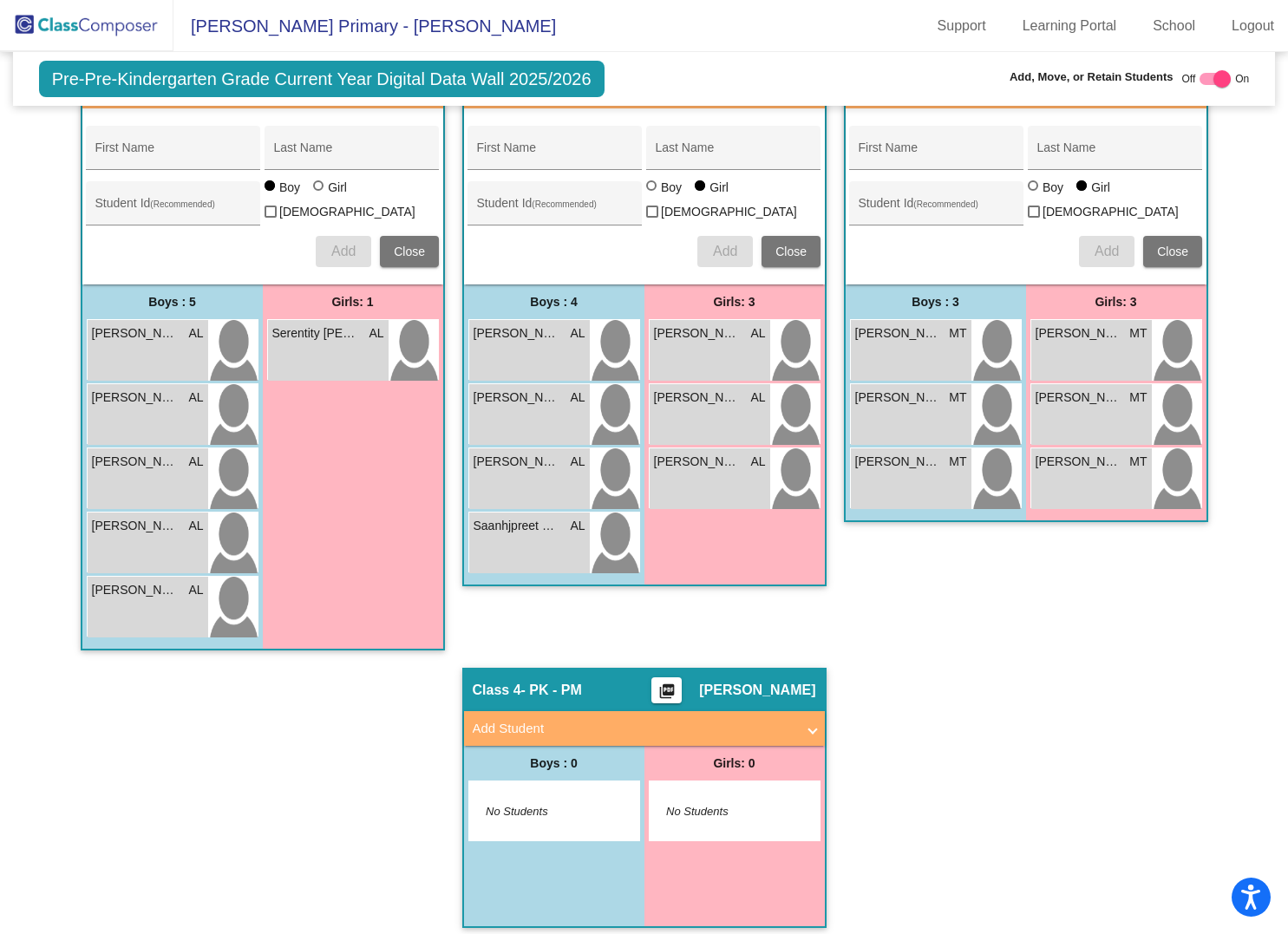
click at [566, 720] on mat-panel-title "Add Student" at bounding box center [633, 728] width 322 height 19
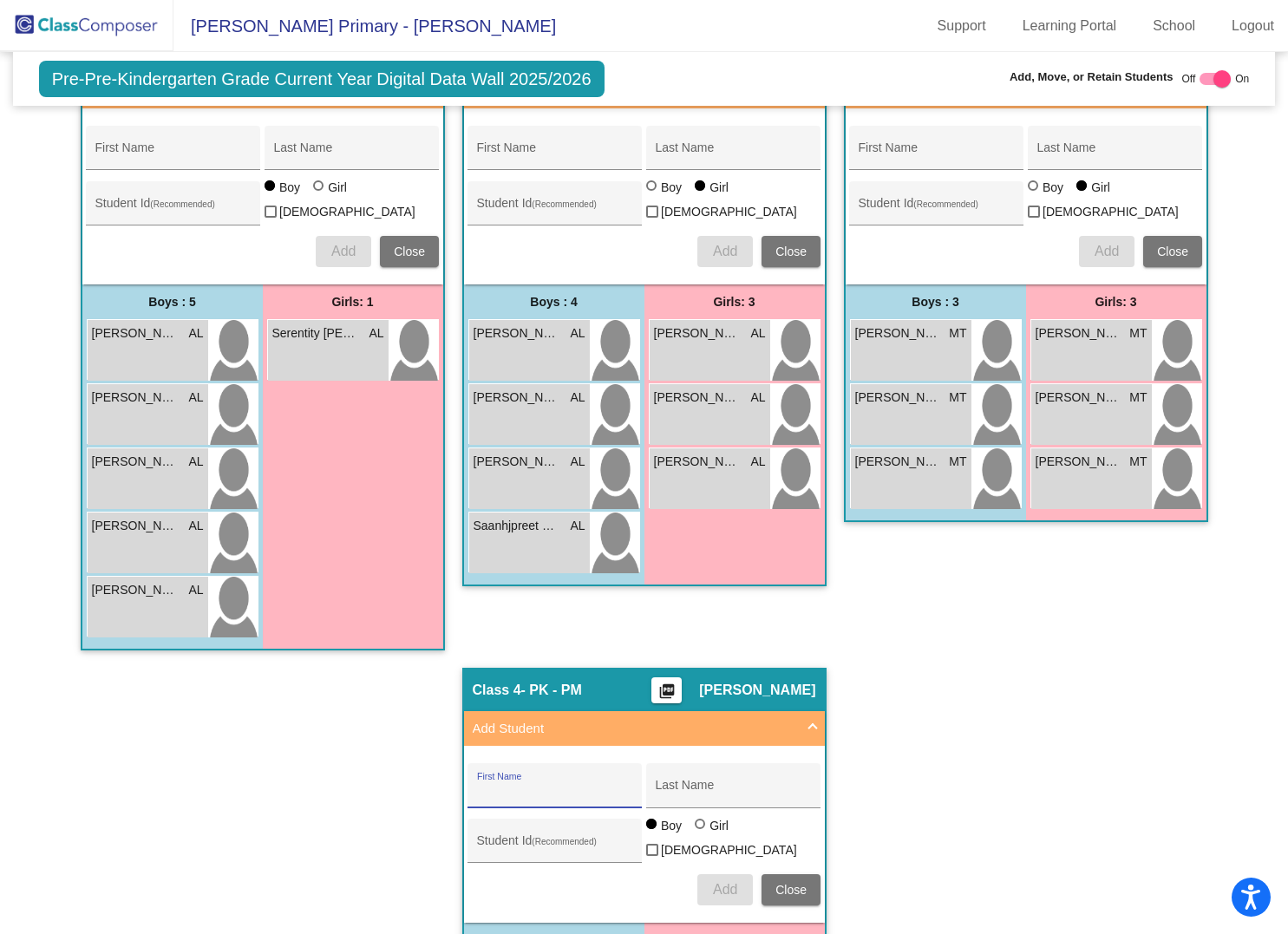
click at [509, 785] on input "First Name" at bounding box center [555, 791] width 156 height 14
type input "[PERSON_NAME]"
type input "Fields"
click at [714, 882] on span "Add" at bounding box center [725, 889] width 24 height 15
click at [721, 882] on span "Add" at bounding box center [725, 889] width 24 height 15
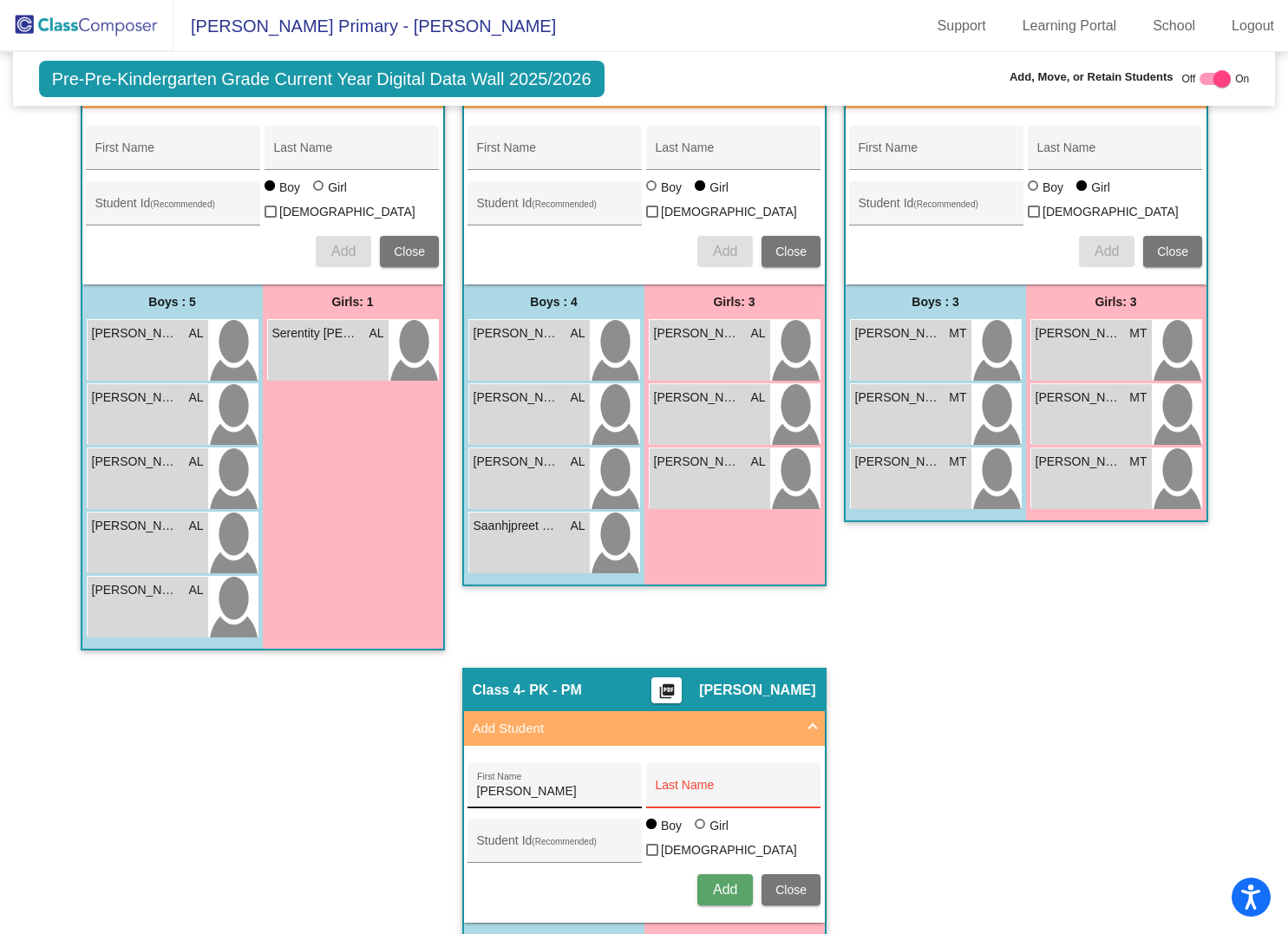
click at [564, 772] on div "[PERSON_NAME] First Name" at bounding box center [555, 790] width 156 height 35
type input "[PERSON_NAME]"
click at [661, 785] on input "Last Name" at bounding box center [734, 791] width 156 height 14
type input "Palma"
click at [713, 882] on span "Add" at bounding box center [725, 889] width 24 height 15
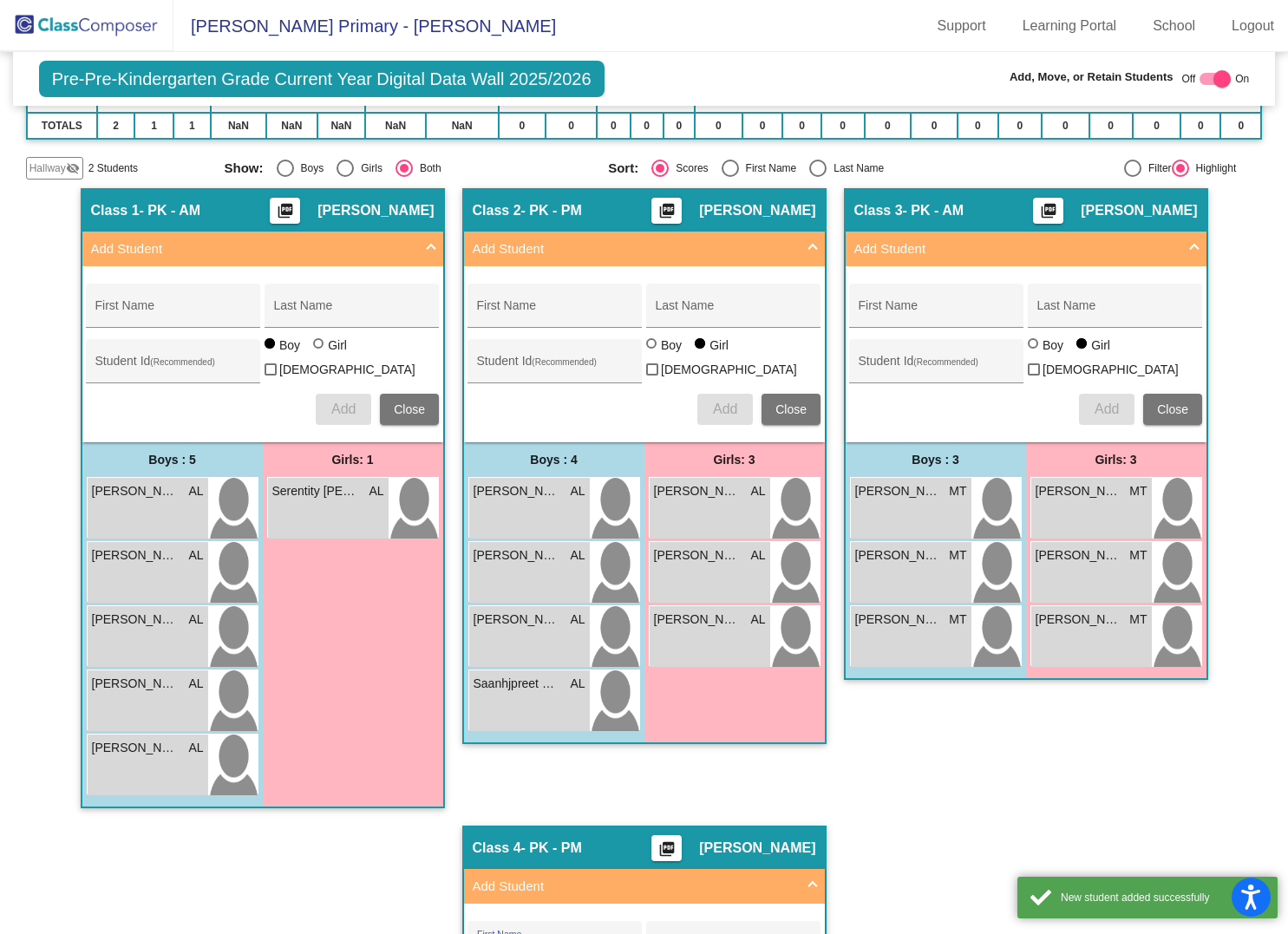
scroll to position [246, 0]
